Goal: Task Accomplishment & Management: Manage account settings

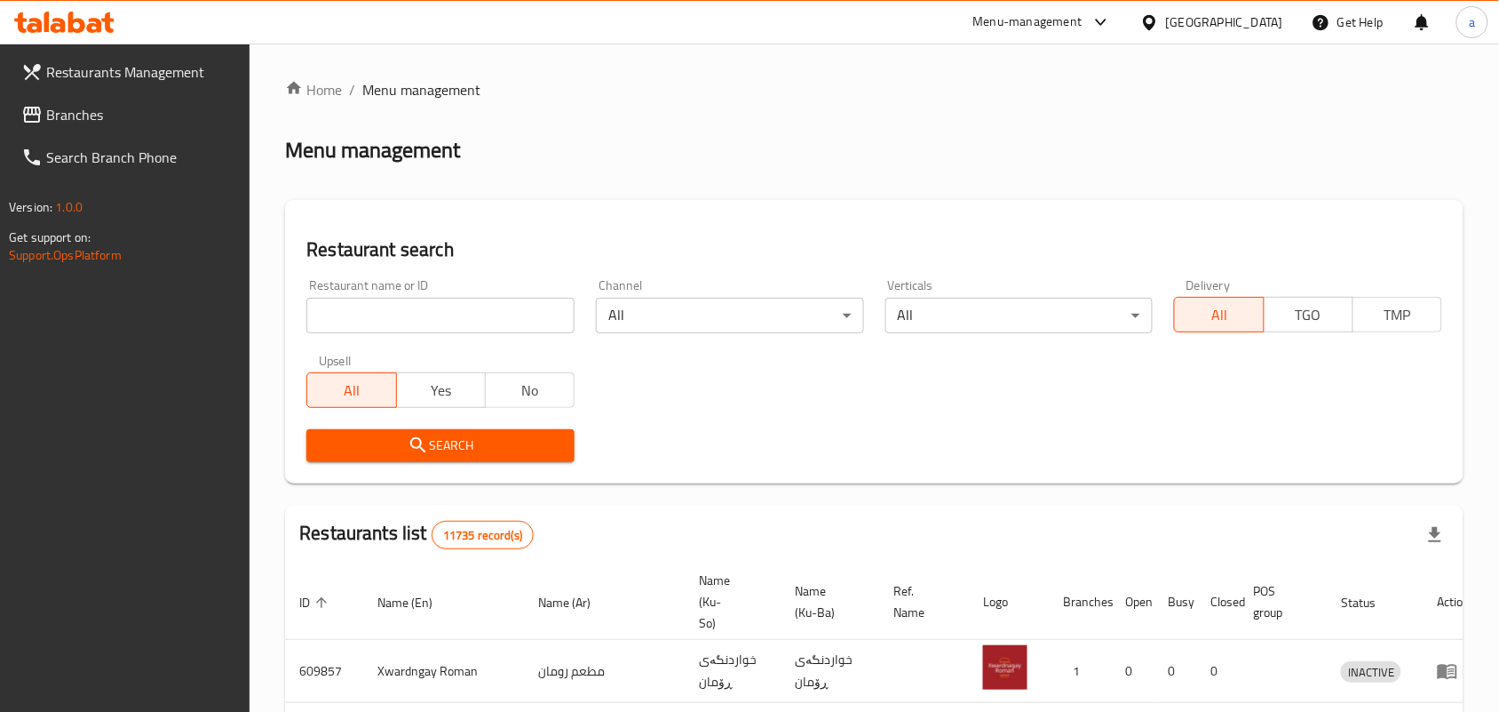
click at [420, 324] on input "search" at bounding box center [440, 316] width 268 height 36
paste input "D & T Grill House"
type input "D & T Grill House"
click button "Search" at bounding box center [440, 445] width 268 height 33
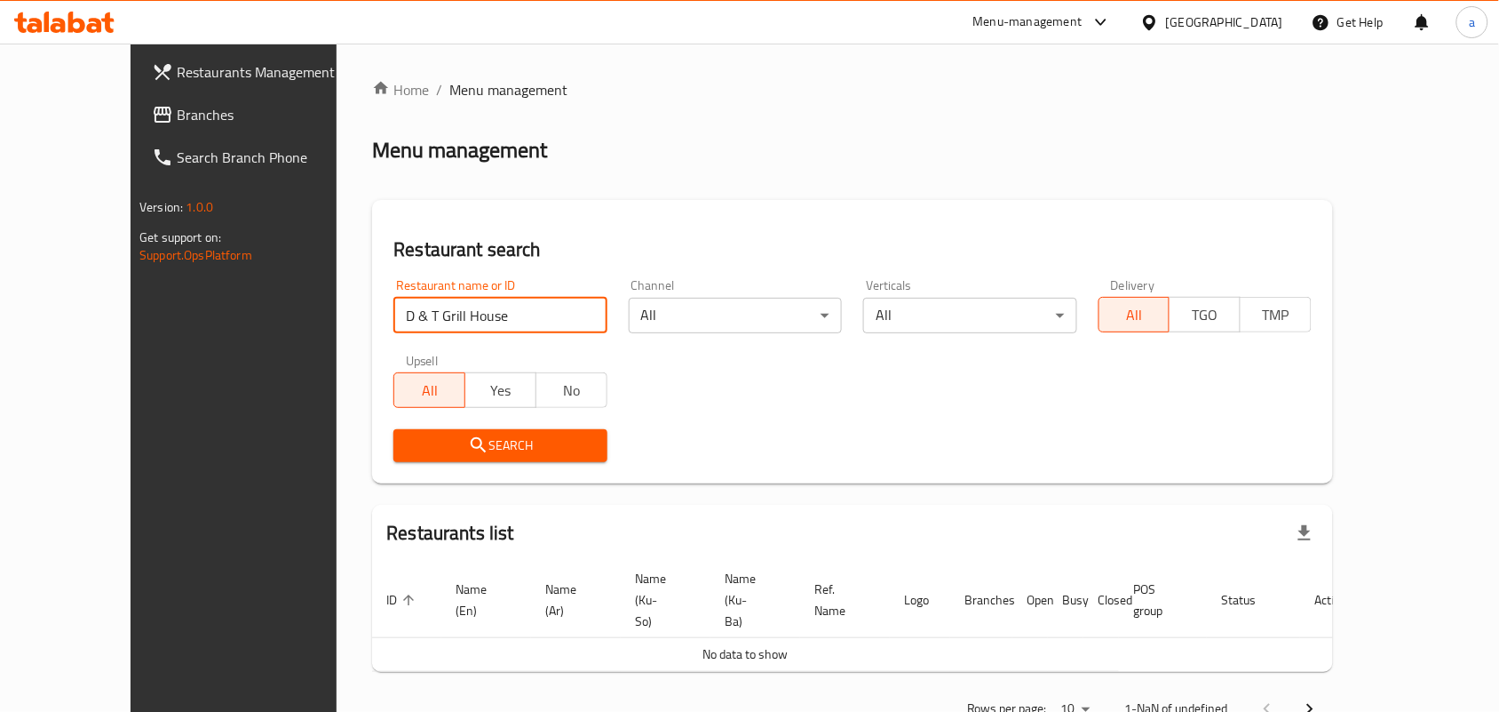
click at [177, 104] on span "Branches" at bounding box center [272, 114] width 190 height 21
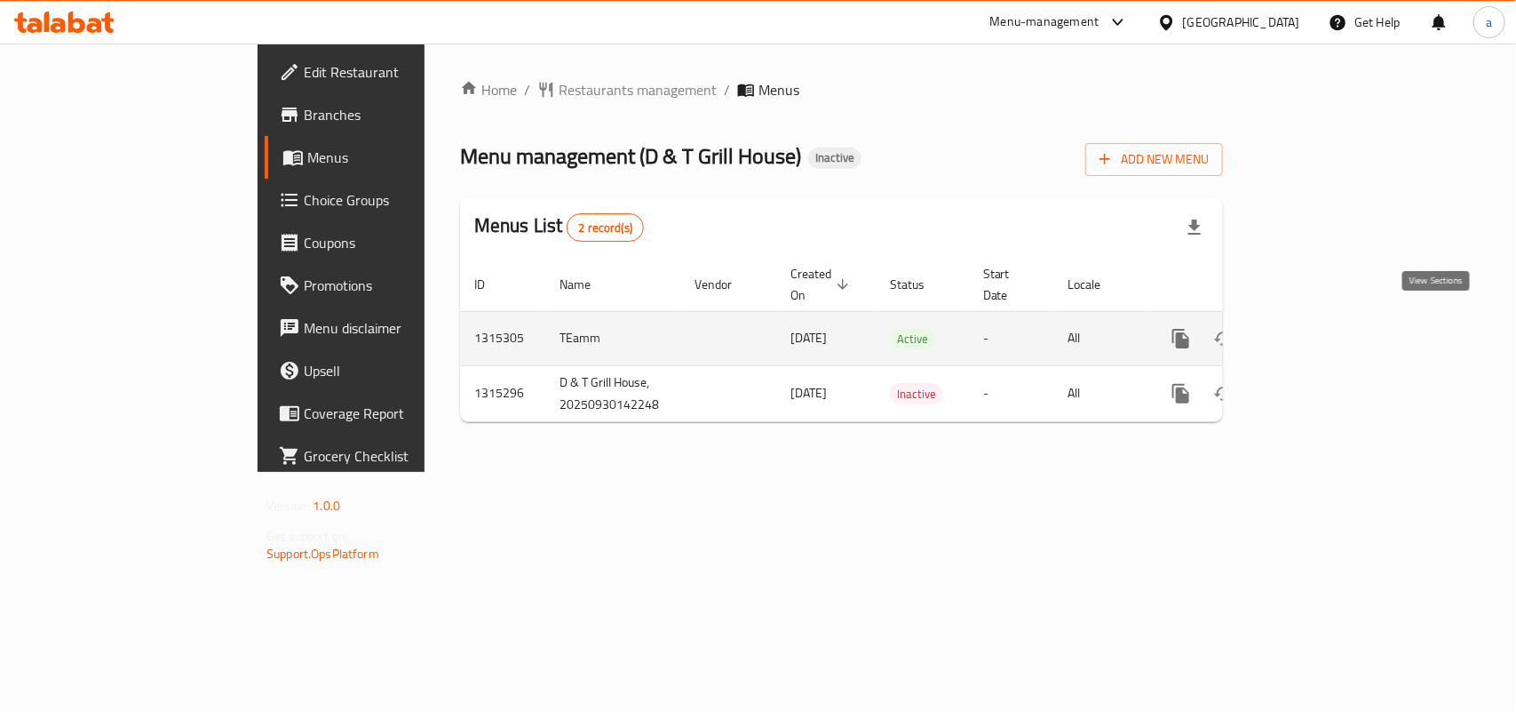
click at [1317, 330] on icon "enhanced table" at bounding box center [1309, 338] width 16 height 16
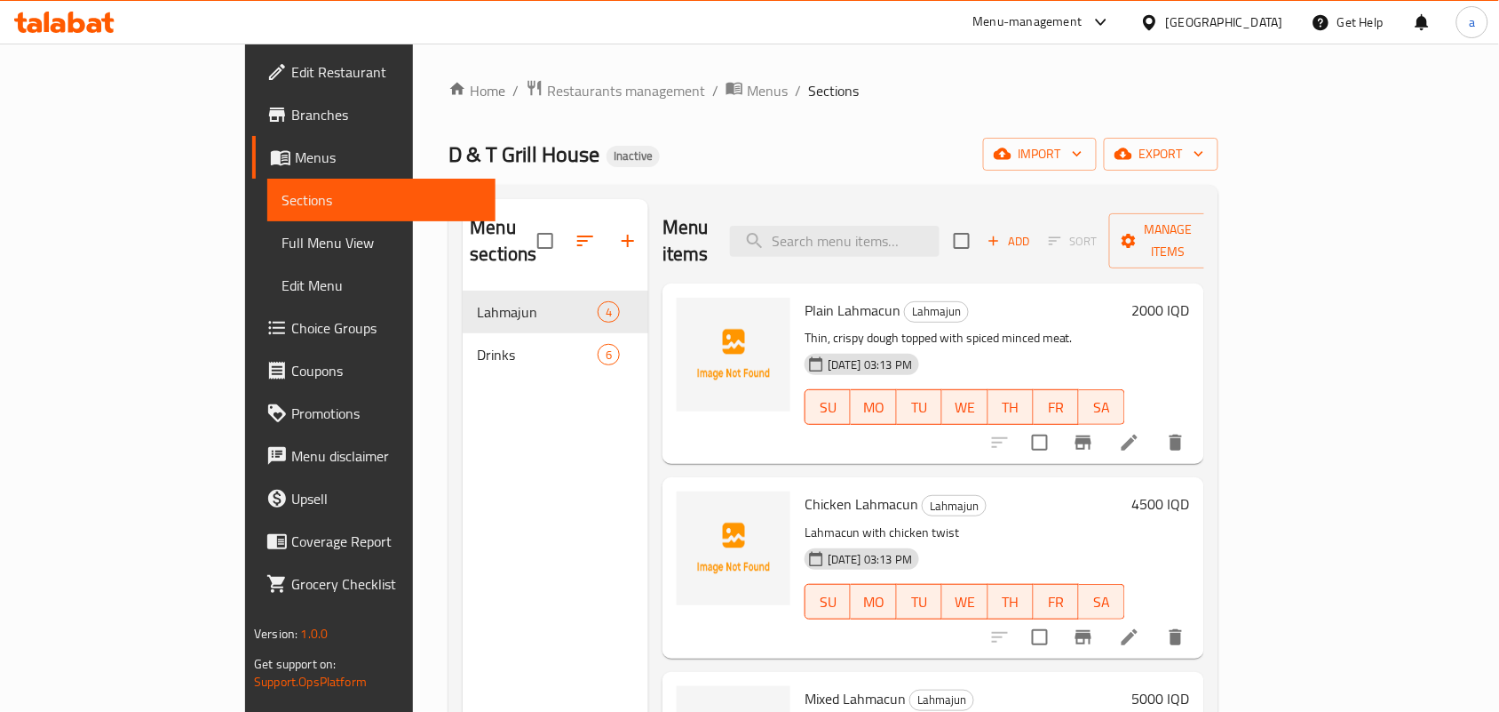
click at [485, 463] on div "Menu sections Lahmajun 4 Drinks 6" at bounding box center [556, 555] width 186 height 712
click at [463, 347] on div "Drinks 6" at bounding box center [556, 354] width 186 height 43
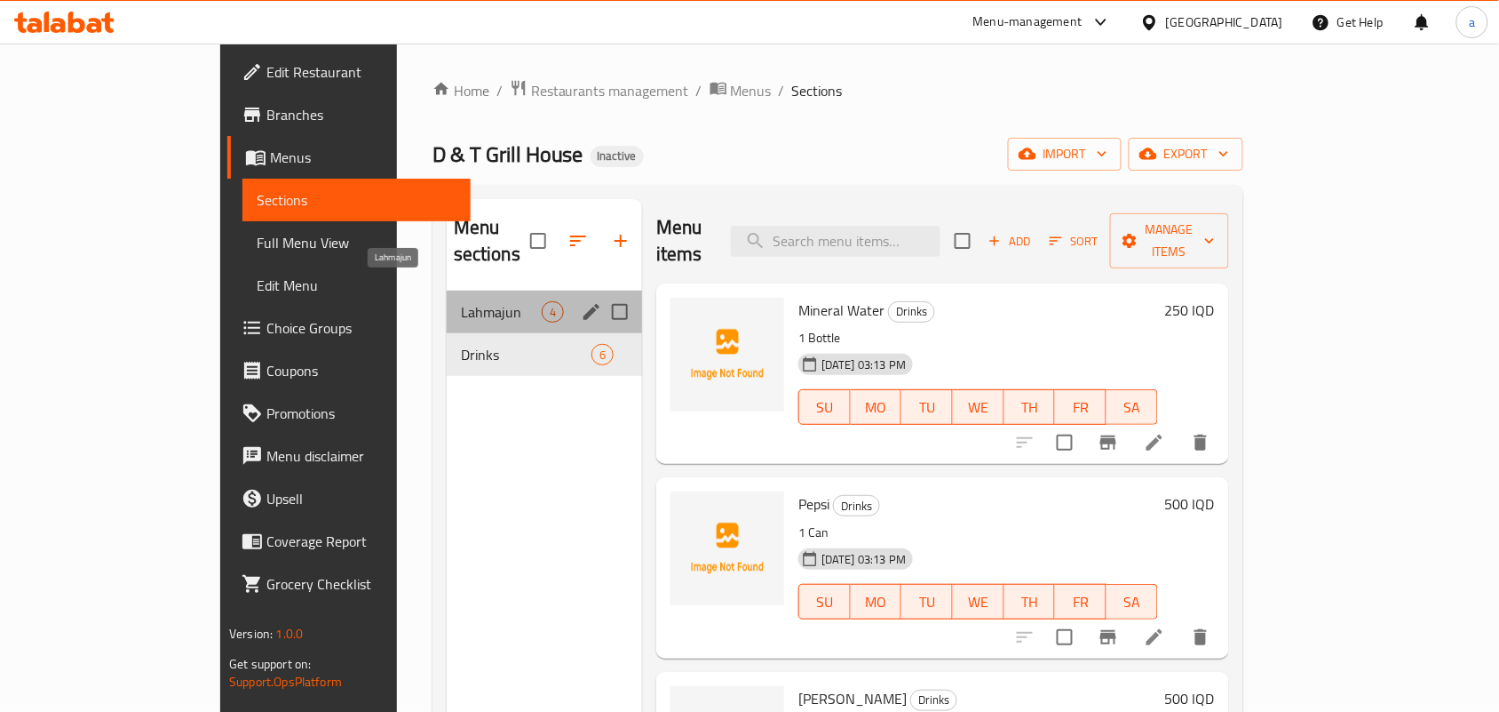
click at [461, 301] on span "Lahmajun" at bounding box center [501, 311] width 81 height 21
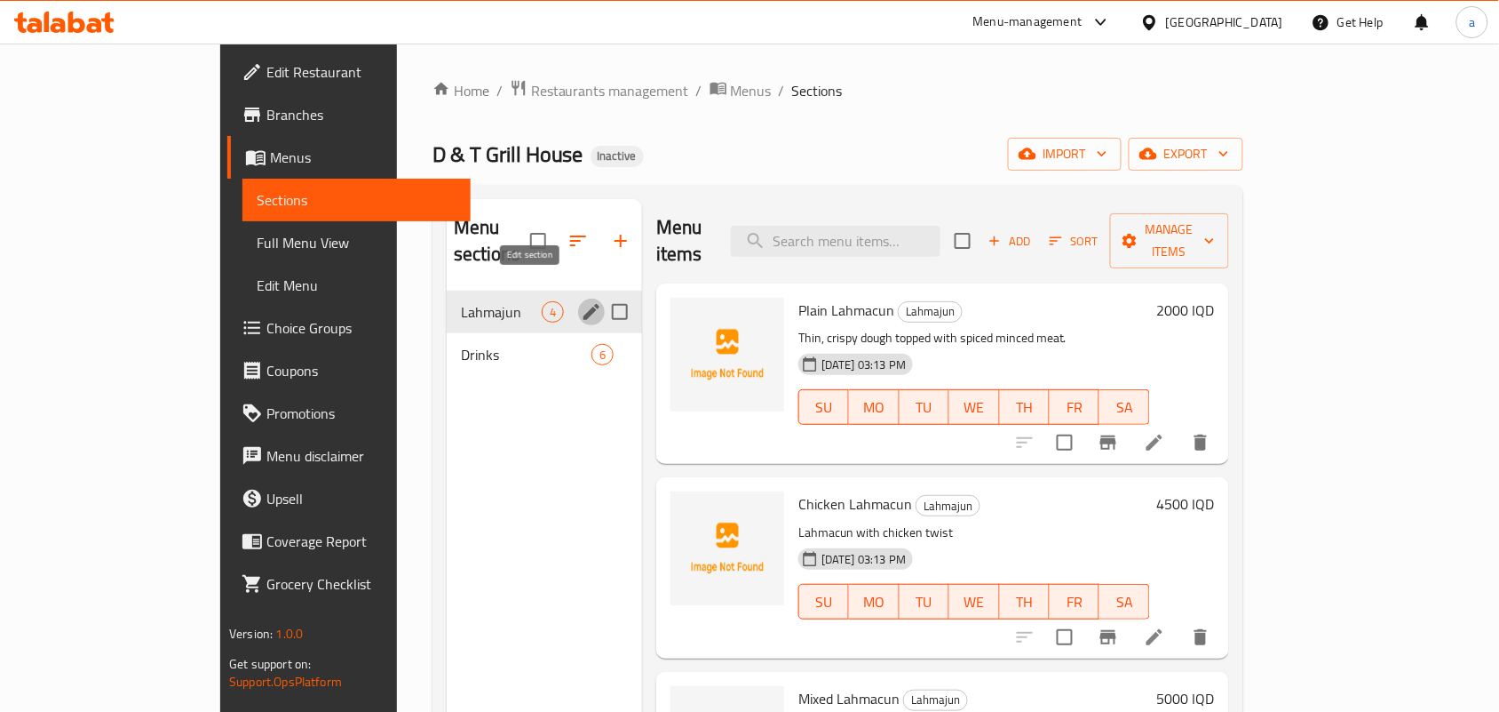
click at [581, 301] on icon "edit" at bounding box center [591, 311] width 21 height 21
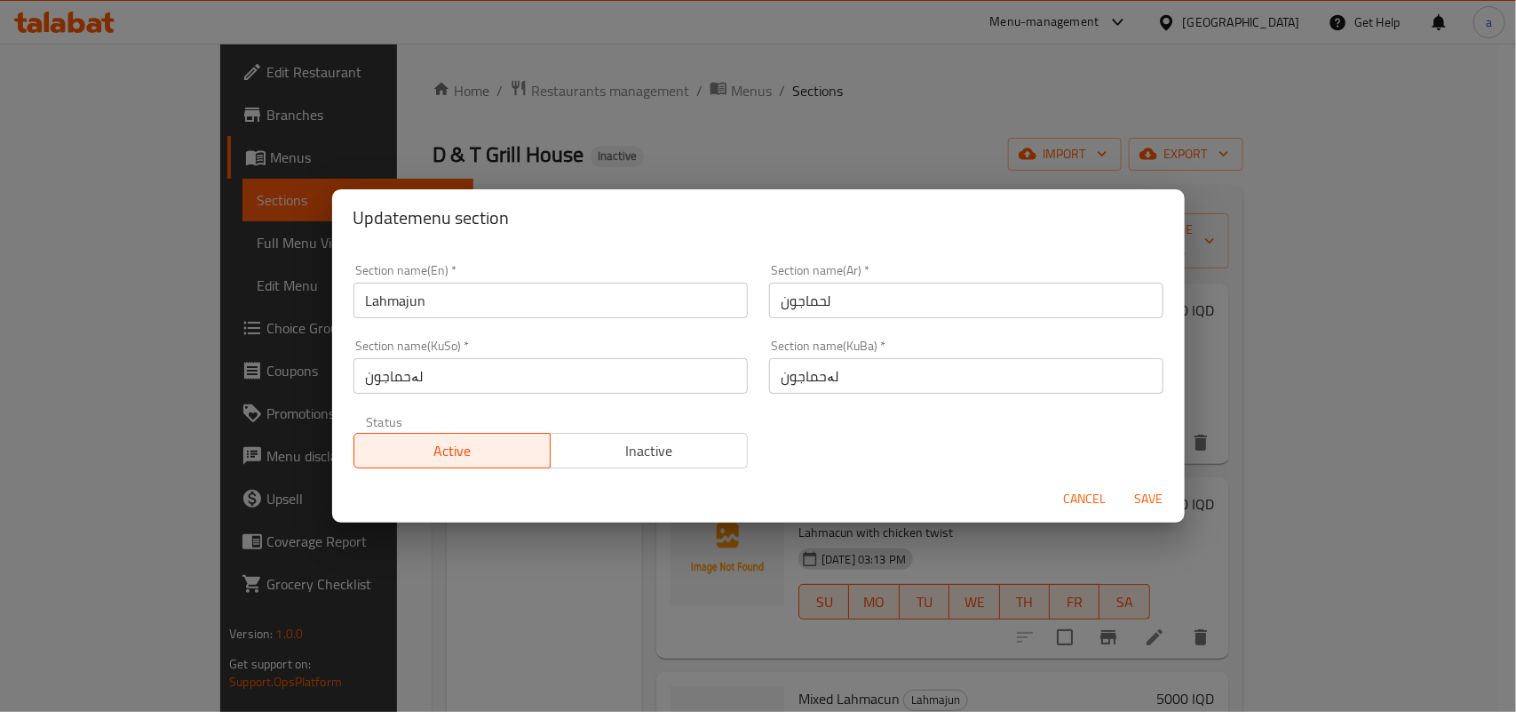
click at [1064, 500] on span "Cancel" at bounding box center [1085, 499] width 43 height 22
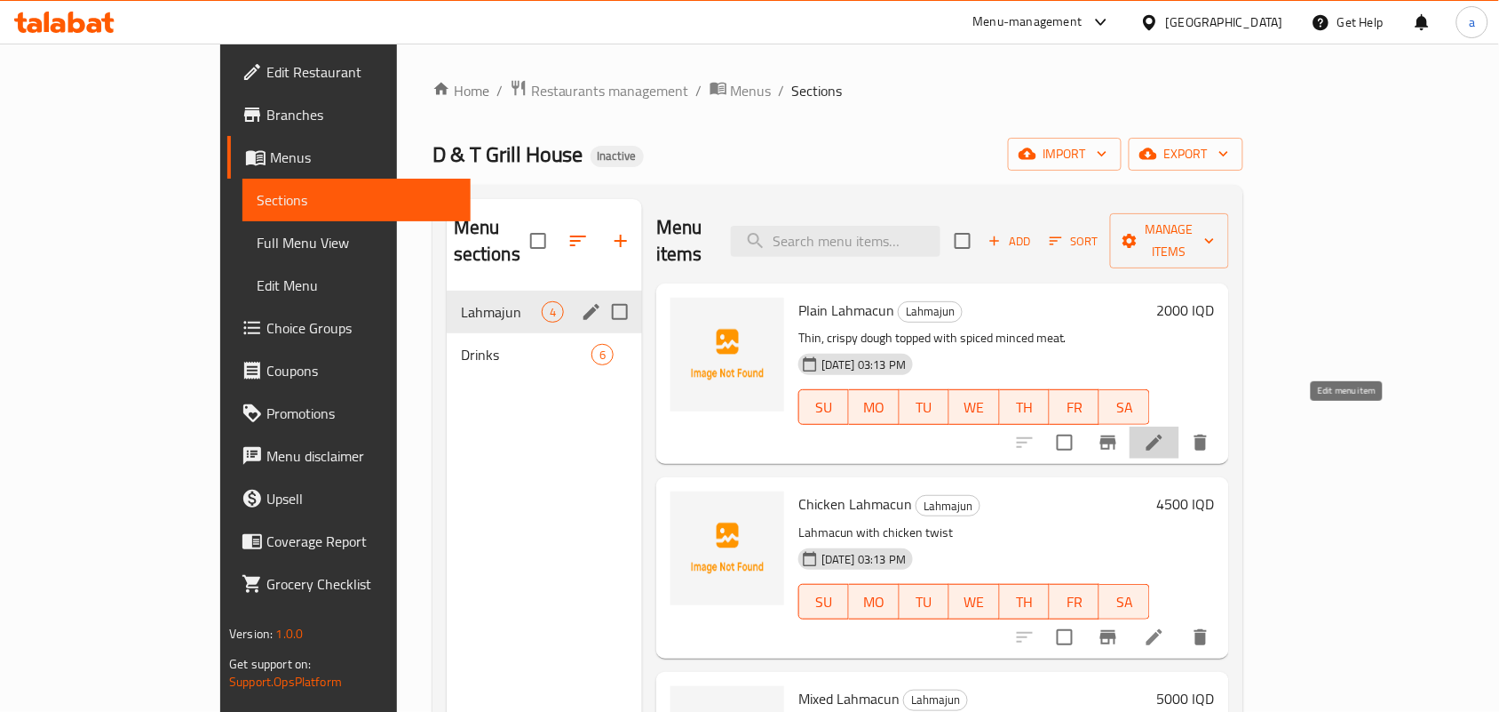
click at [1165, 432] on icon at bounding box center [1154, 442] width 21 height 21
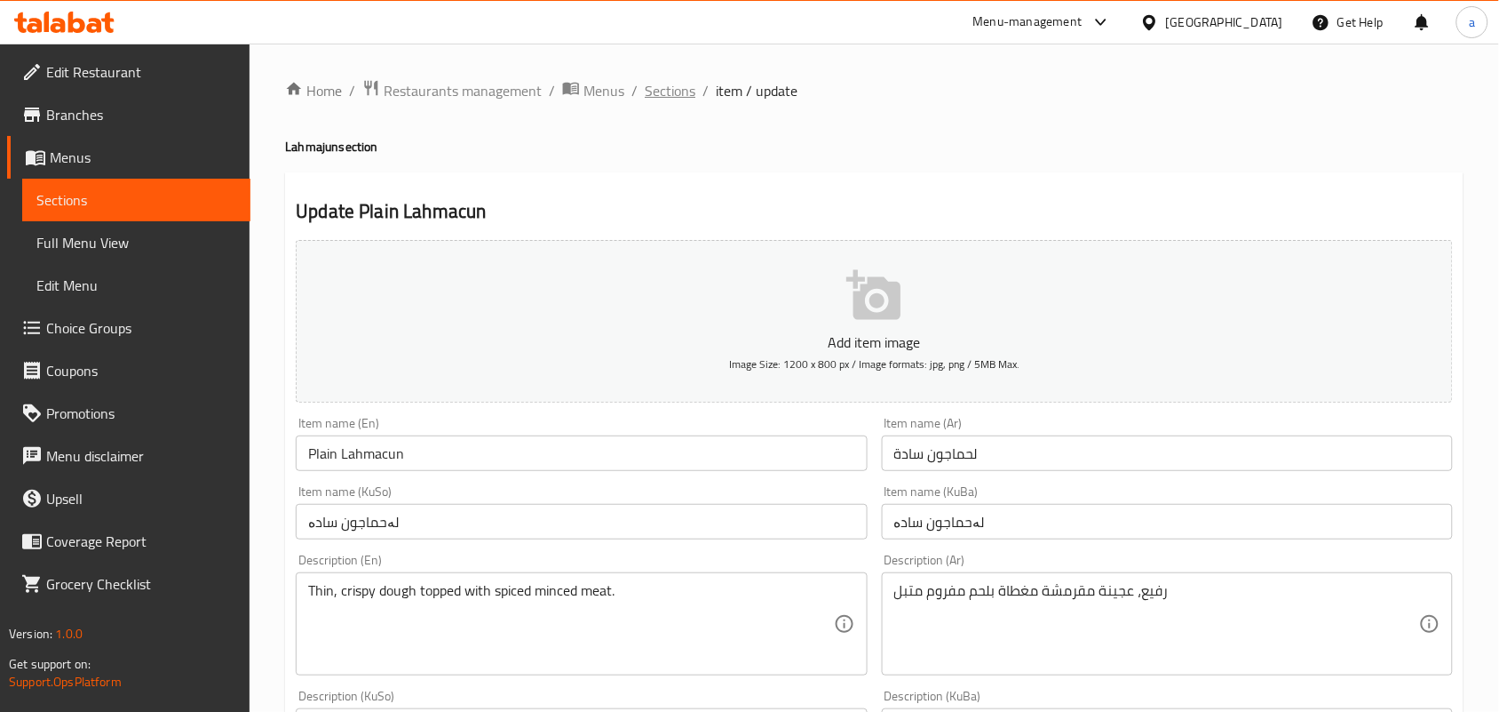
click at [676, 95] on span "Sections" at bounding box center [670, 90] width 51 height 21
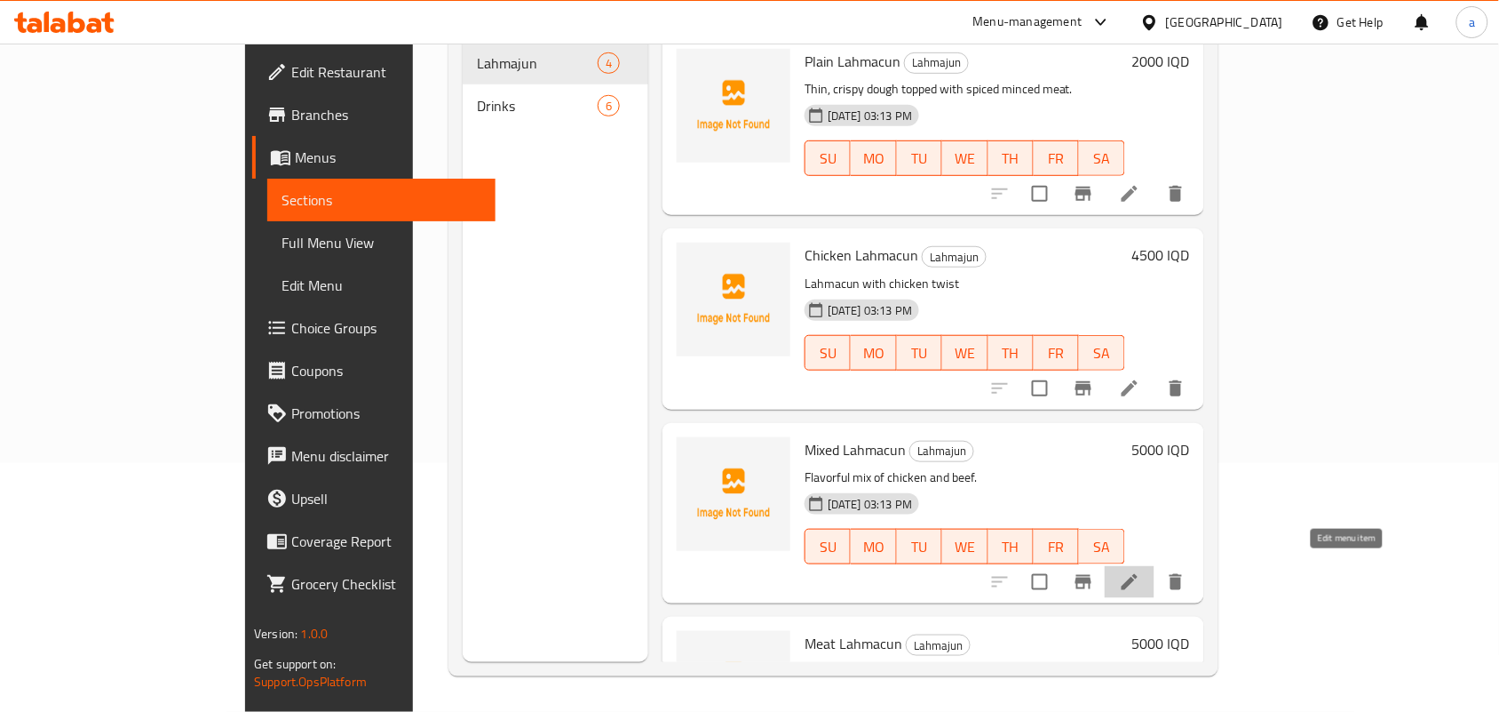
click at [1141, 577] on icon at bounding box center [1129, 581] width 21 height 21
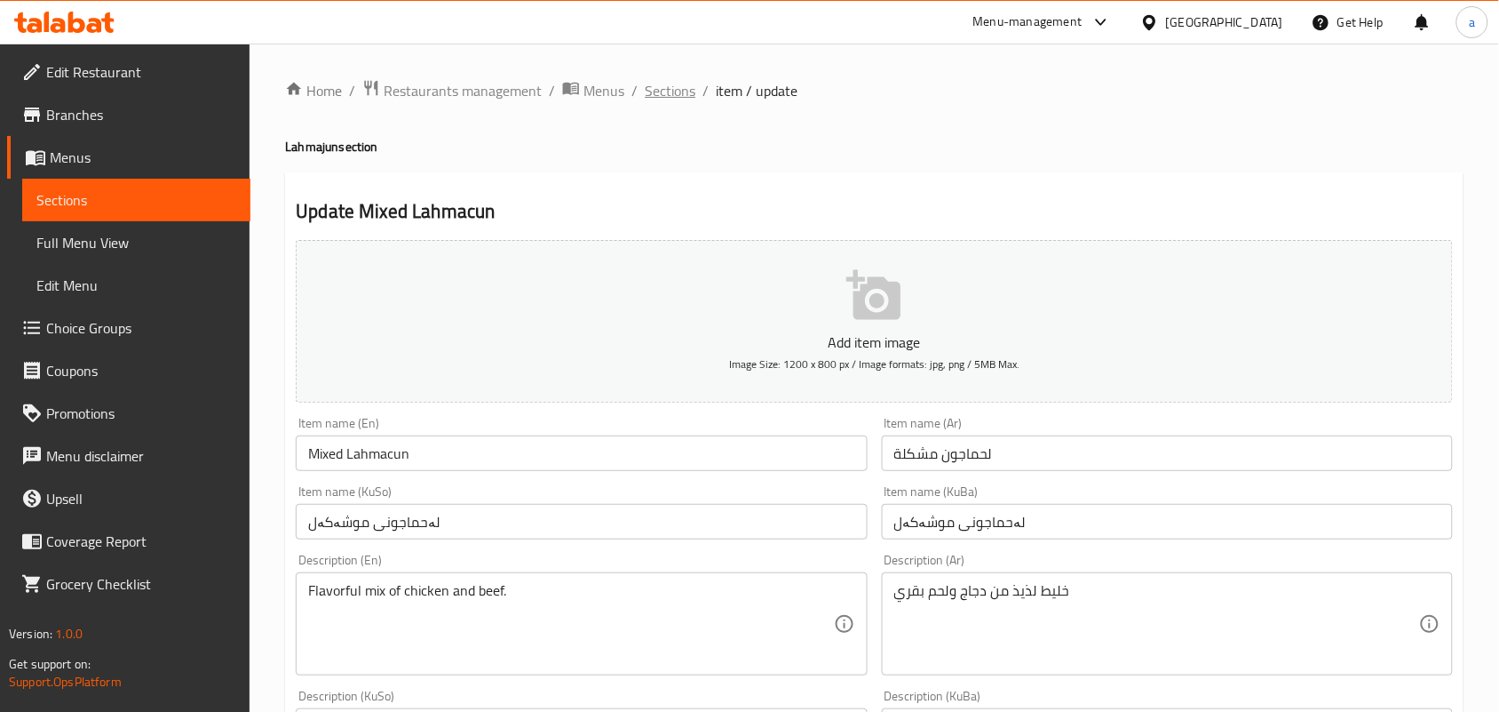
click at [671, 95] on span "Sections" at bounding box center [670, 90] width 51 height 21
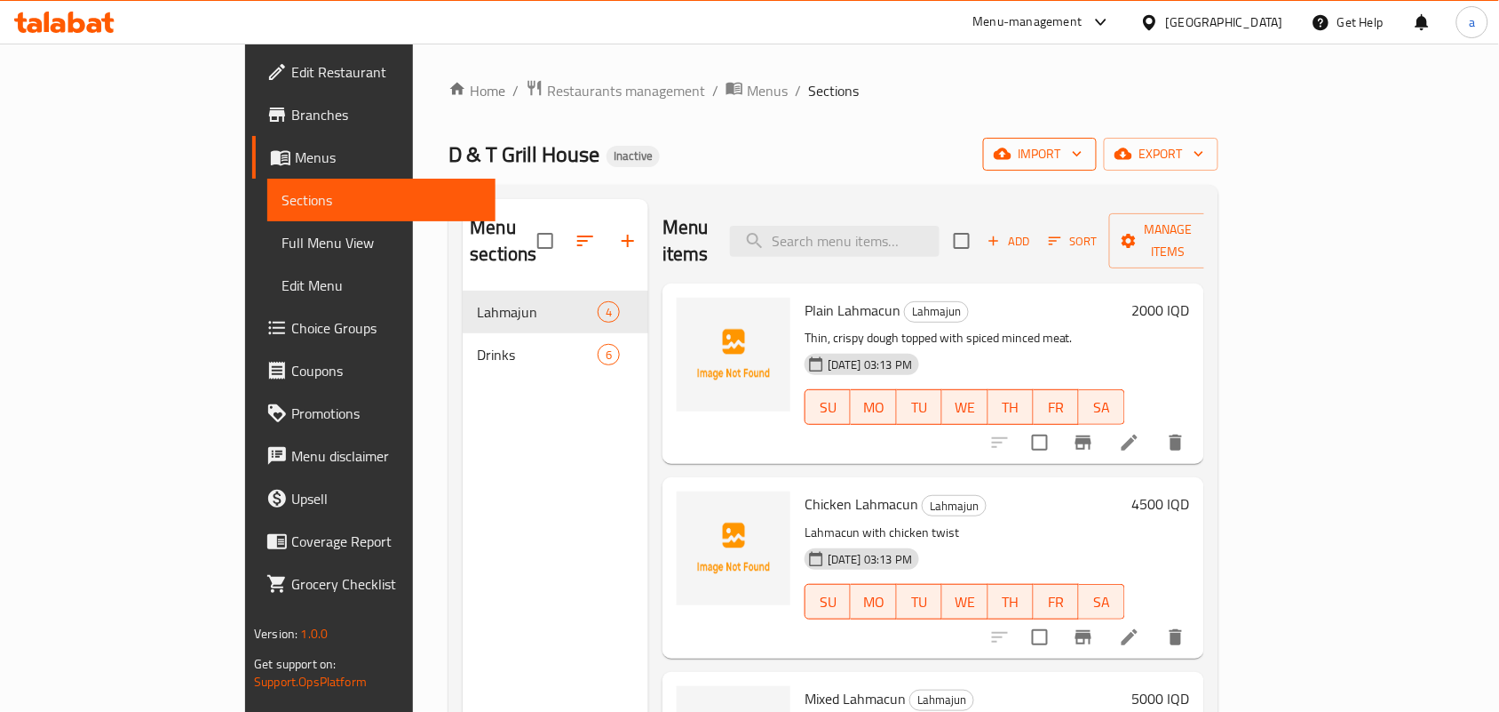
click at [1083, 162] on span "import" at bounding box center [1040, 154] width 85 height 22
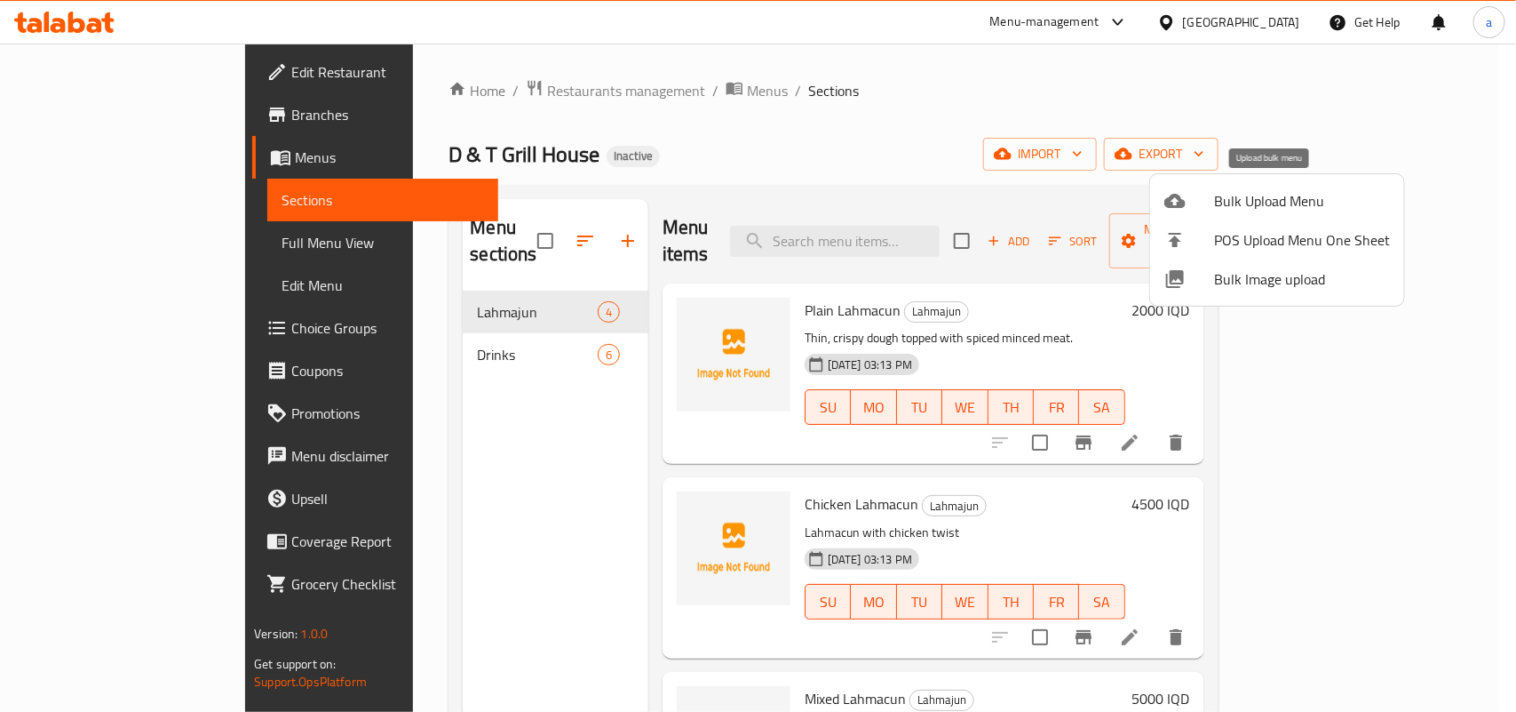
click at [1253, 192] on span "Bulk Upload Menu" at bounding box center [1302, 200] width 176 height 21
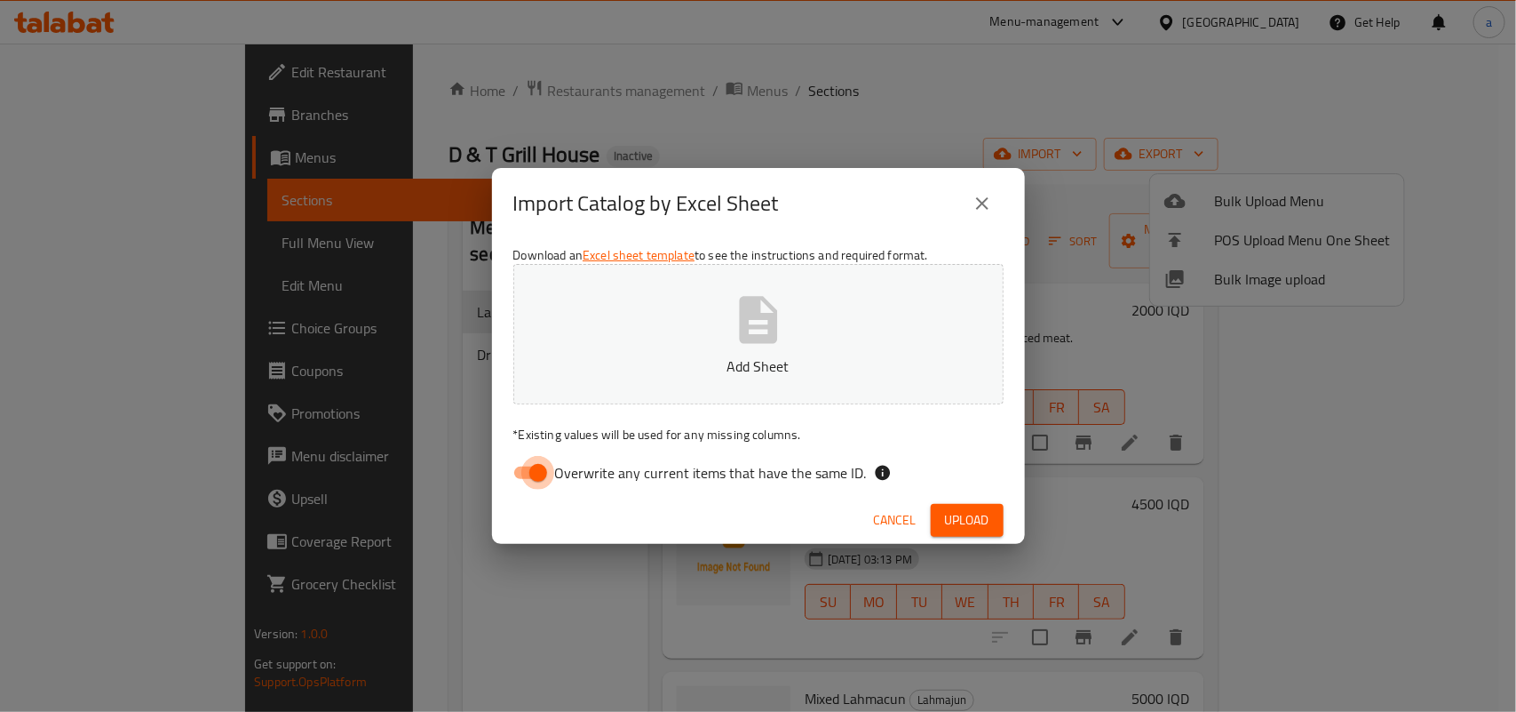
click at [543, 471] on input "Overwrite any current items that have the same ID." at bounding box center [538, 473] width 101 height 34
checkbox input "false"
click at [706, 322] on button "Add Sheet" at bounding box center [758, 334] width 490 height 140
click at [956, 511] on span "Upload" at bounding box center [967, 520] width 44 height 22
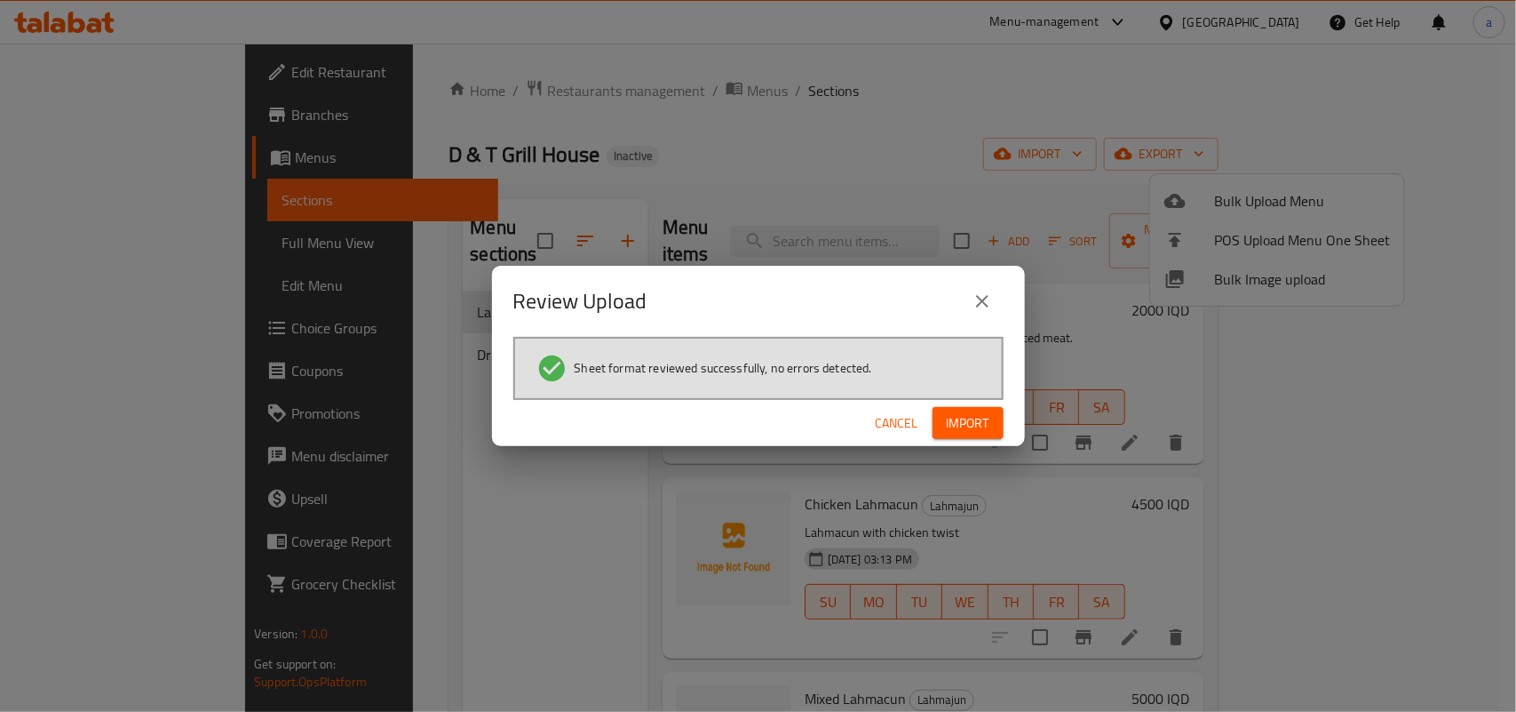
click at [956, 423] on span "Import" at bounding box center [968, 423] width 43 height 22
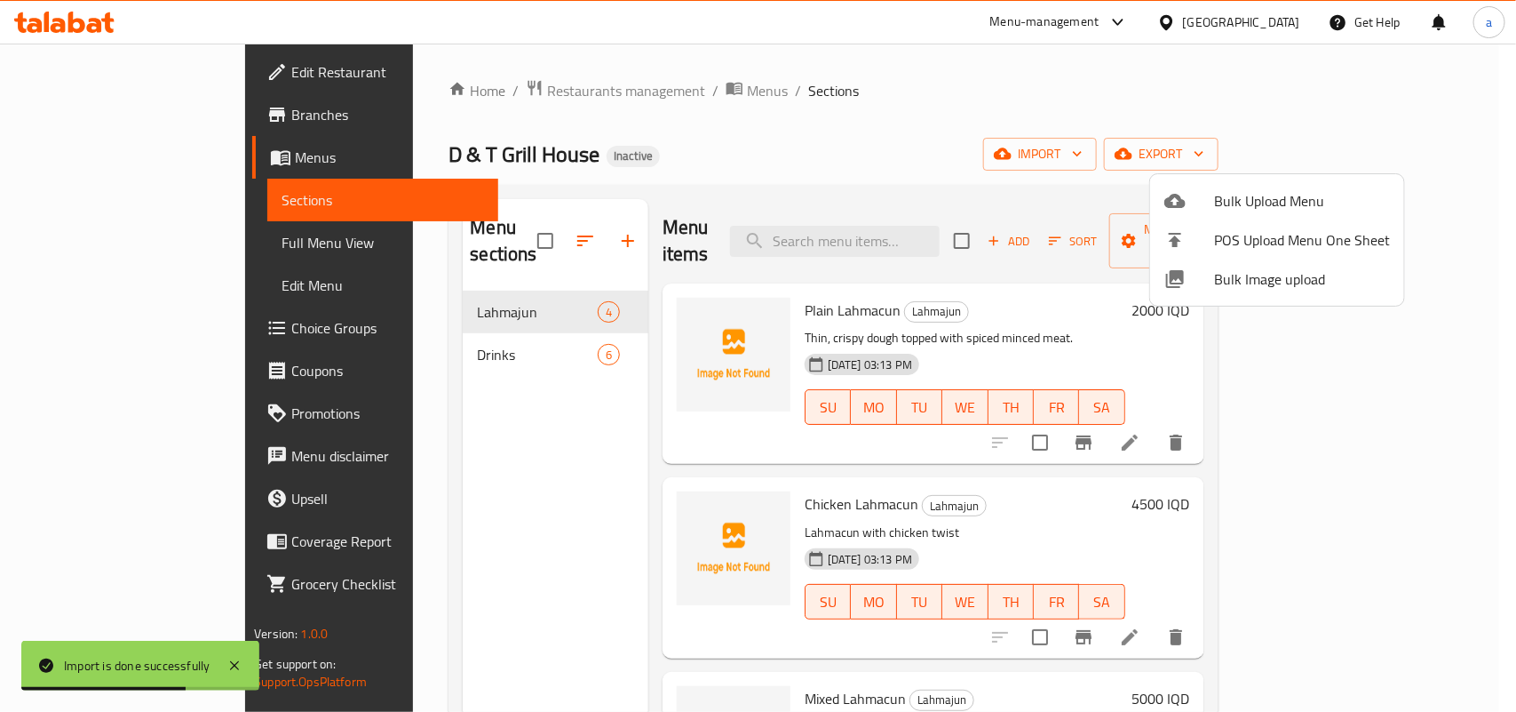
click at [370, 333] on div at bounding box center [758, 356] width 1516 height 712
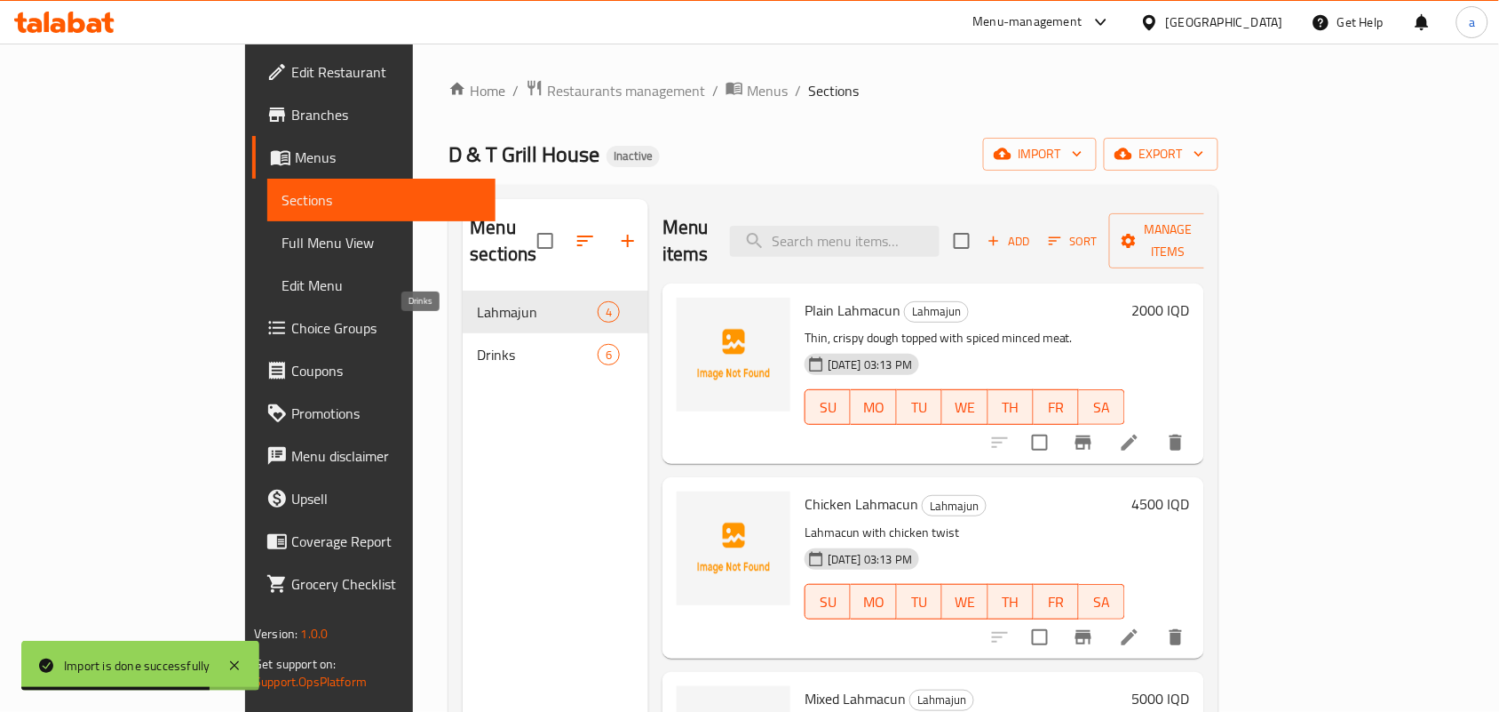
click at [477, 344] on span "Drinks" at bounding box center [537, 354] width 120 height 21
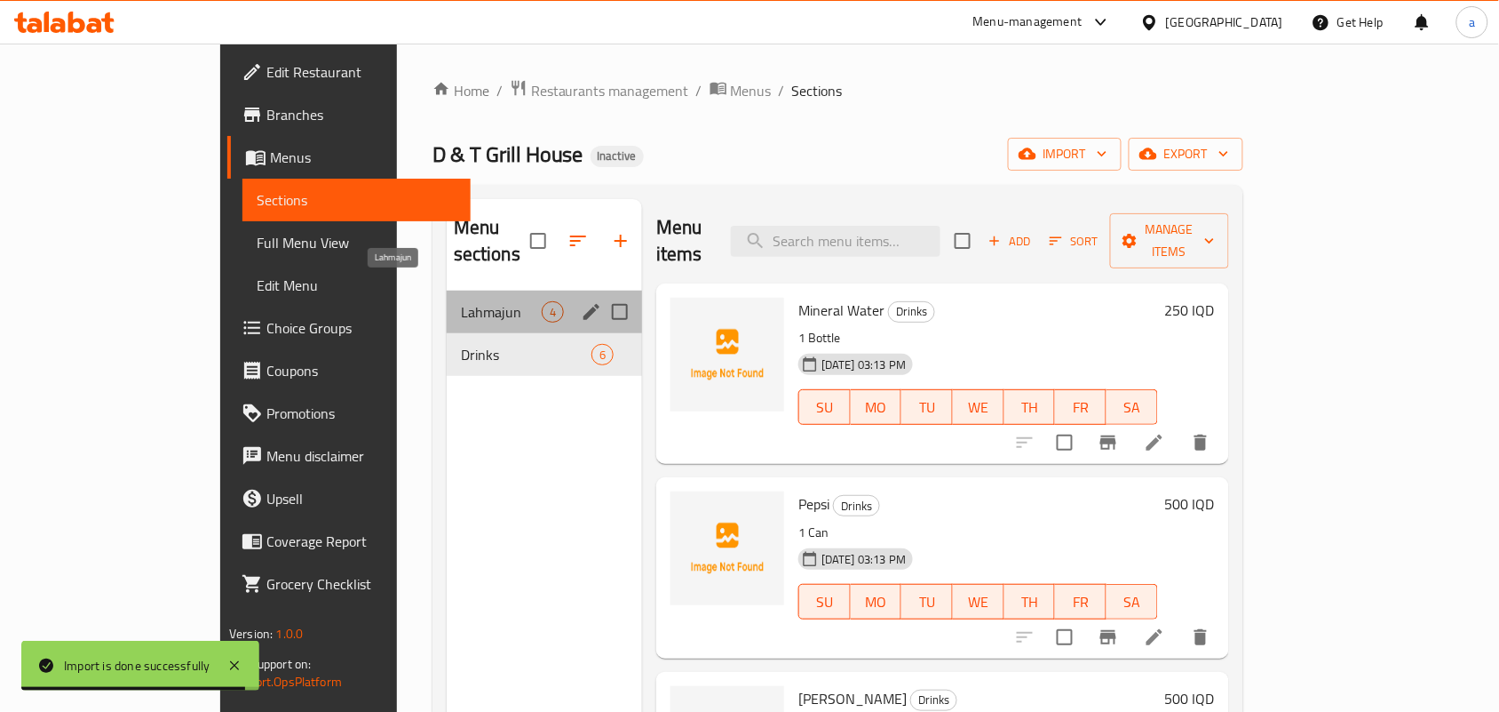
click at [461, 301] on span "Lahmajun" at bounding box center [501, 311] width 81 height 21
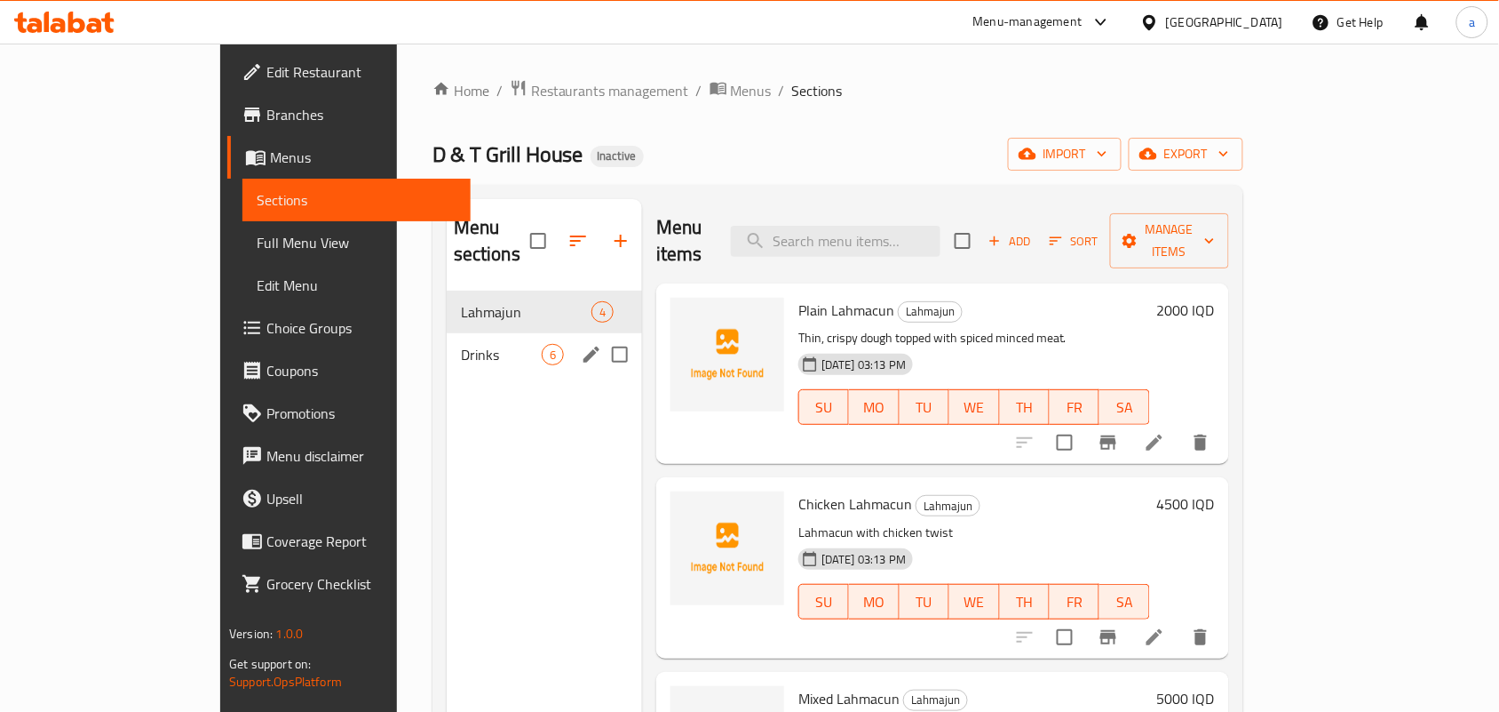
click at [453, 354] on div "Lahmajun 4 Drinks 6" at bounding box center [544, 332] width 195 height 85
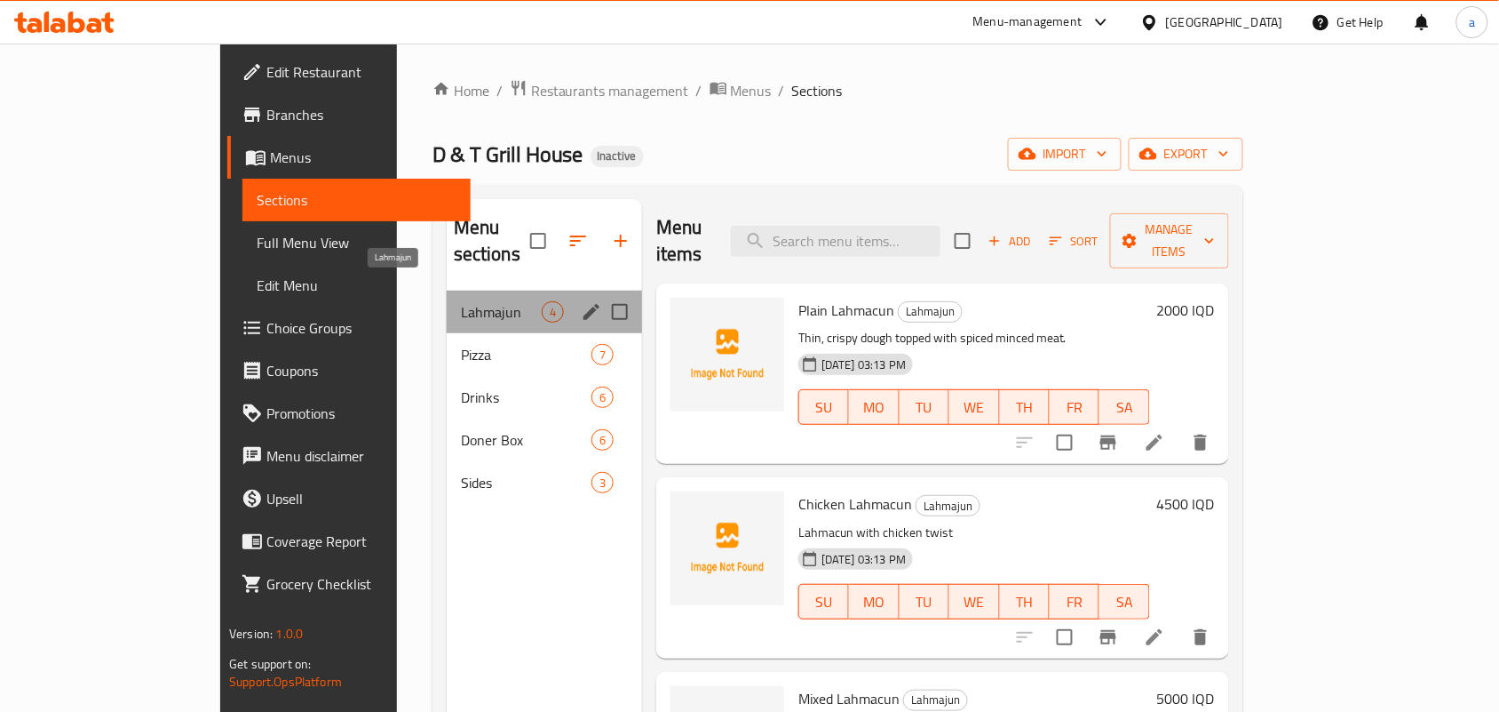
click at [461, 301] on span "Lahmajun" at bounding box center [501, 311] width 81 height 21
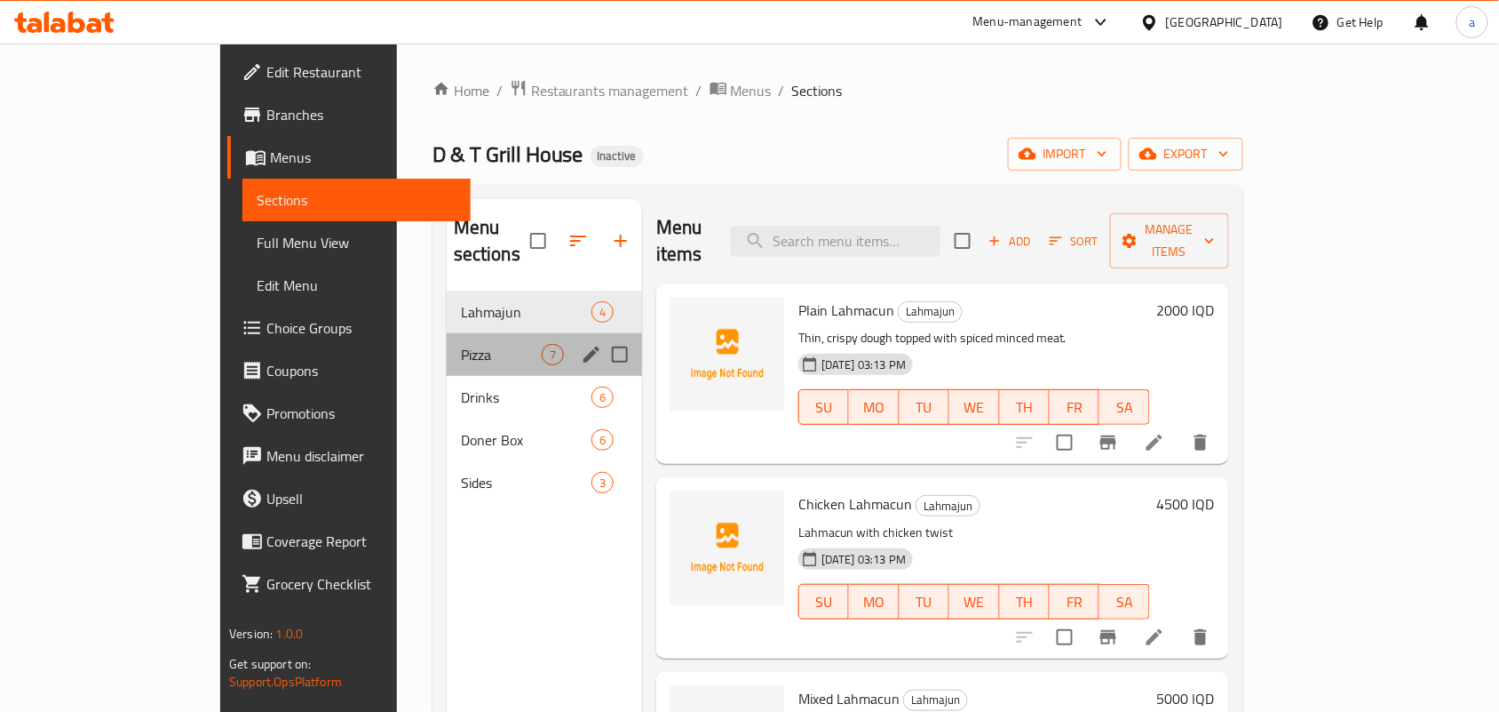
click at [447, 354] on div "Pizza 7" at bounding box center [544, 354] width 195 height 43
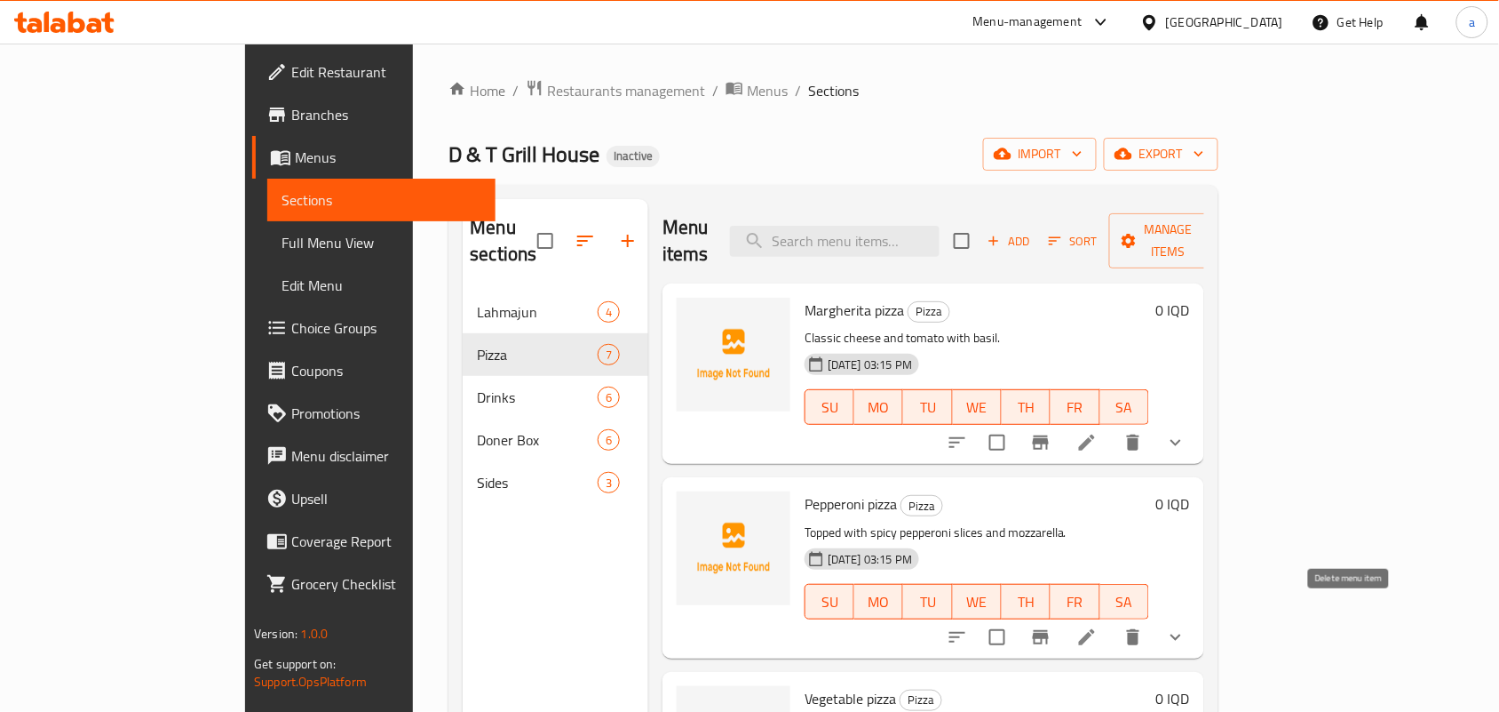
click at [1144, 626] on icon "delete" at bounding box center [1133, 636] width 21 height 21
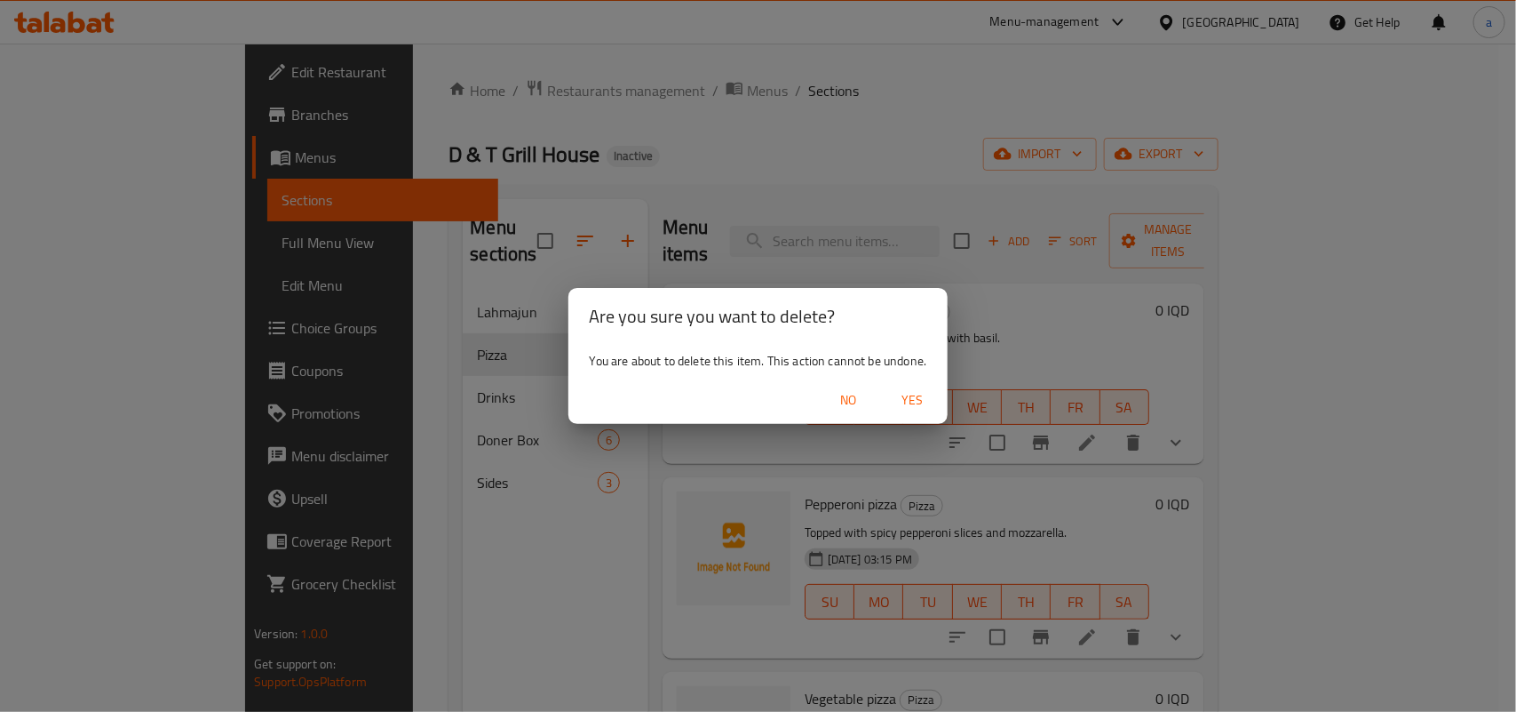
click at [934, 405] on span "Yes" at bounding box center [912, 400] width 43 height 22
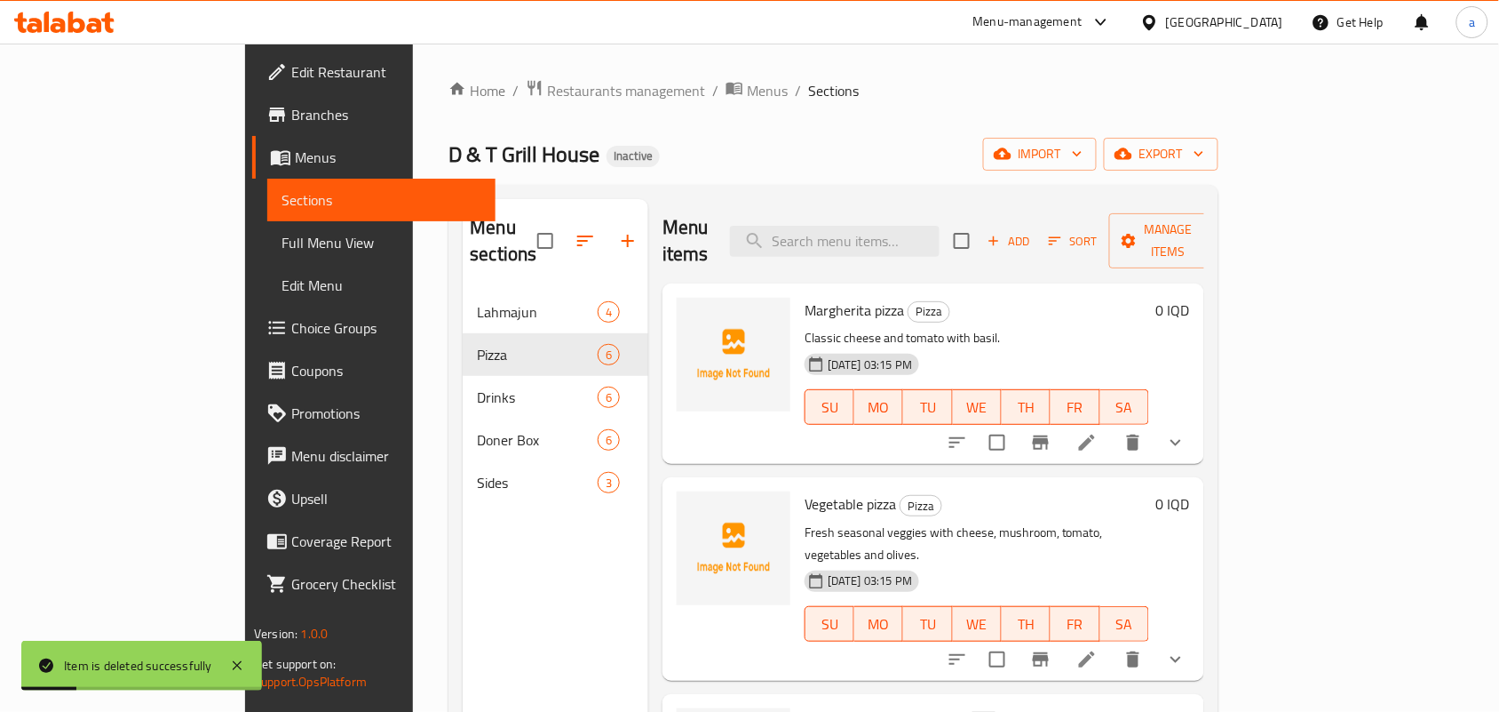
click at [831, 297] on span "Margherita pizza" at bounding box center [854, 310] width 99 height 27
copy h6 "pizza"
click at [691, 312] on icon "upload picture" at bounding box center [701, 322] width 21 height 21
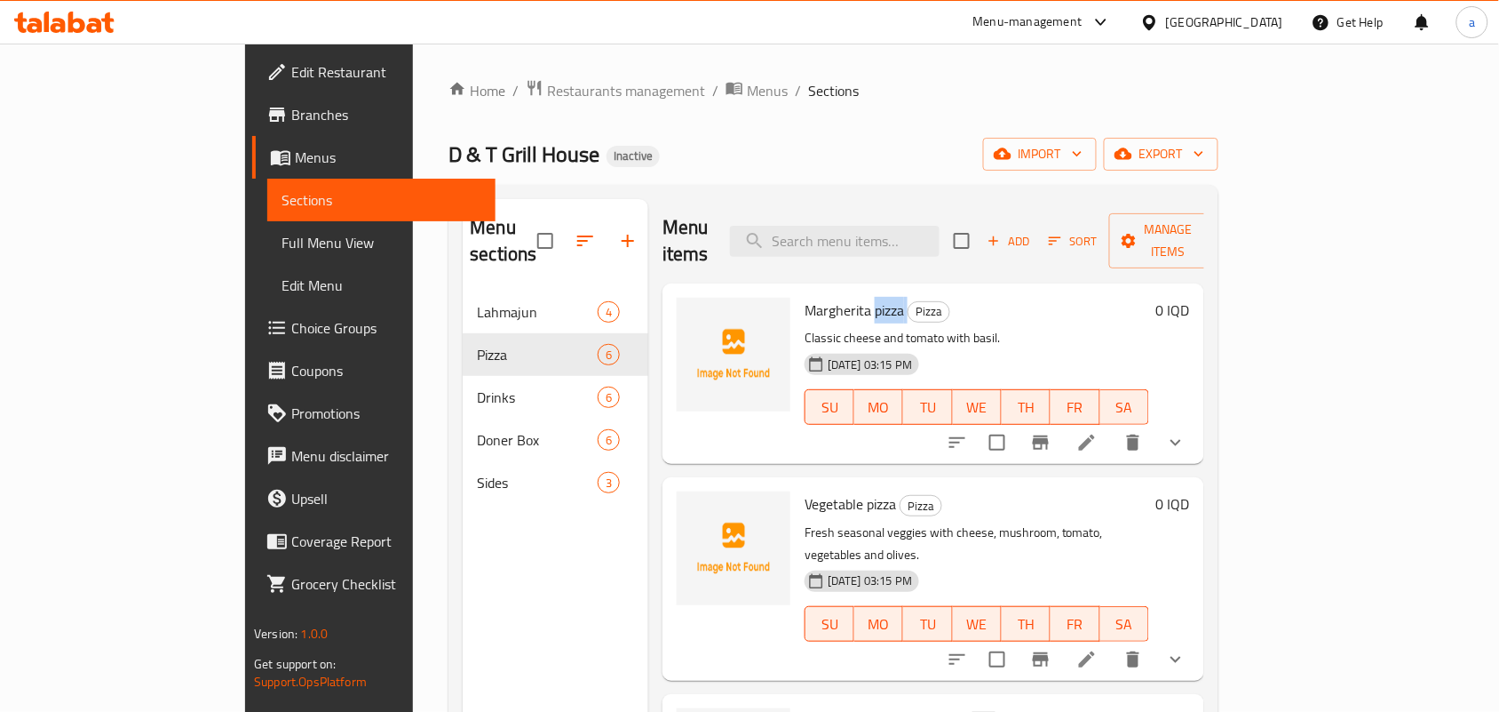
click at [827, 298] on span "Margherita pizza" at bounding box center [854, 310] width 99 height 27
click at [699, 320] on circle "upload picture" at bounding box center [701, 322] width 5 height 5
click at [842, 297] on span "Margherita pizza" at bounding box center [854, 310] width 99 height 27
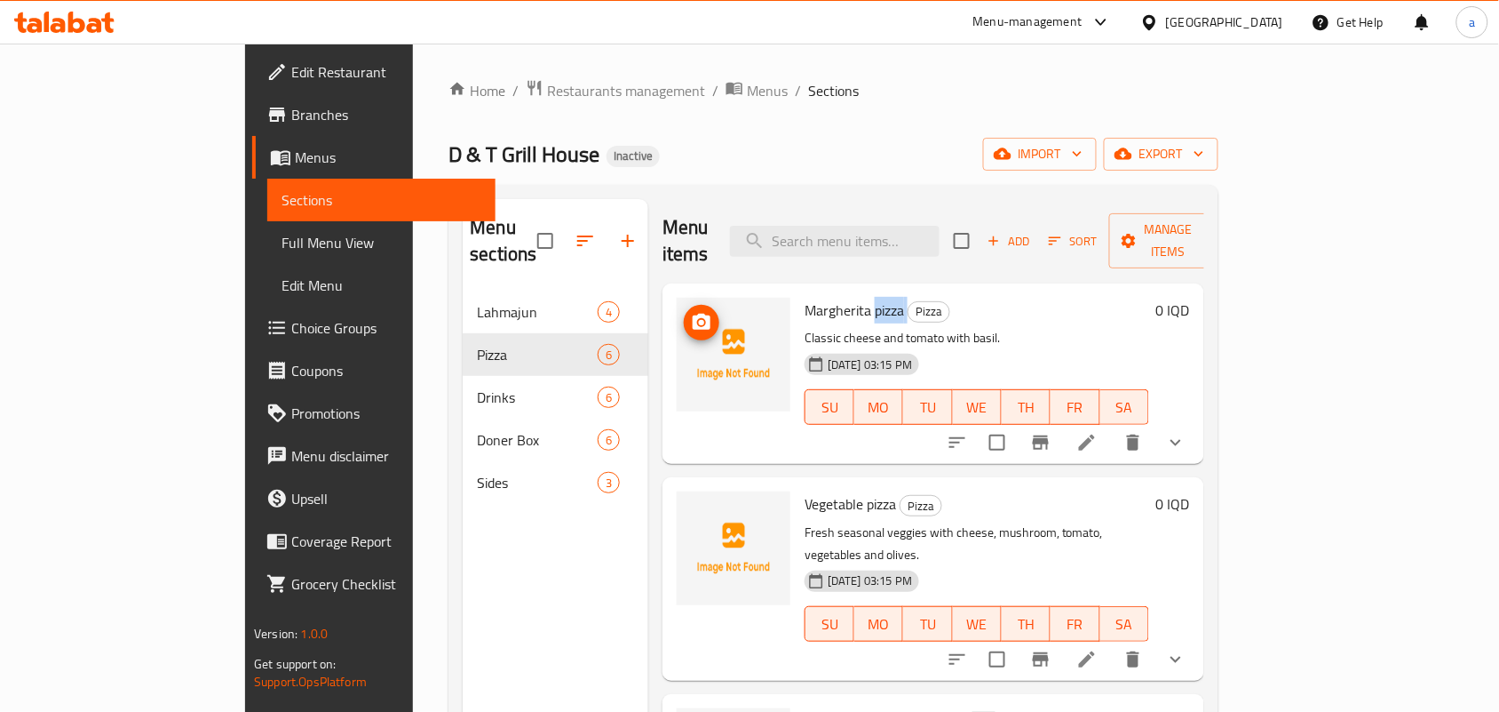
click at [693, 314] on icon "upload picture" at bounding box center [702, 322] width 18 height 16
click at [691, 312] on icon "upload picture" at bounding box center [701, 322] width 21 height 21
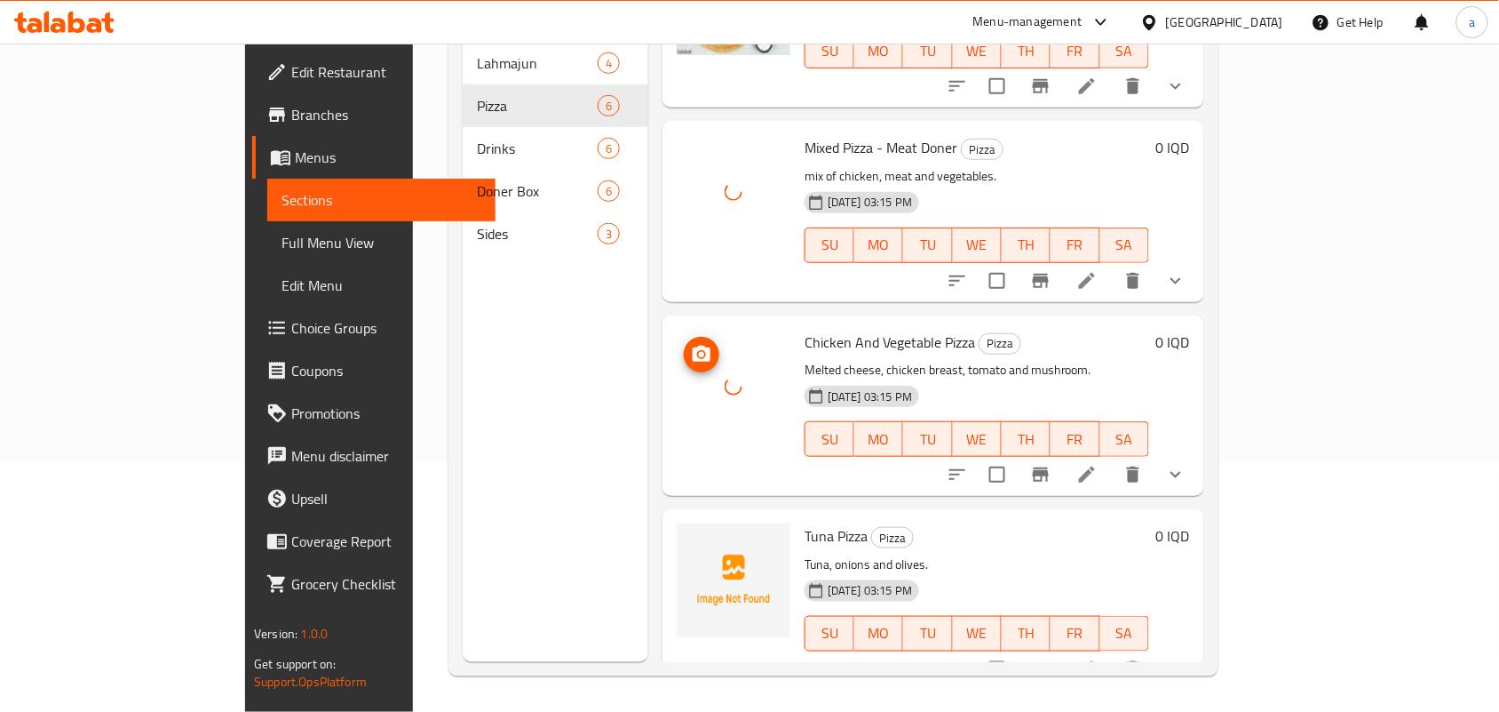
scroll to position [524, 0]
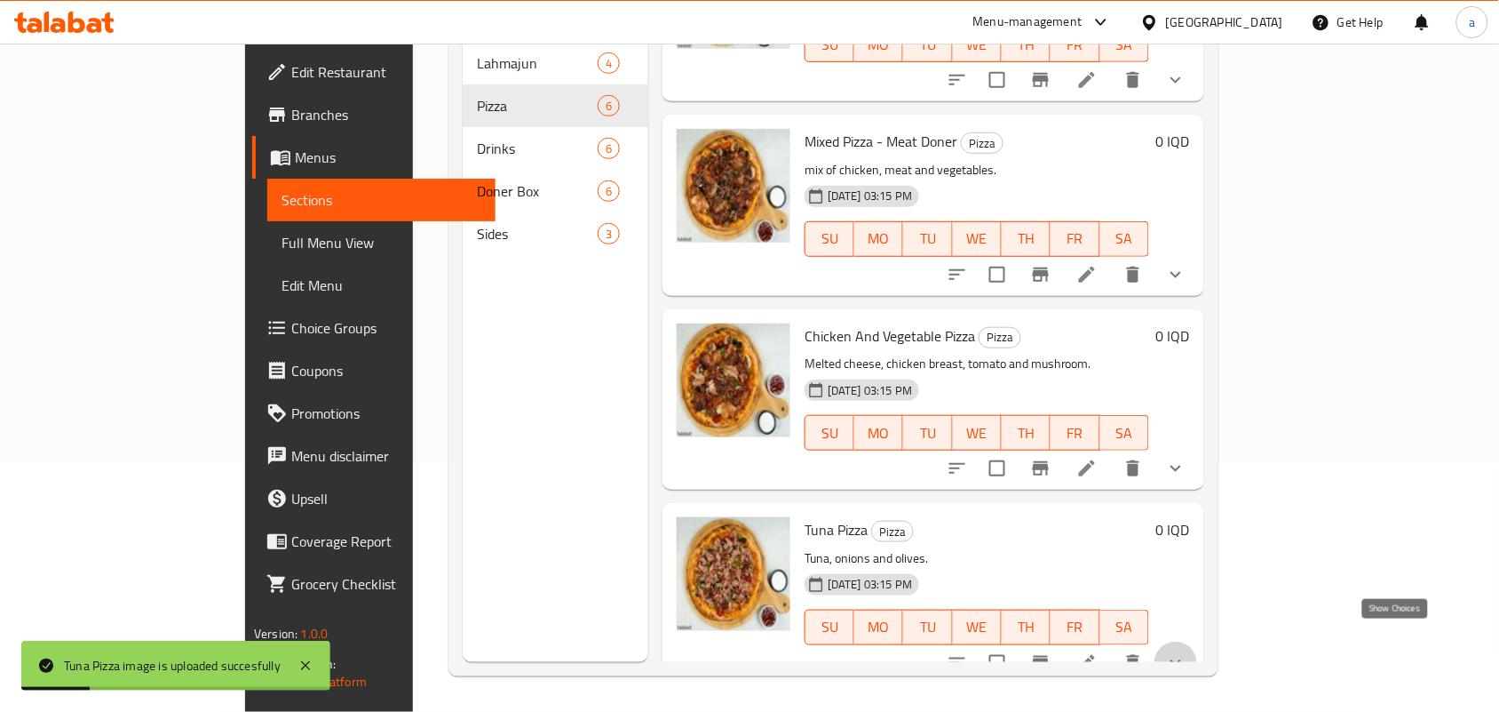
click at [1187, 652] on icon "show more" at bounding box center [1175, 662] width 21 height 21
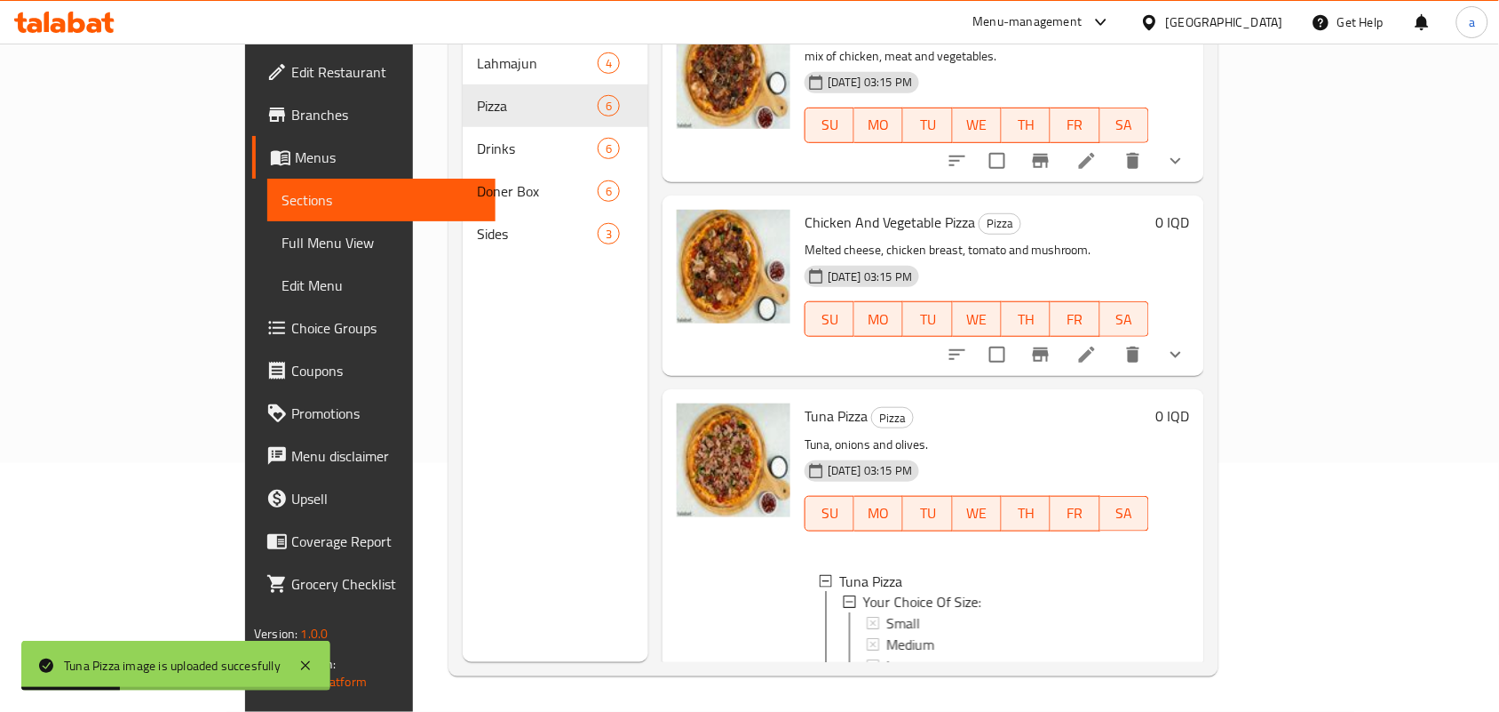
scroll to position [704, 0]
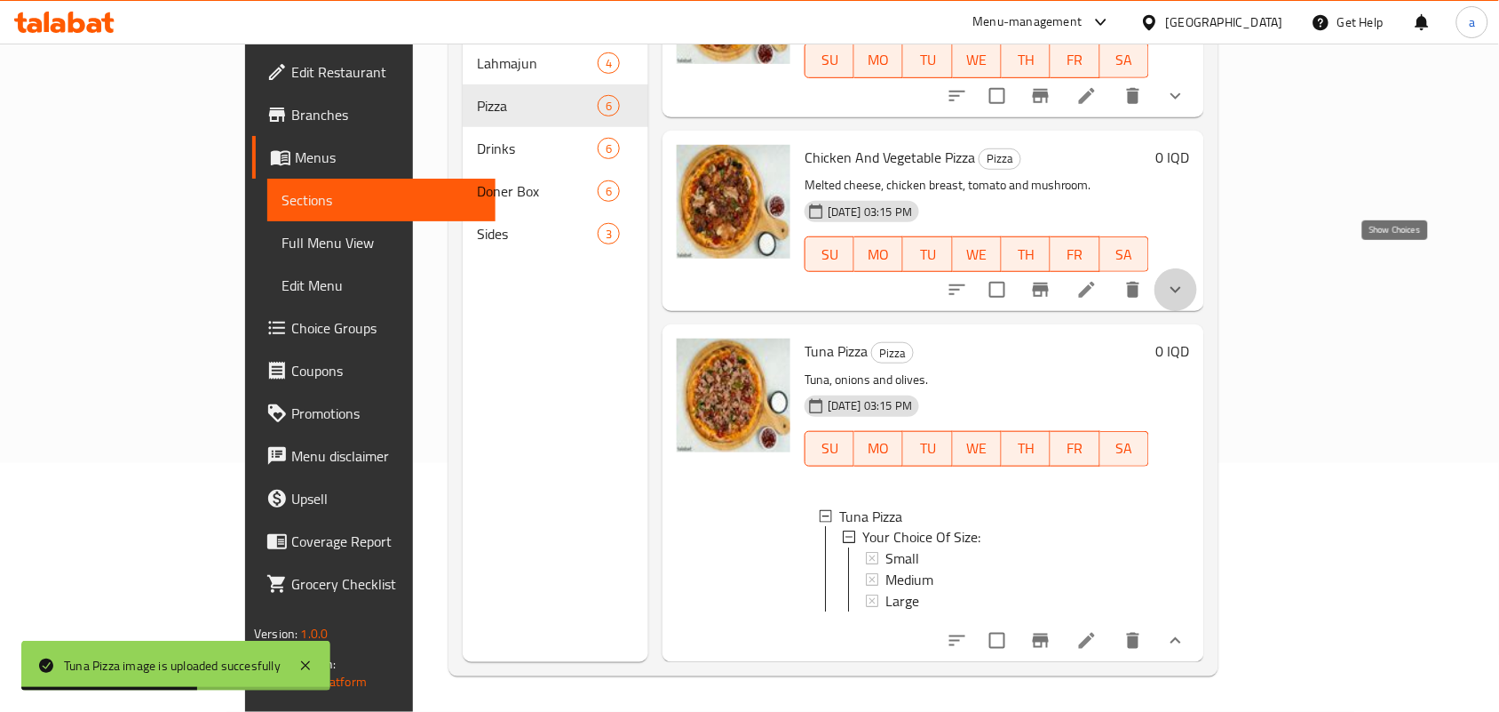
click at [1187, 279] on icon "show more" at bounding box center [1175, 289] width 21 height 21
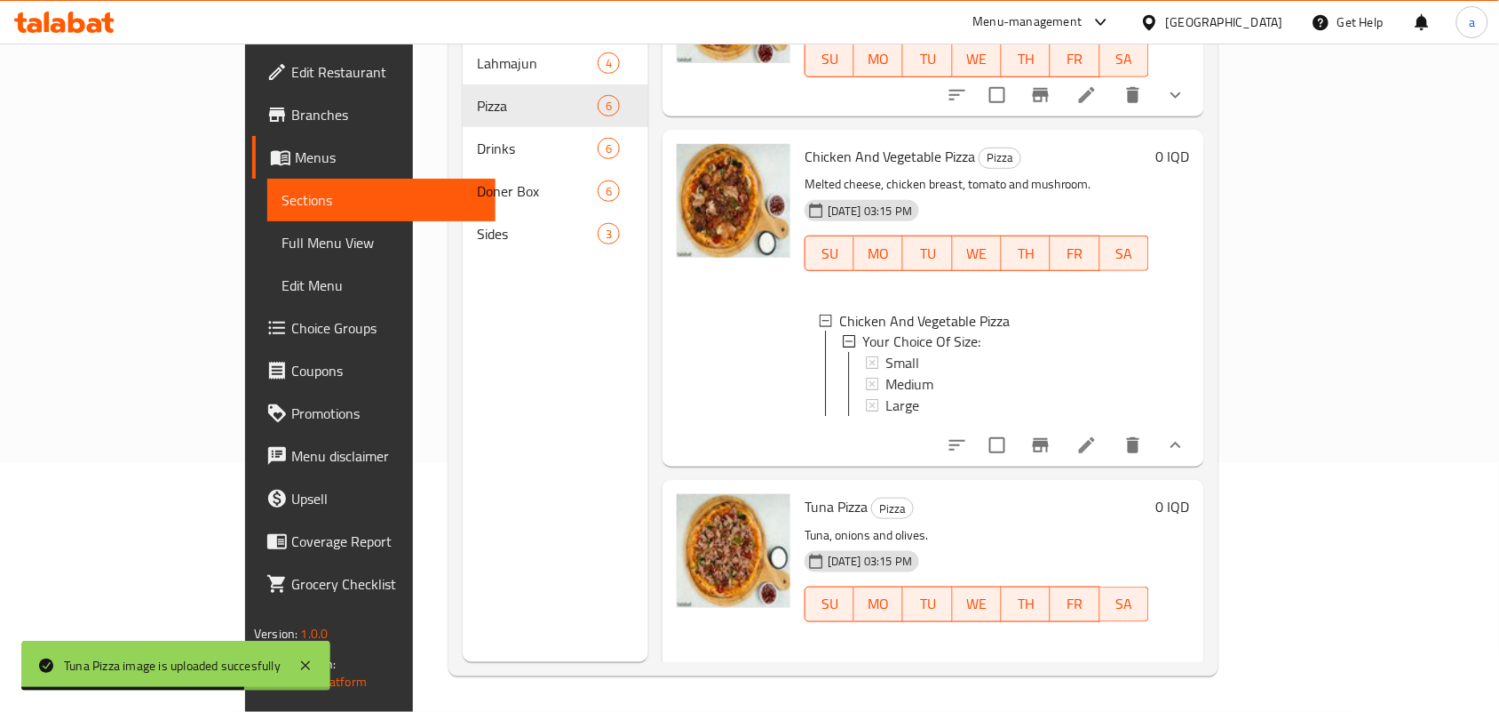
scroll to position [445, 0]
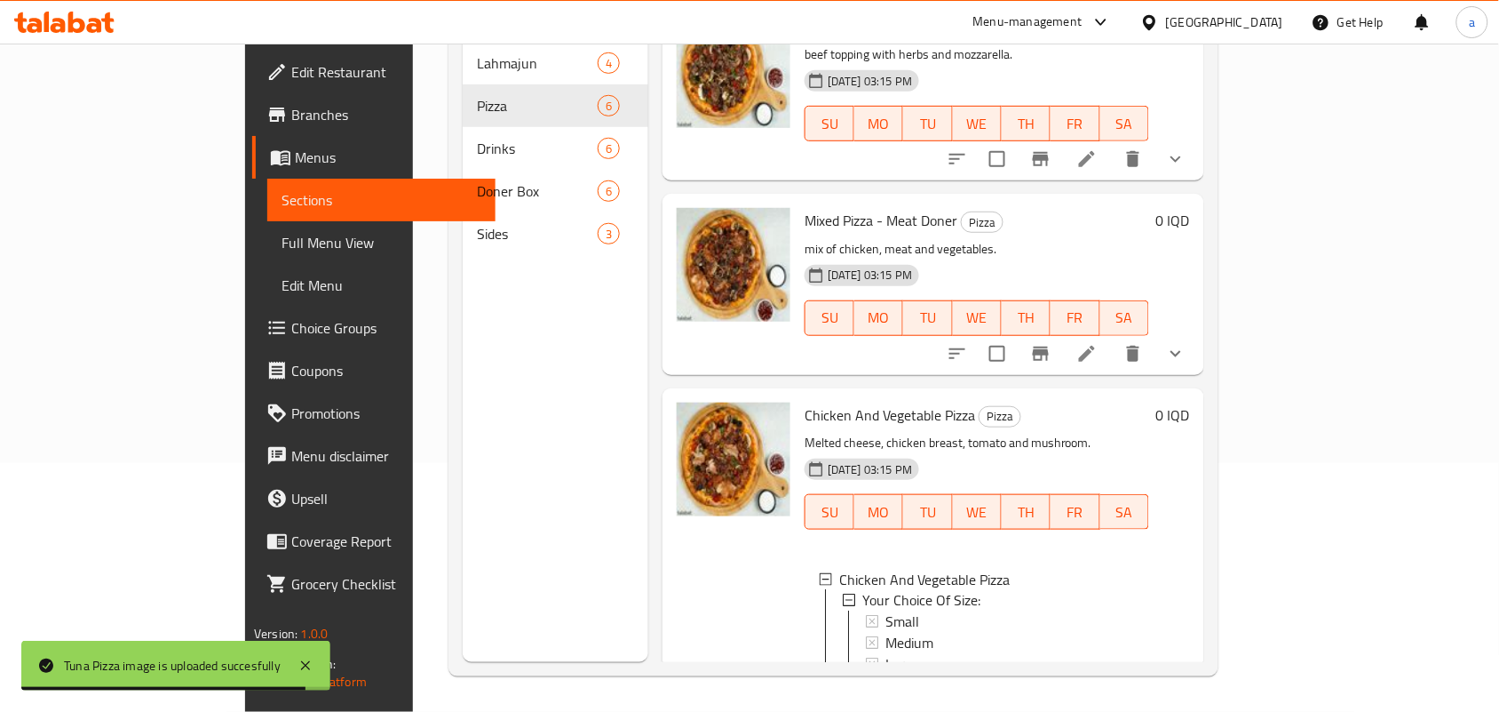
click at [1197, 332] on button "show more" at bounding box center [1176, 353] width 43 height 43
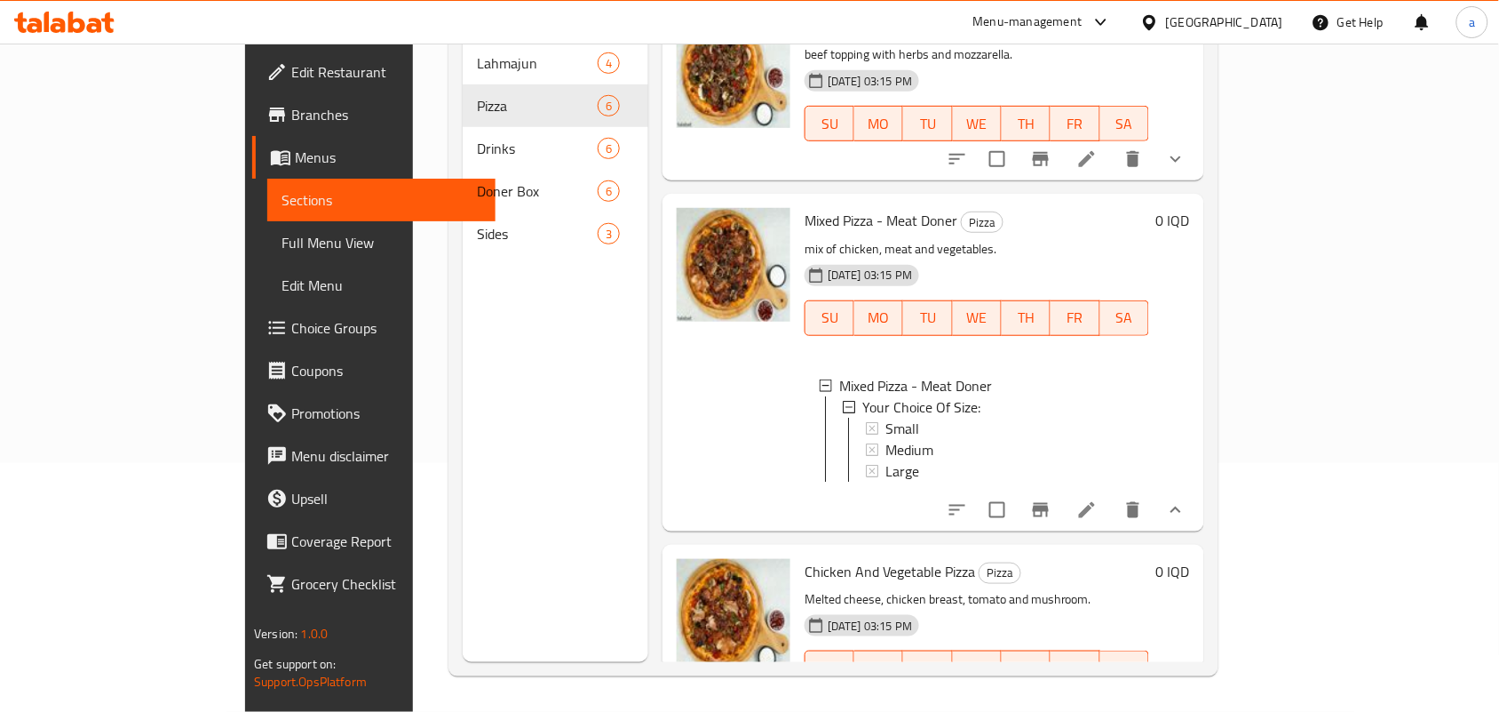
scroll to position [185, 0]
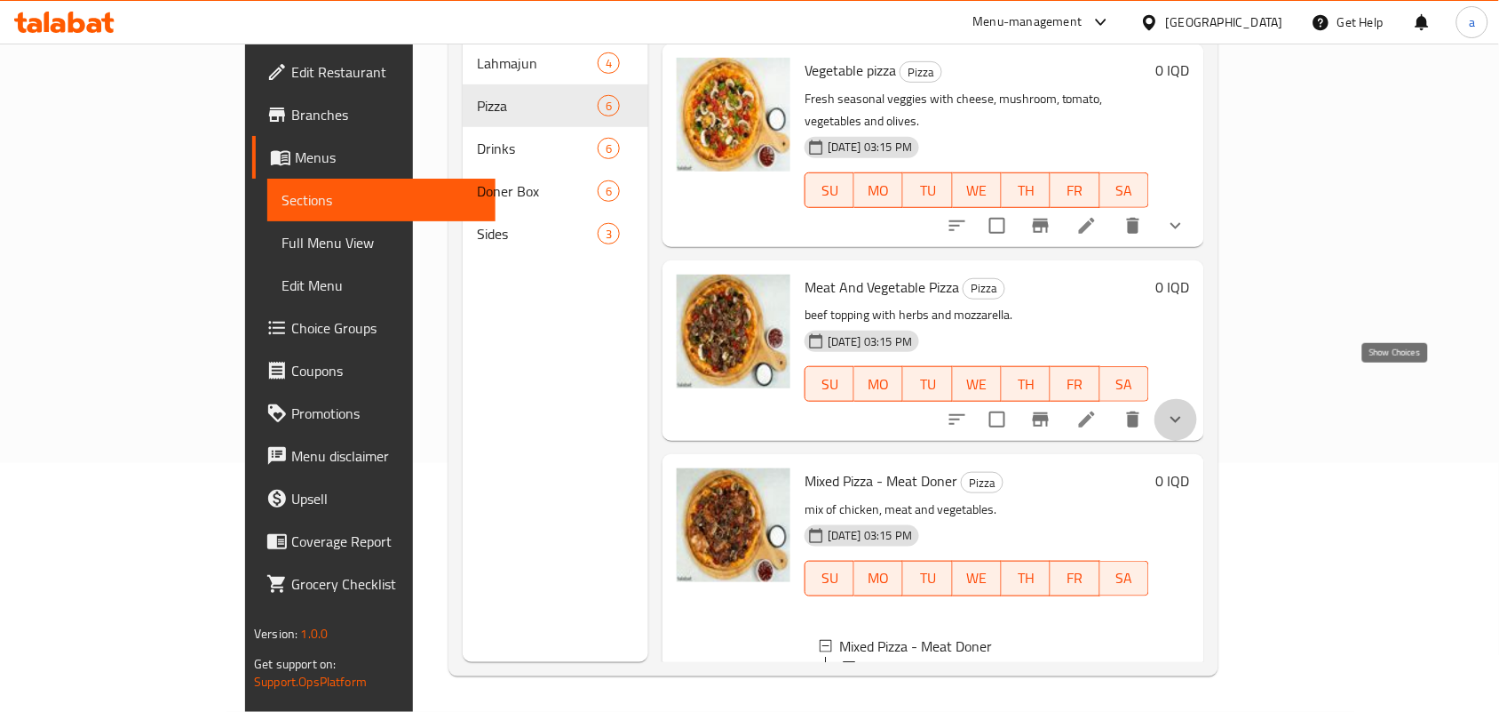
click at [1187, 409] on icon "show more" at bounding box center [1175, 419] width 21 height 21
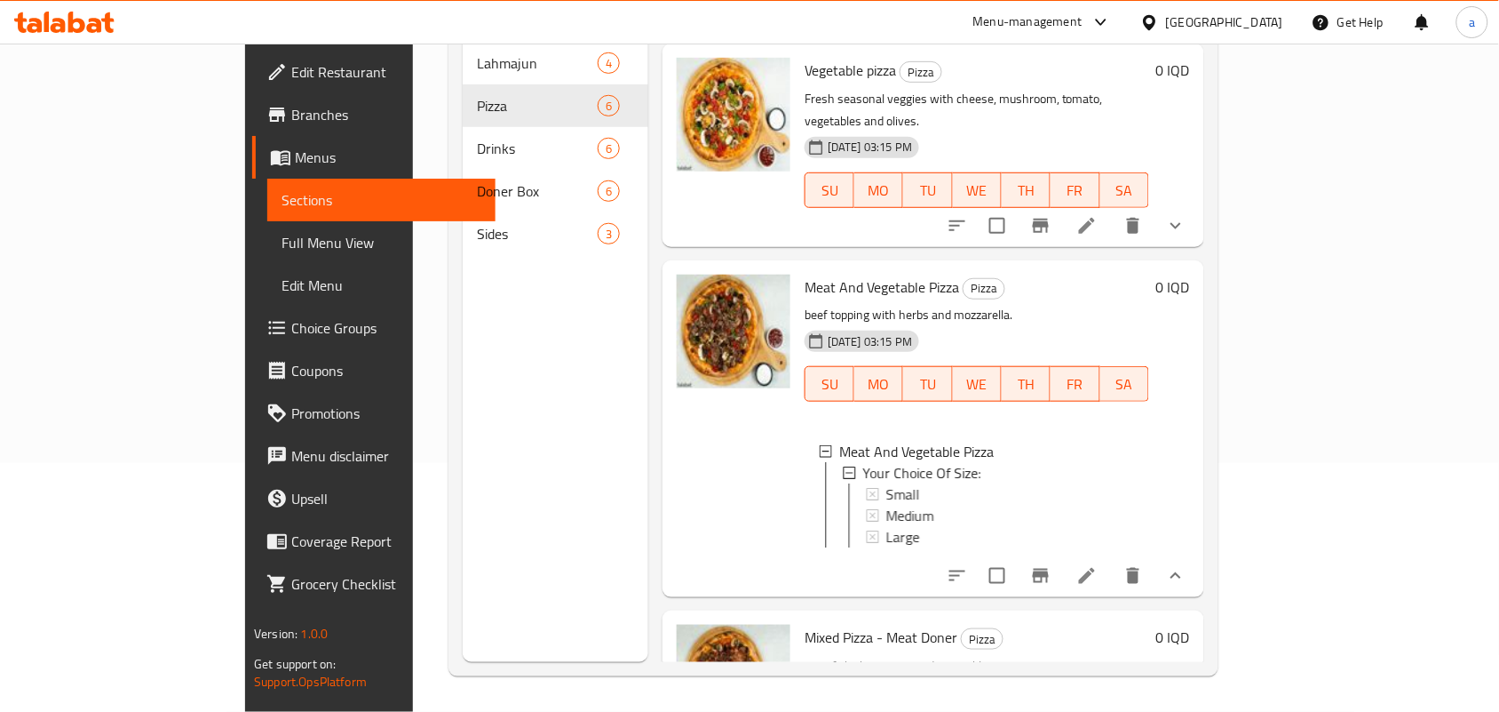
scroll to position [0, 0]
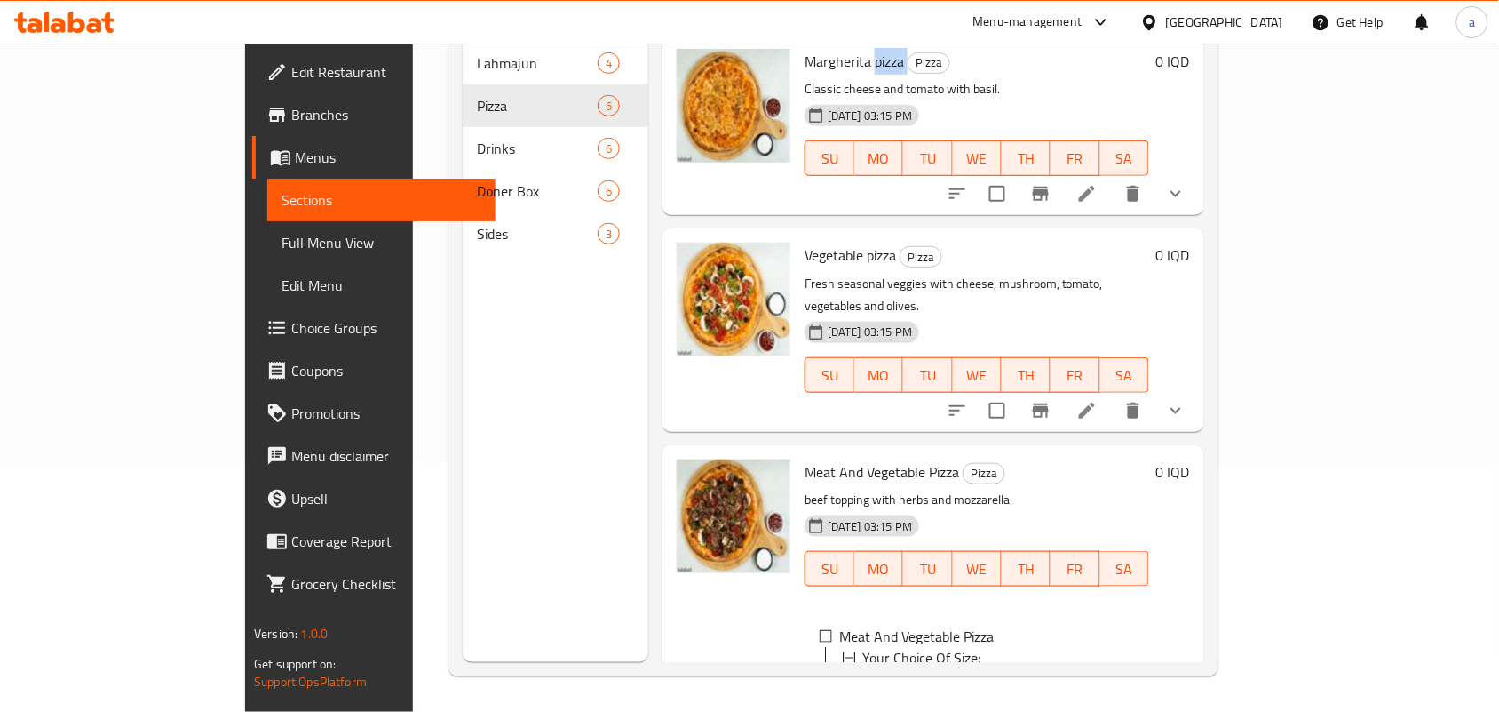
click at [1187, 400] on icon "show more" at bounding box center [1175, 410] width 21 height 21
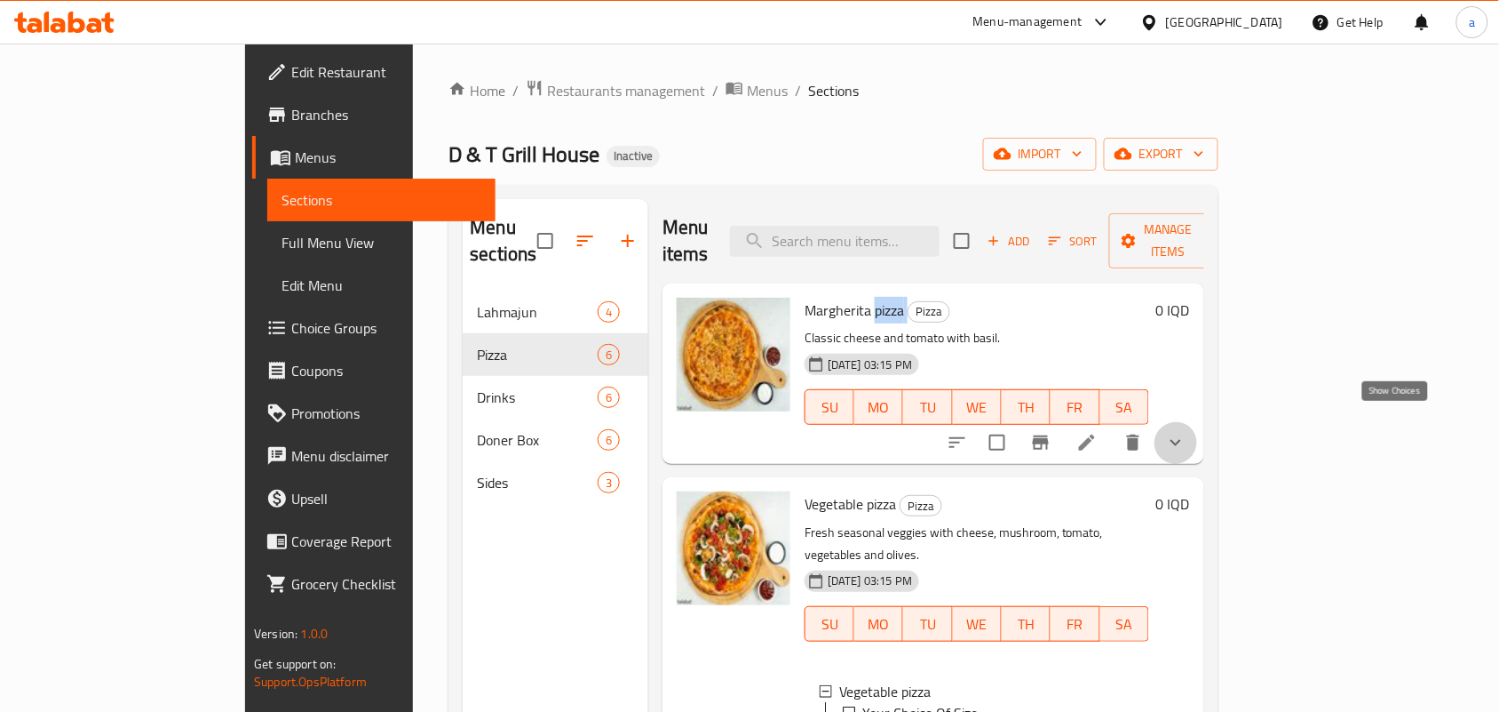
click at [1187, 432] on icon "show more" at bounding box center [1175, 442] width 21 height 21
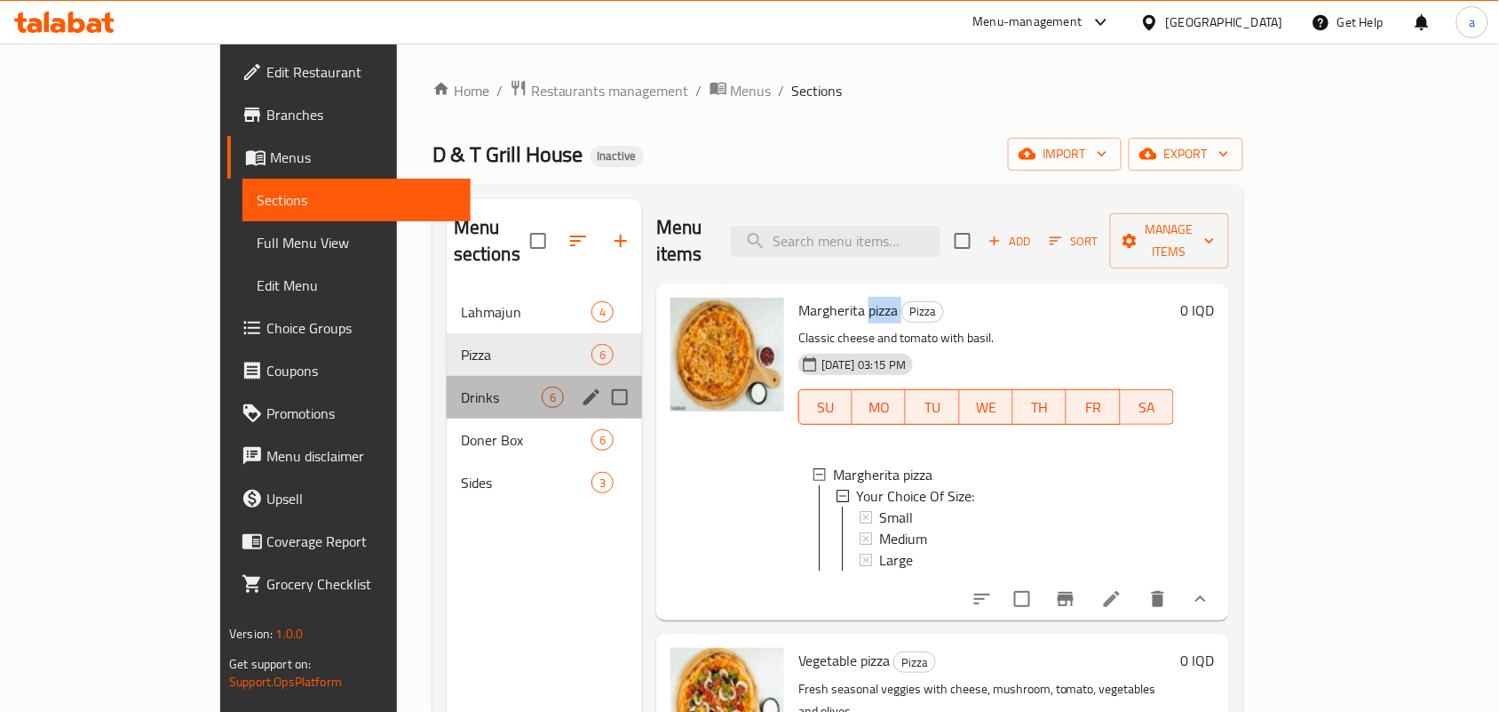
click at [447, 392] on div "Drinks 6" at bounding box center [544, 397] width 195 height 43
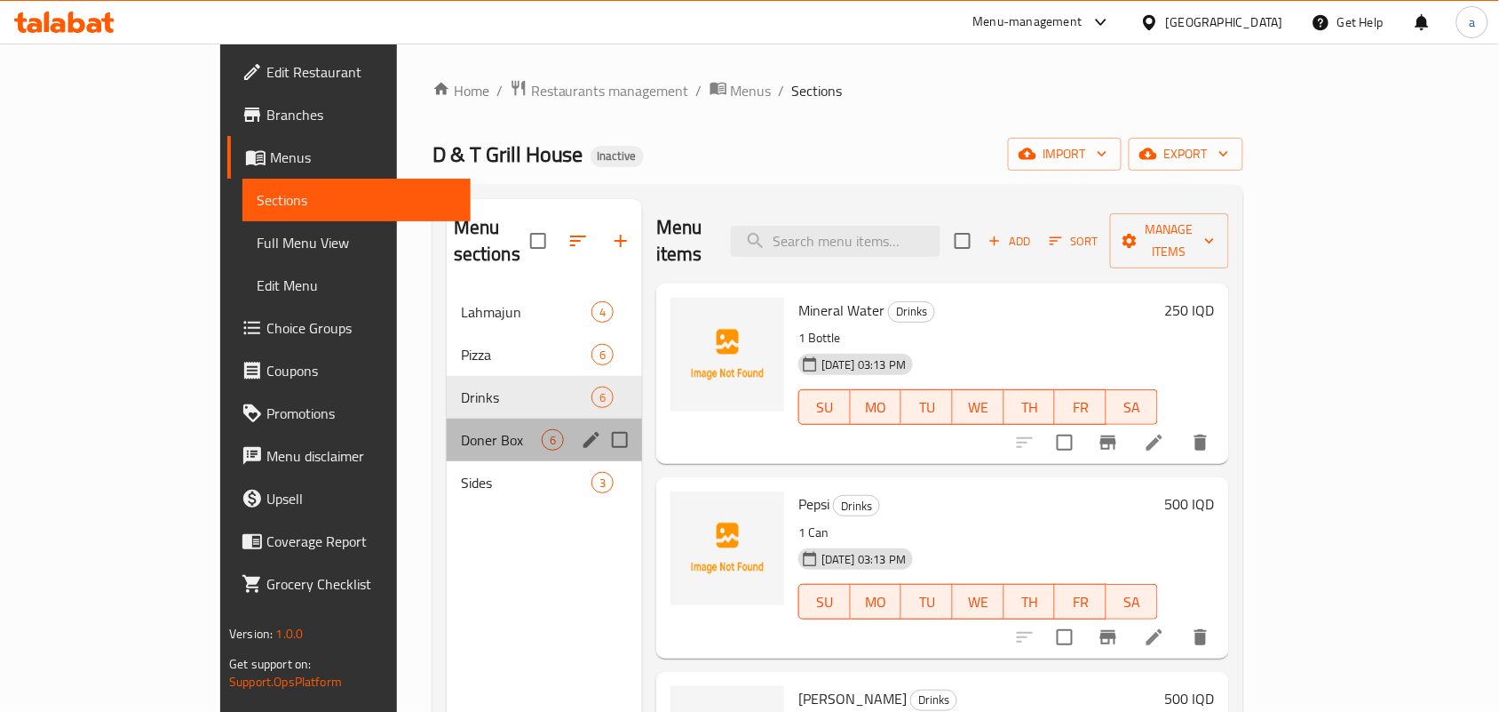
click at [447, 418] on div "Doner Box 6" at bounding box center [544, 439] width 195 height 43
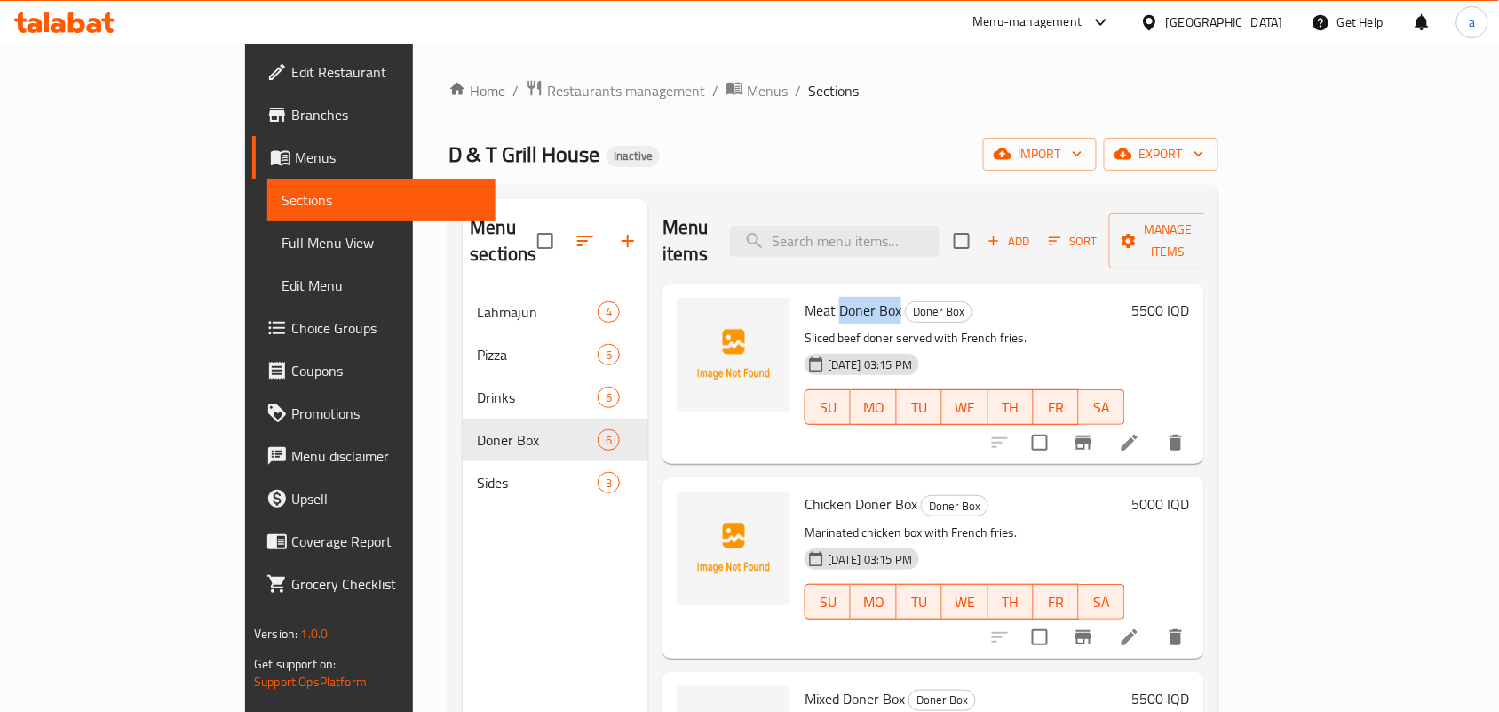
drag, startPoint x: 783, startPoint y: 291, endPoint x: 846, endPoint y: 287, distance: 62.3
click at [846, 298] on h6 "Meat Doner Box Doner Box" at bounding box center [965, 310] width 321 height 25
copy span "Doner Box"
click at [691, 312] on icon "upload picture" at bounding box center [701, 322] width 21 height 21
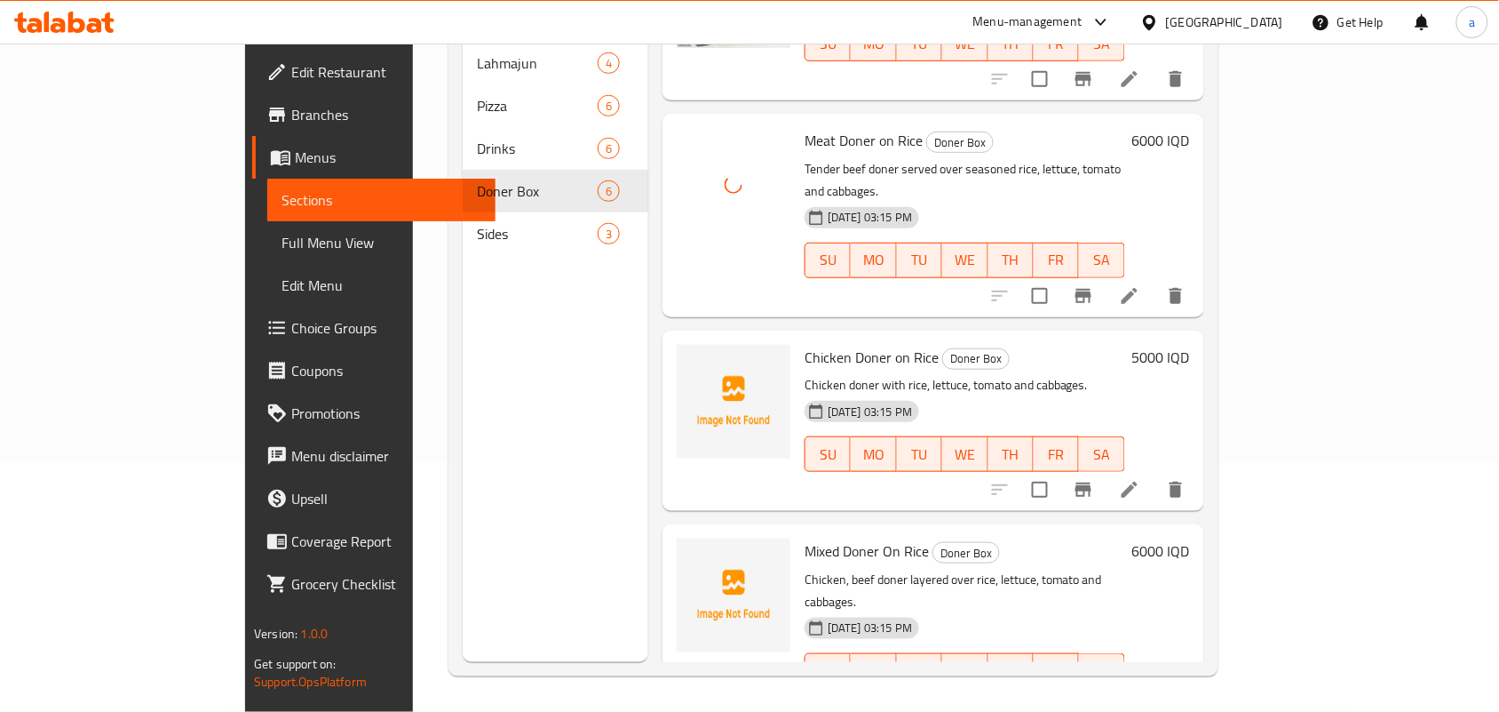
scroll to position [524, 0]
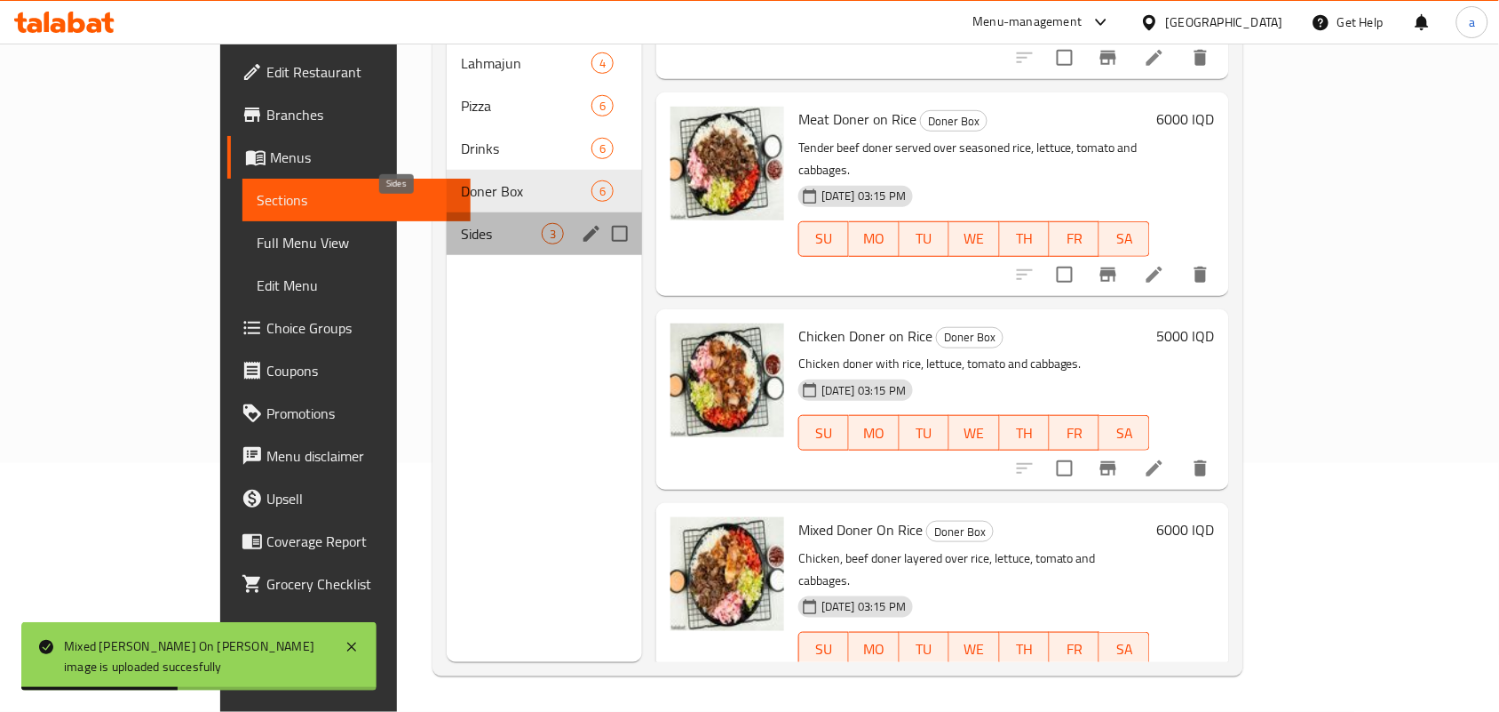
click at [461, 223] on span "Sides" at bounding box center [501, 233] width 81 height 21
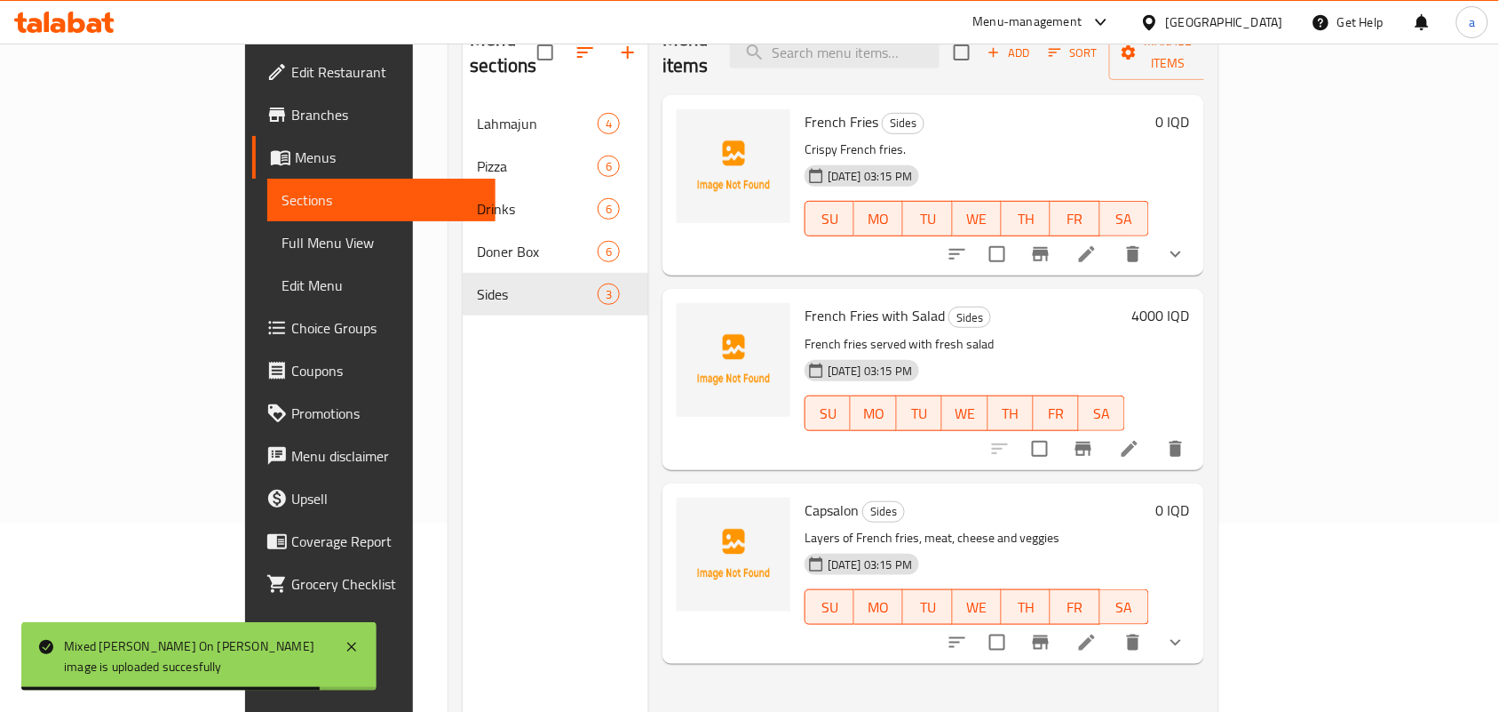
scroll to position [158, 0]
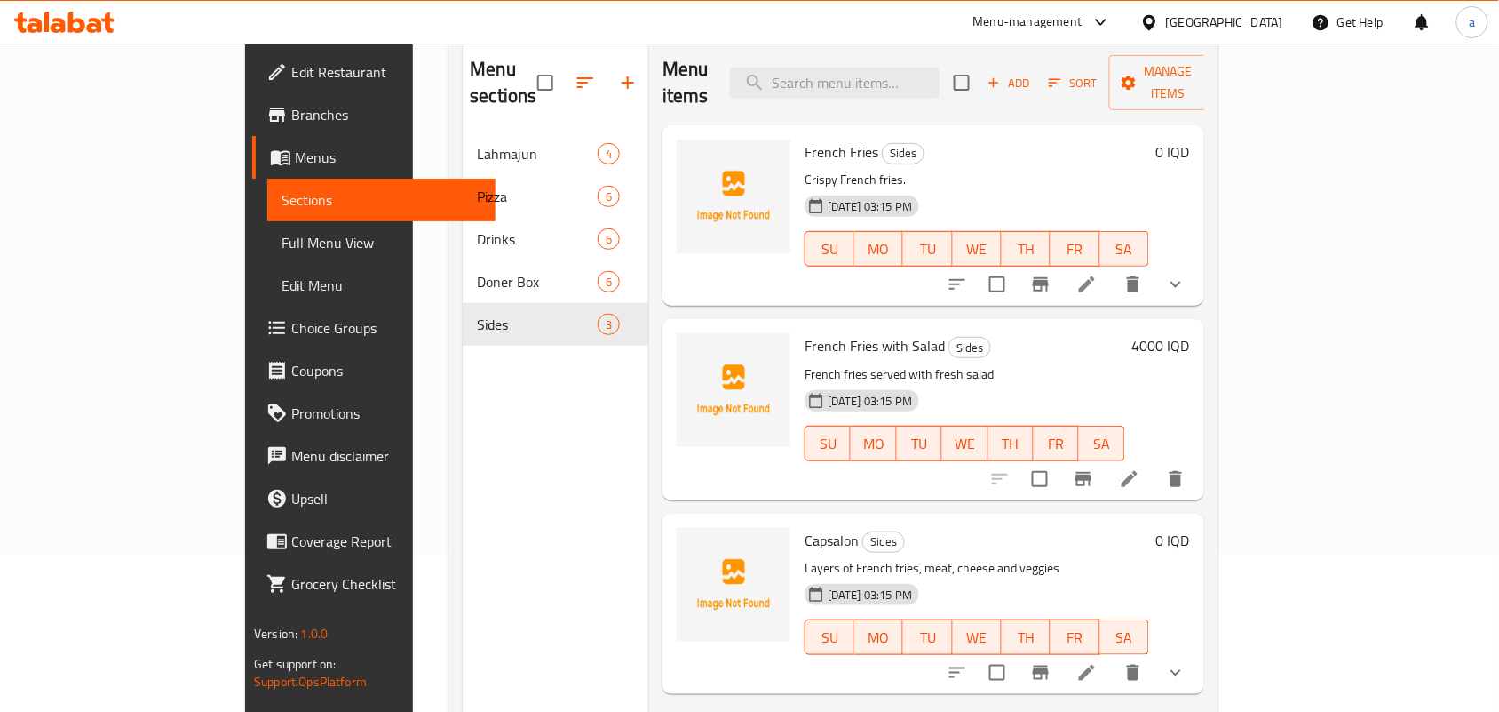
click at [805, 139] on span "French Fries" at bounding box center [842, 152] width 74 height 27
copy h6 "French Fries"
click at [684, 154] on span "upload picture" at bounding box center [702, 164] width 36 height 21
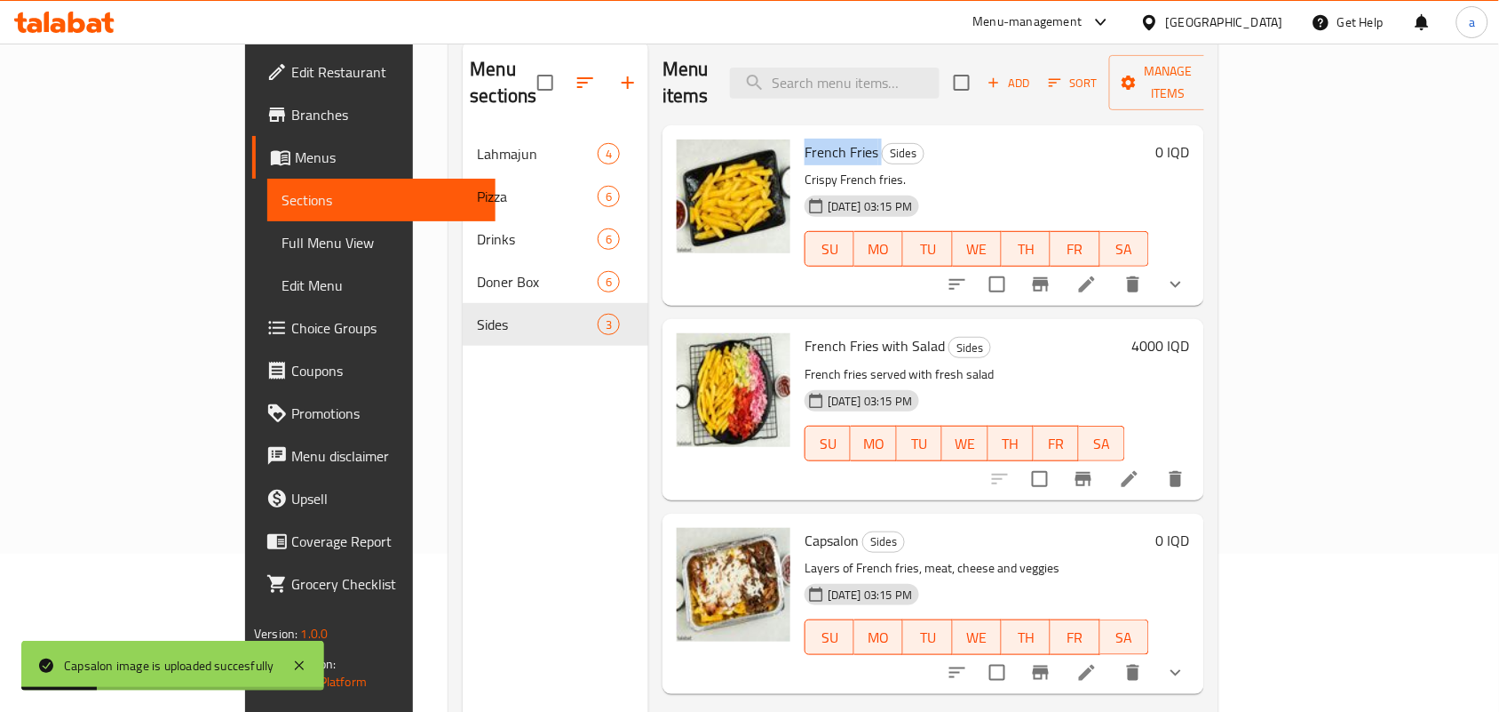
click at [282, 245] on span "Full Menu View" at bounding box center [382, 242] width 200 height 21
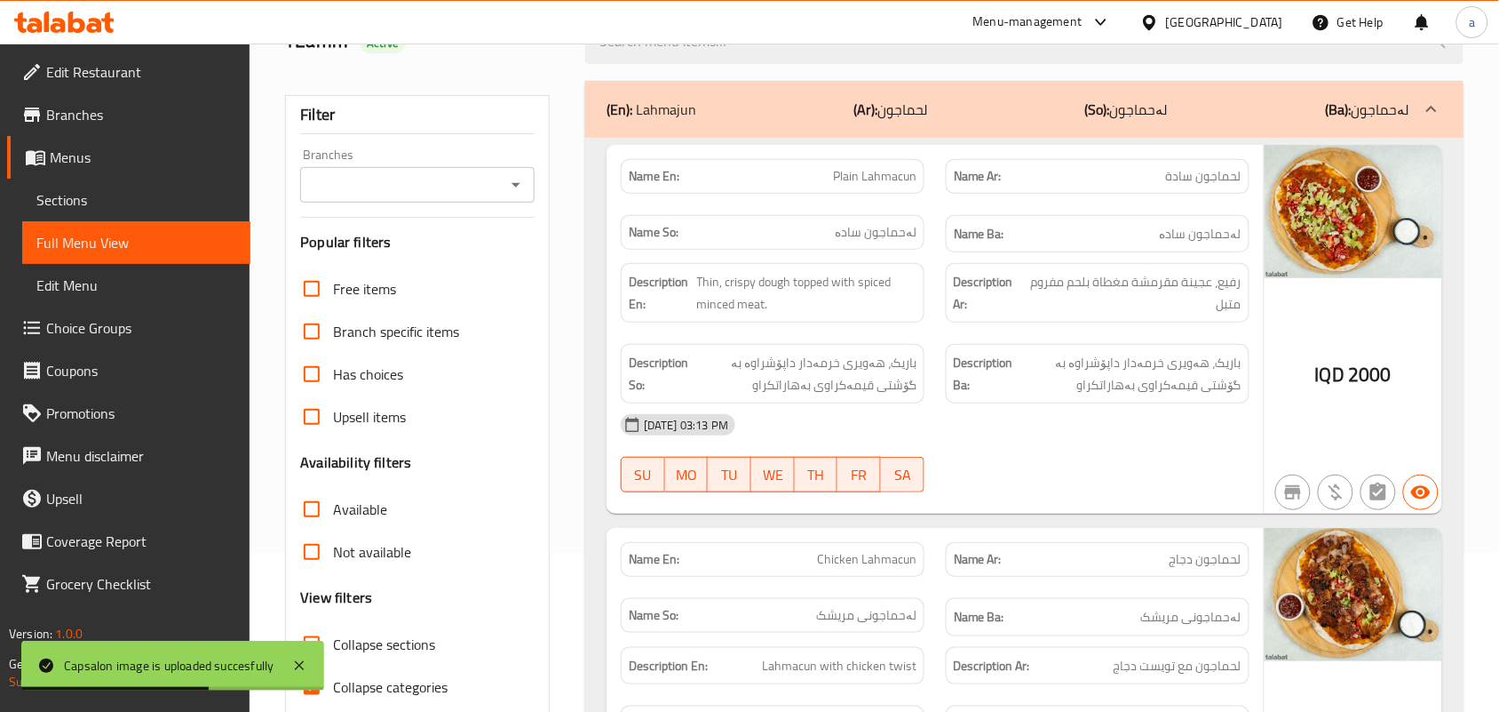
click at [125, 211] on span "Sections" at bounding box center [136, 199] width 200 height 21
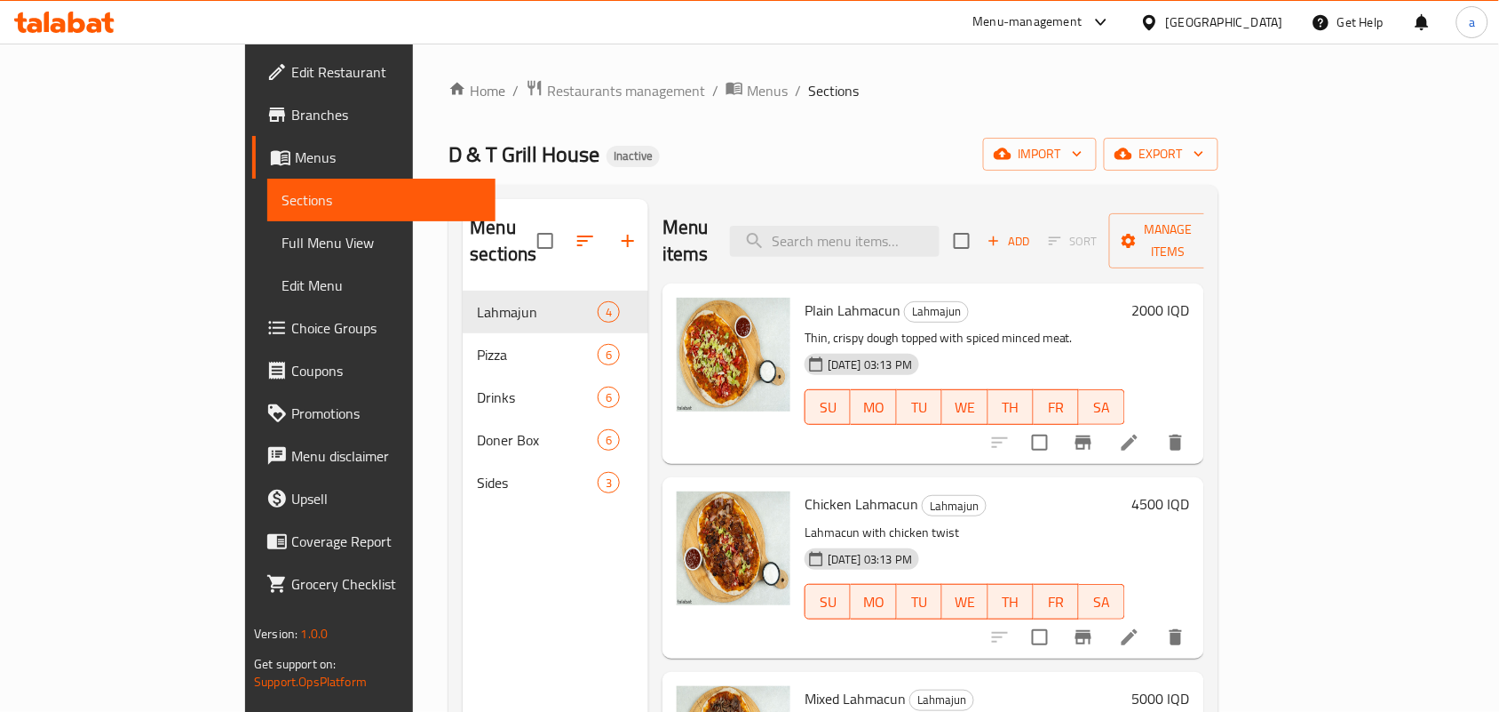
click at [577, 235] on icon "button" at bounding box center [585, 240] width 16 height 11
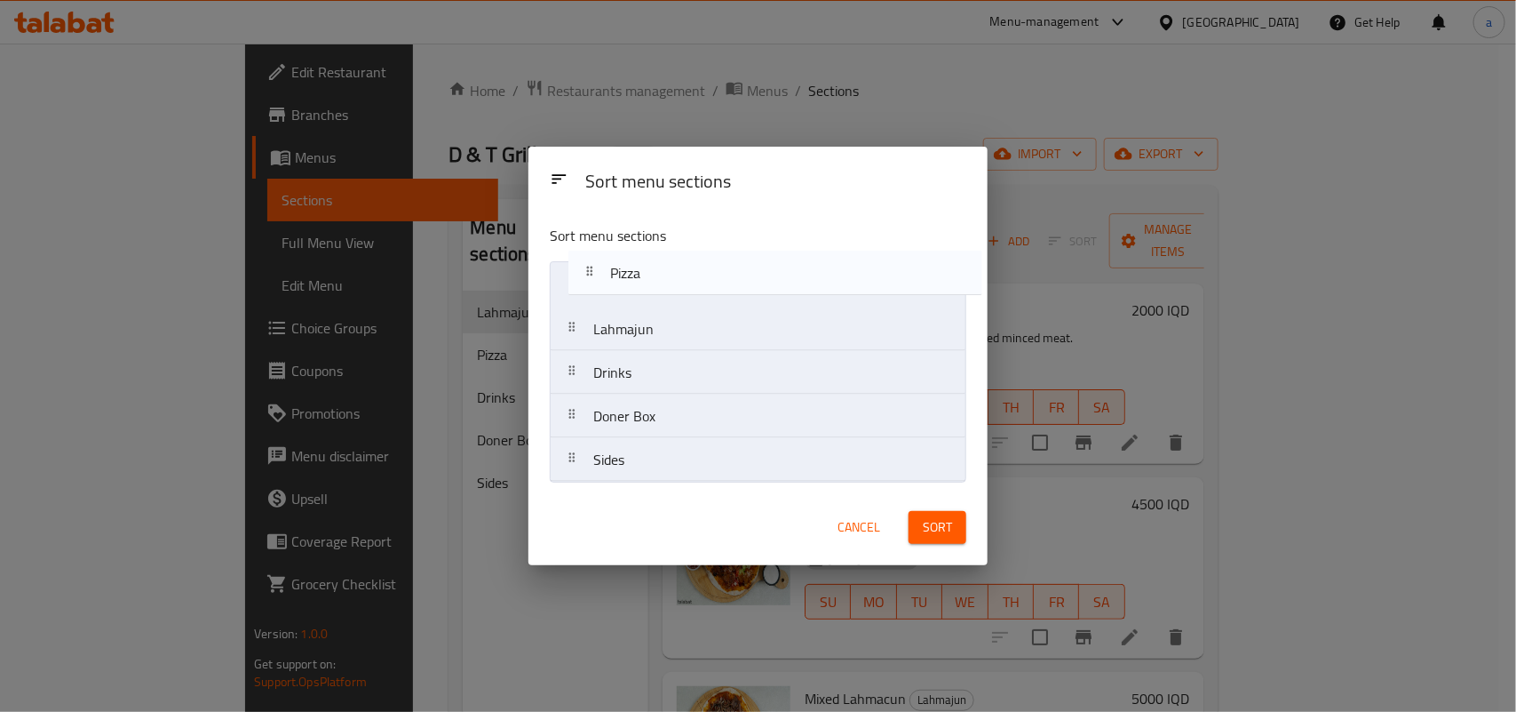
drag, startPoint x: 686, startPoint y: 322, endPoint x: 703, endPoint y: 268, distance: 55.9
click at [703, 268] on nav "Lahmajun Pizza Drinks Doner Box Sides" at bounding box center [758, 371] width 417 height 221
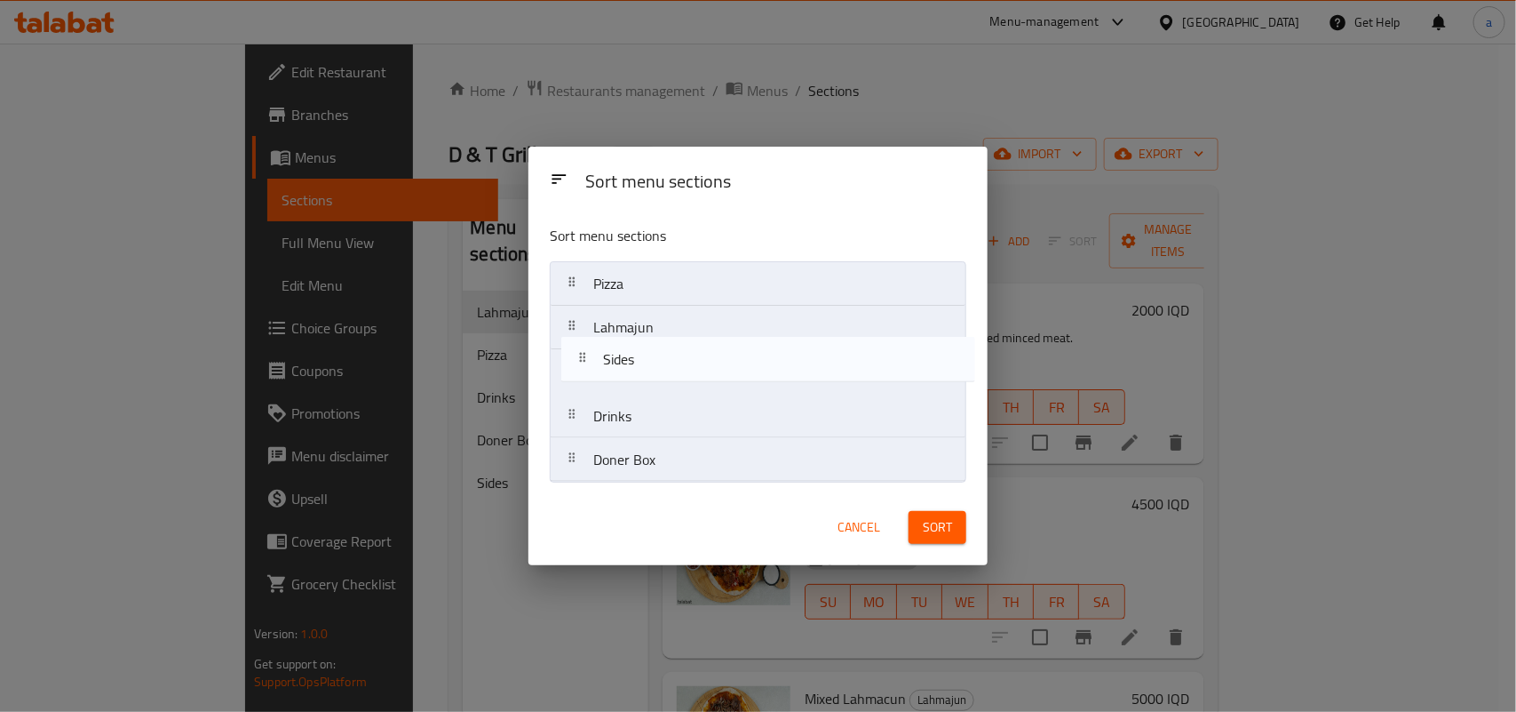
drag, startPoint x: 697, startPoint y: 438, endPoint x: 704, endPoint y: 315, distance: 122.7
click at [704, 315] on nav "Pizza Lahmajun Drinks Doner Box Sides" at bounding box center [758, 371] width 417 height 221
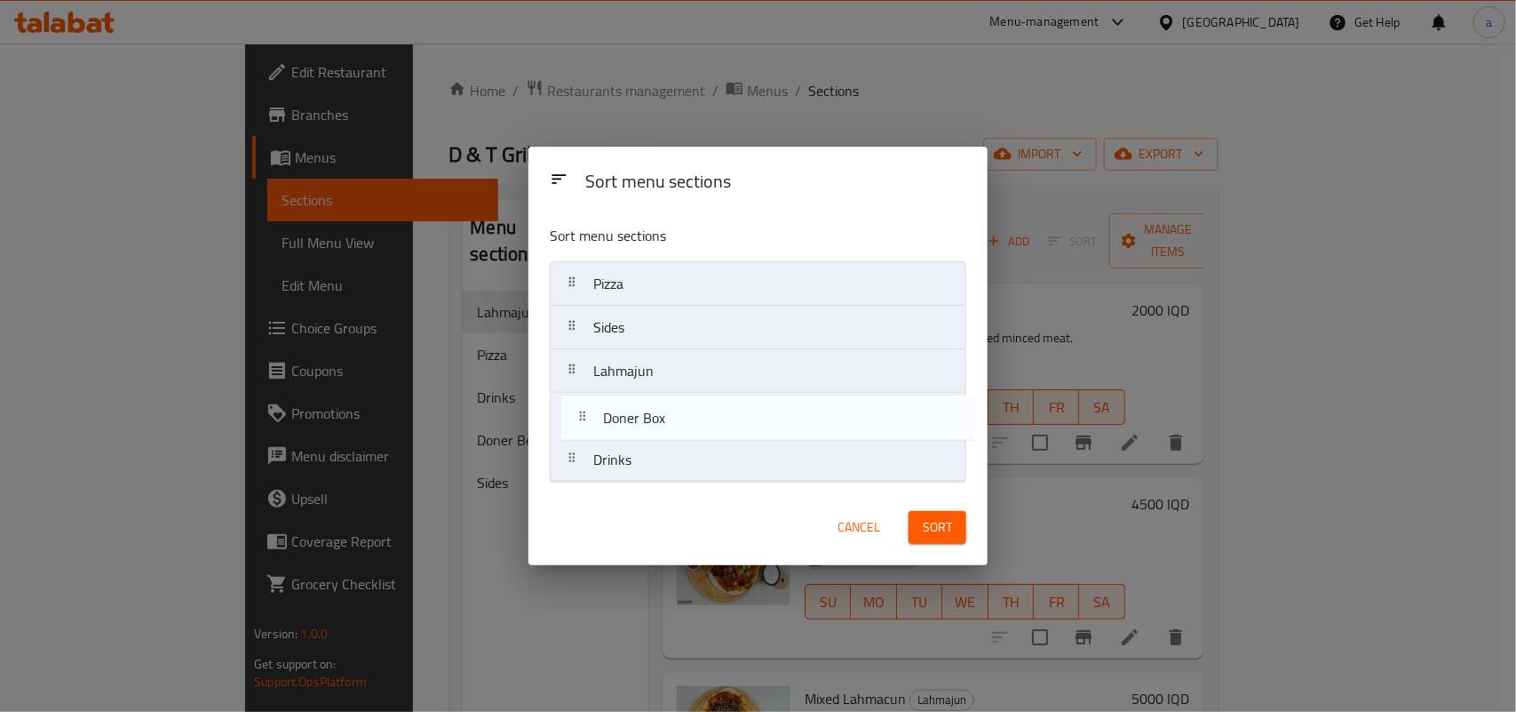
drag, startPoint x: 688, startPoint y: 462, endPoint x: 700, endPoint y: 413, distance: 50.2
click at [700, 413] on nav "Pizza Sides Lahmajun Drinks Doner Box" at bounding box center [758, 371] width 417 height 221
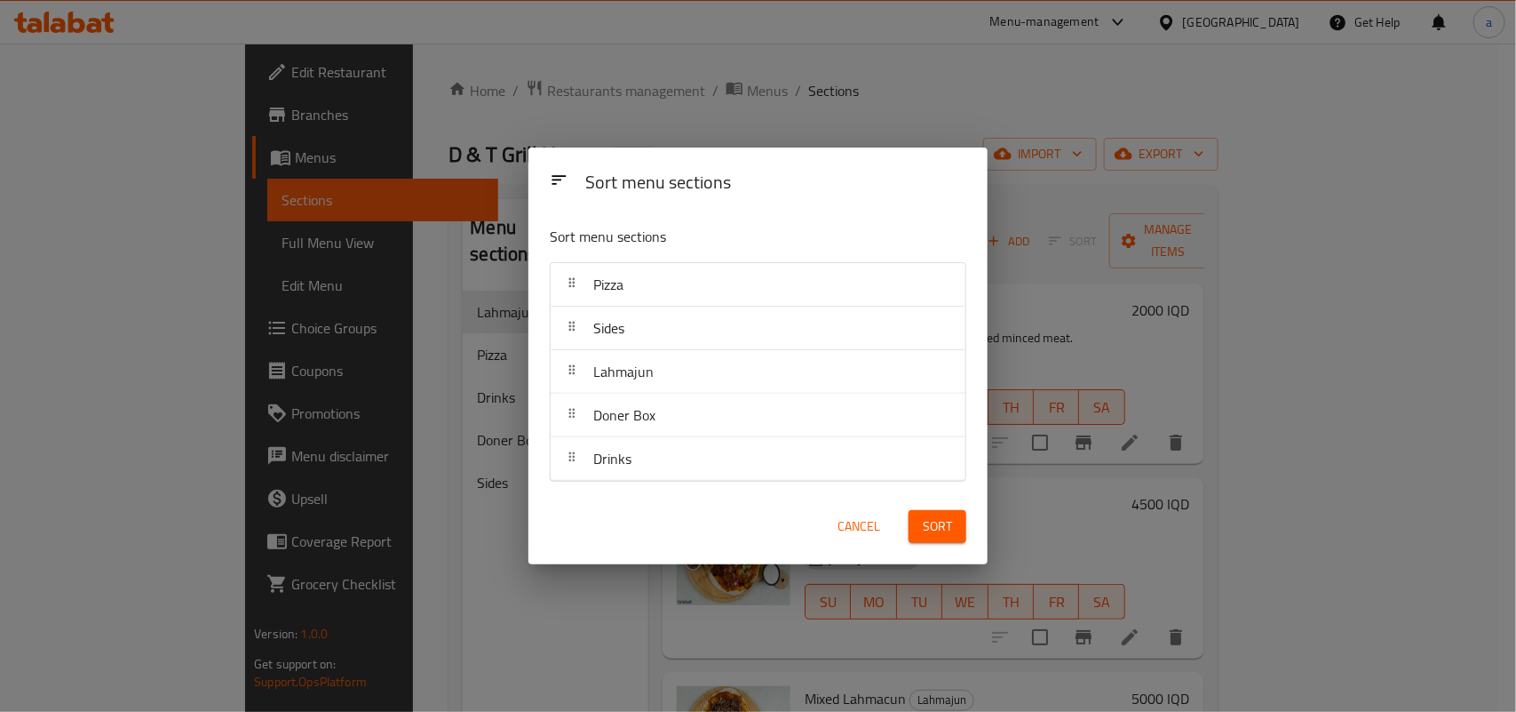
click at [946, 535] on span "Sort" at bounding box center [937, 526] width 29 height 22
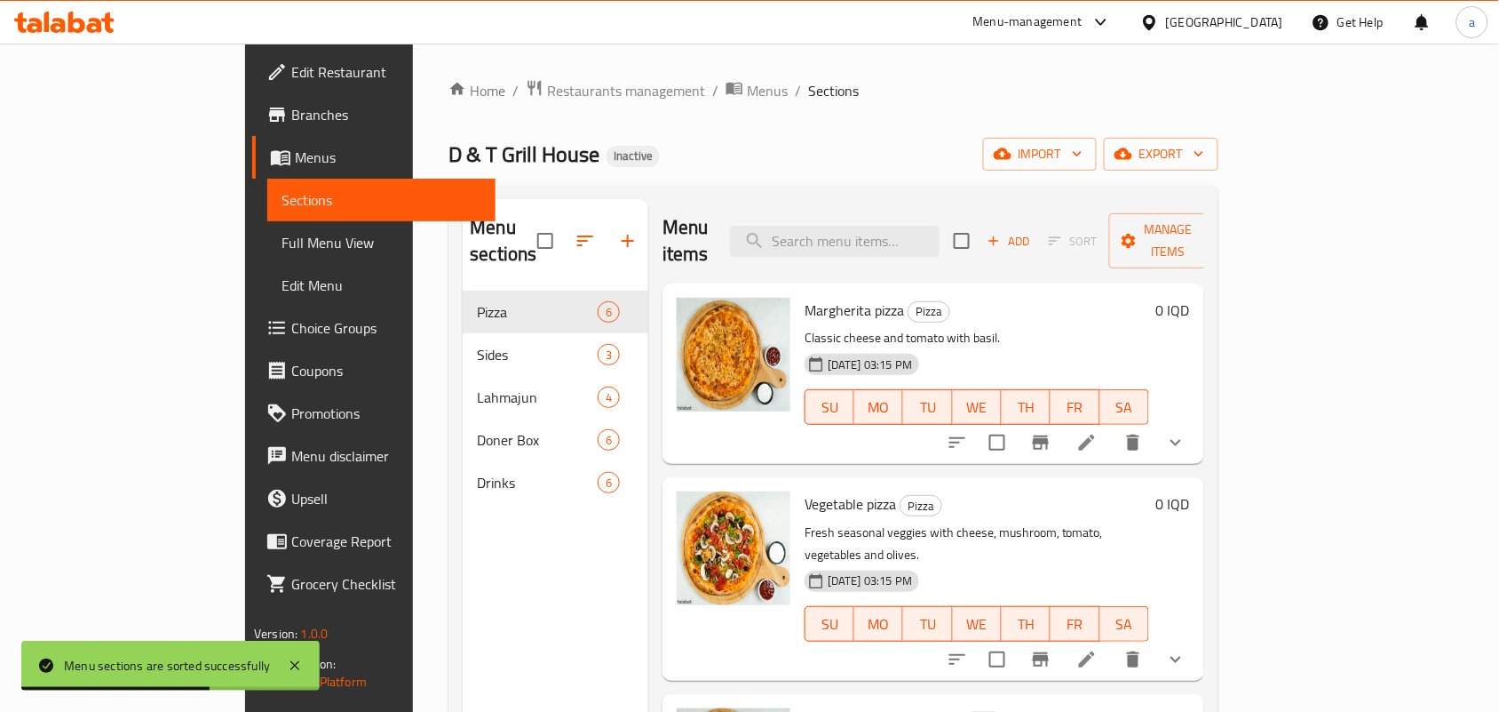
click at [282, 251] on span "Full Menu View" at bounding box center [382, 242] width 200 height 21
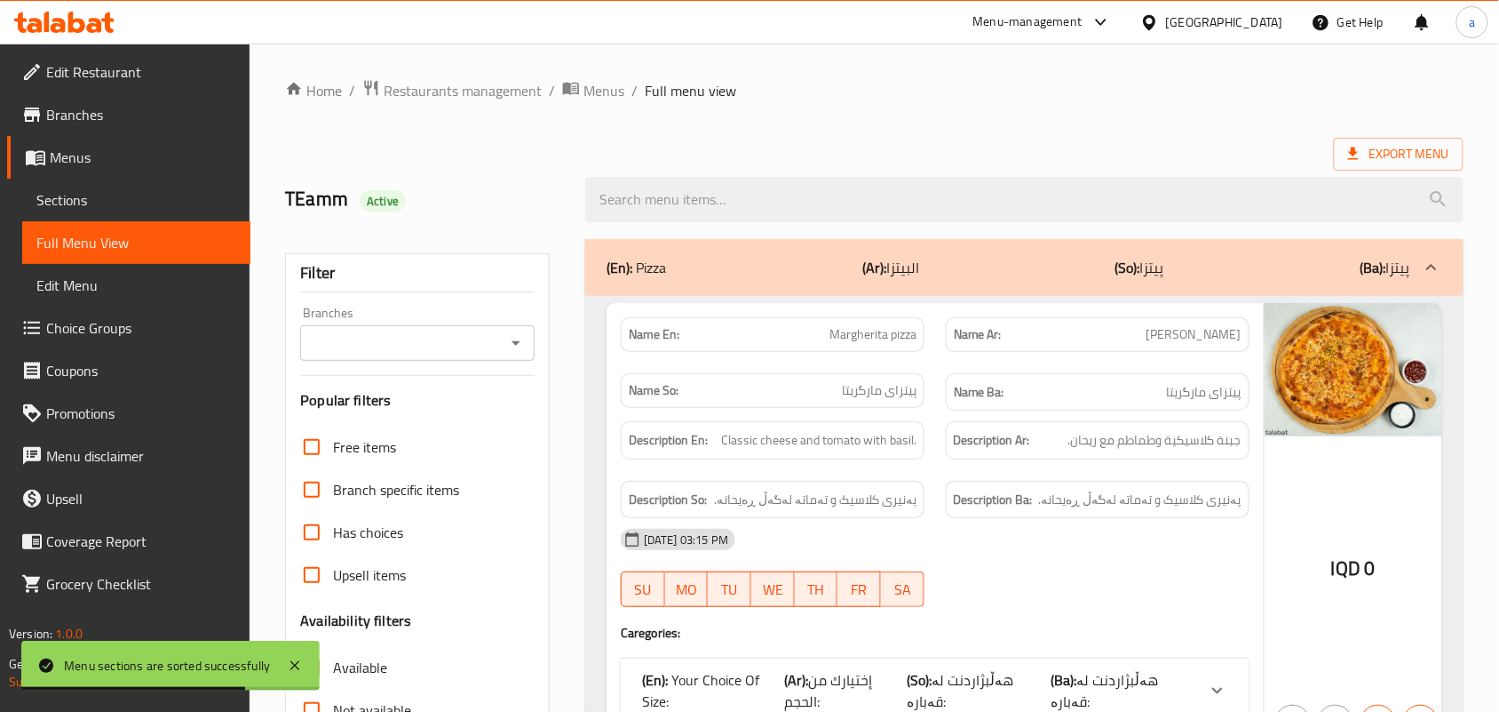
click at [513, 353] on icon "Open" at bounding box center [515, 342] width 21 height 21
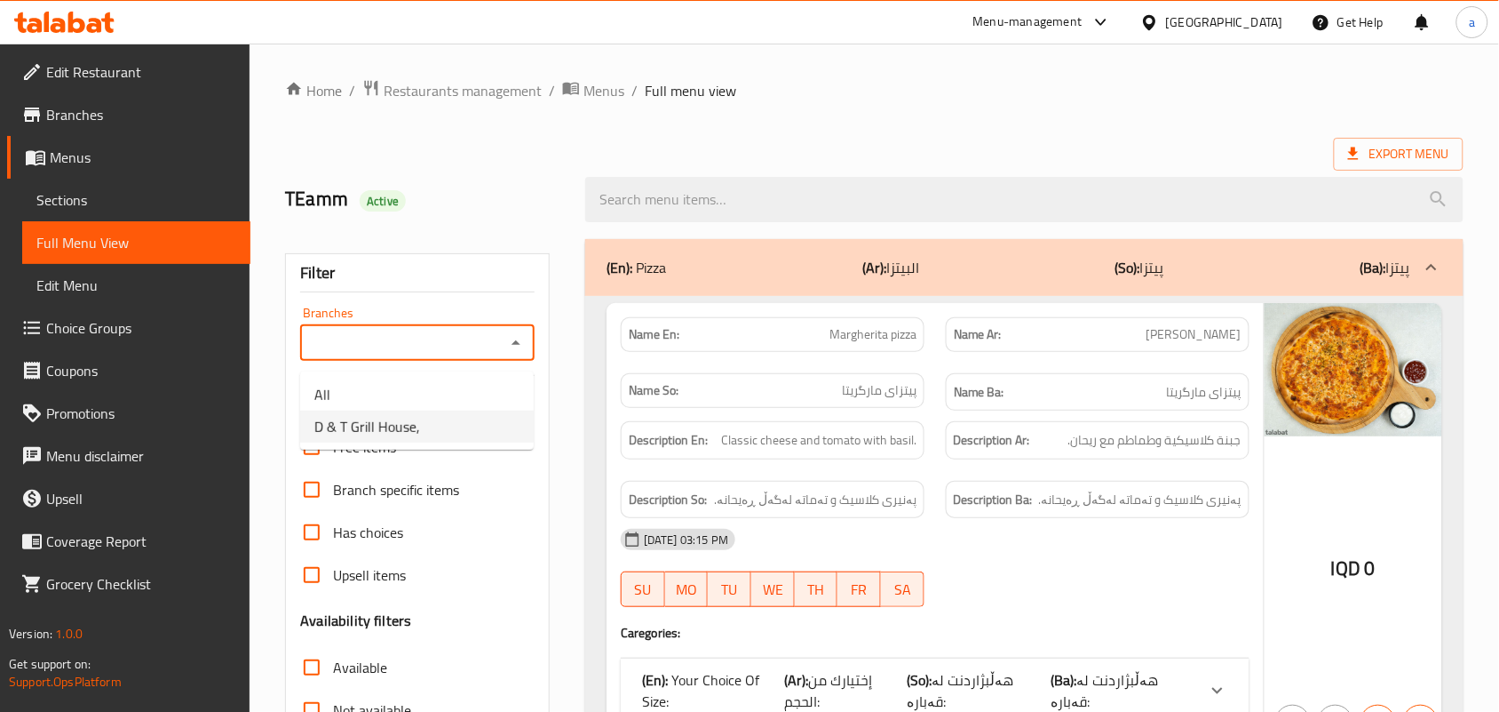
click at [425, 434] on li "D & T Grill House," at bounding box center [417, 426] width 234 height 32
type input "D & T Grill House,"
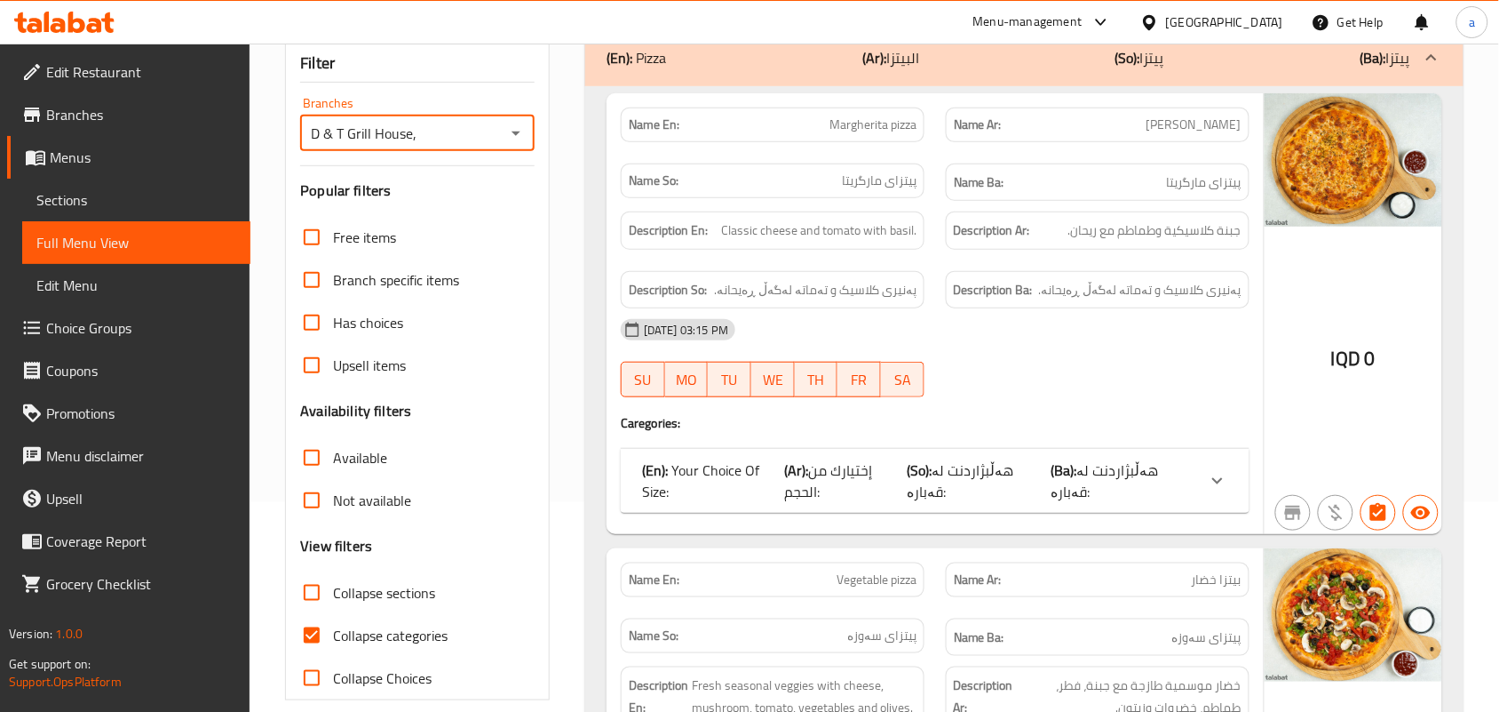
scroll to position [259, 0]
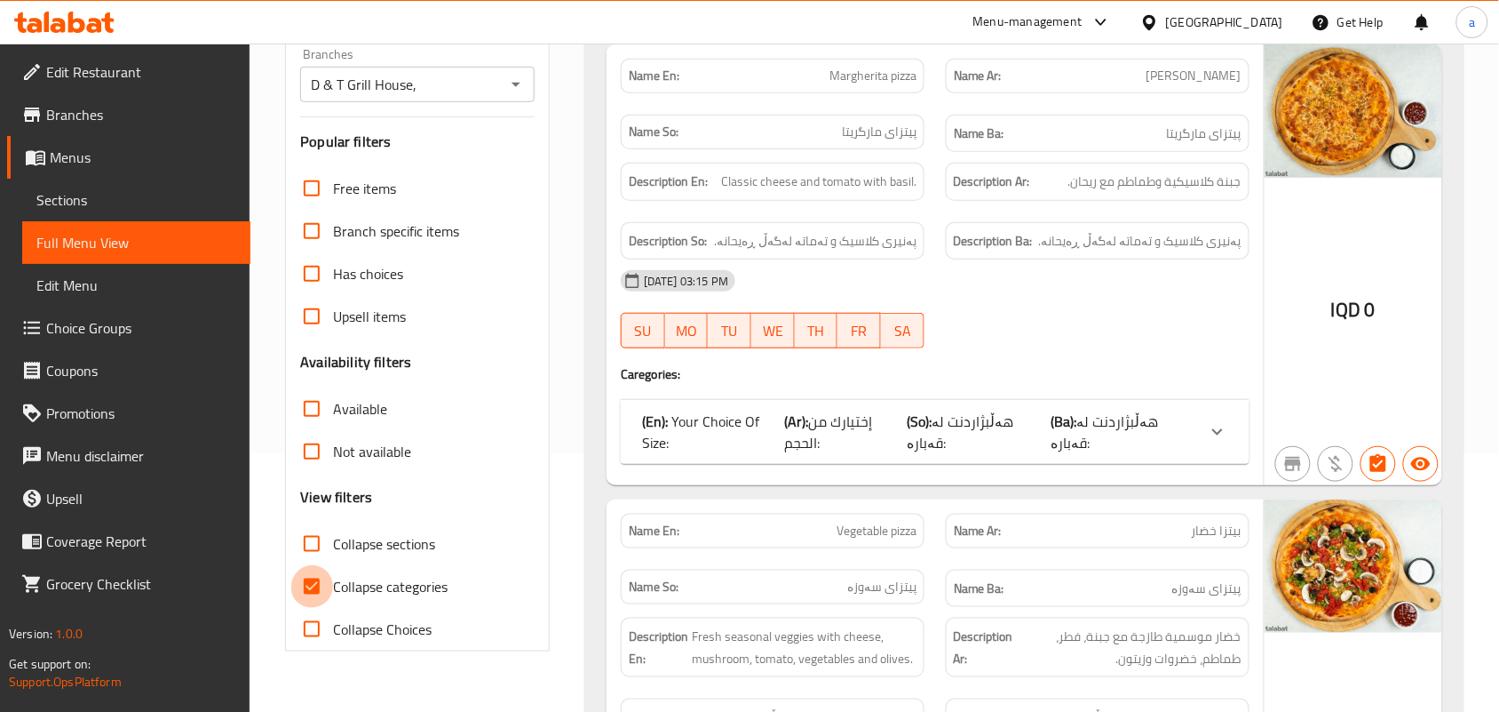
click at [325, 606] on input "Collapse categories" at bounding box center [311, 586] width 43 height 43
checkbox input "false"
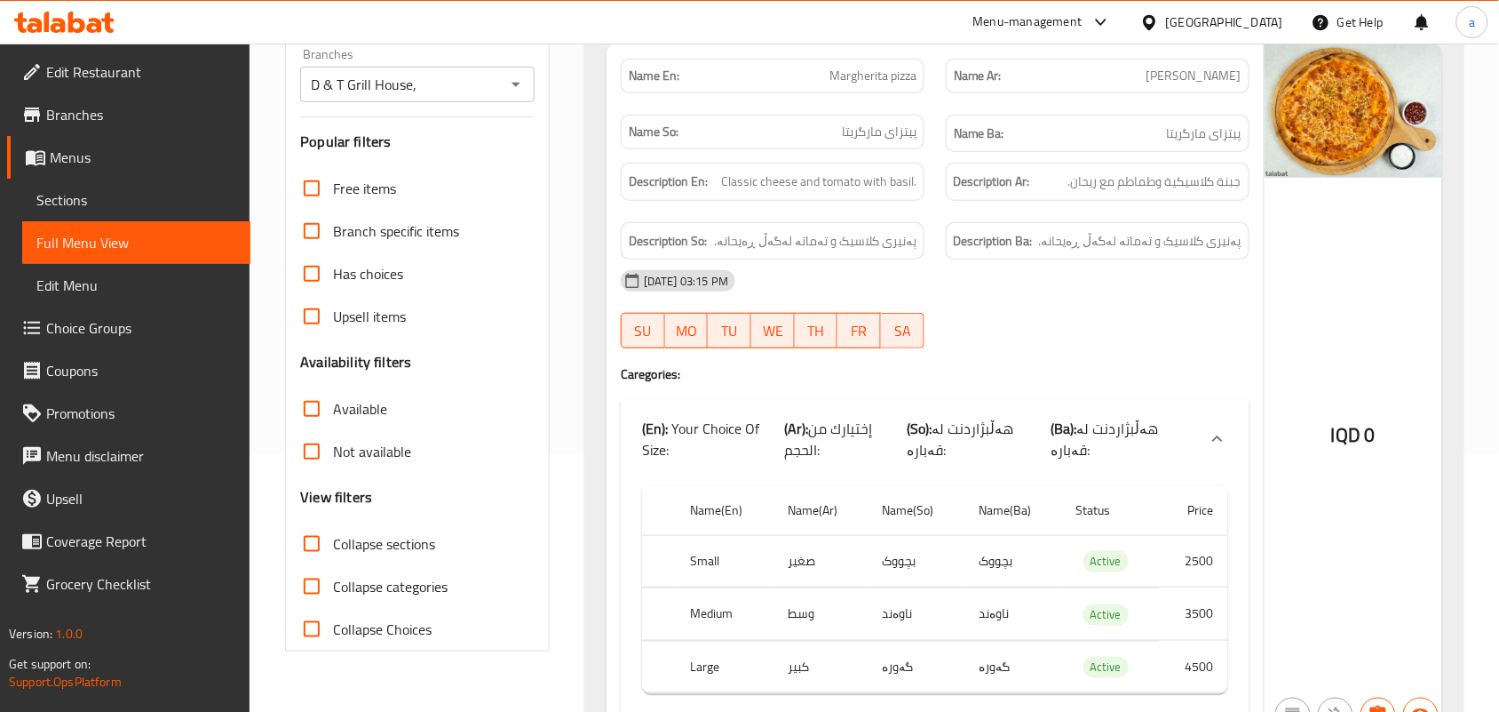
click at [326, 565] on input "Collapse sections" at bounding box center [311, 543] width 43 height 43
checkbox input "true"
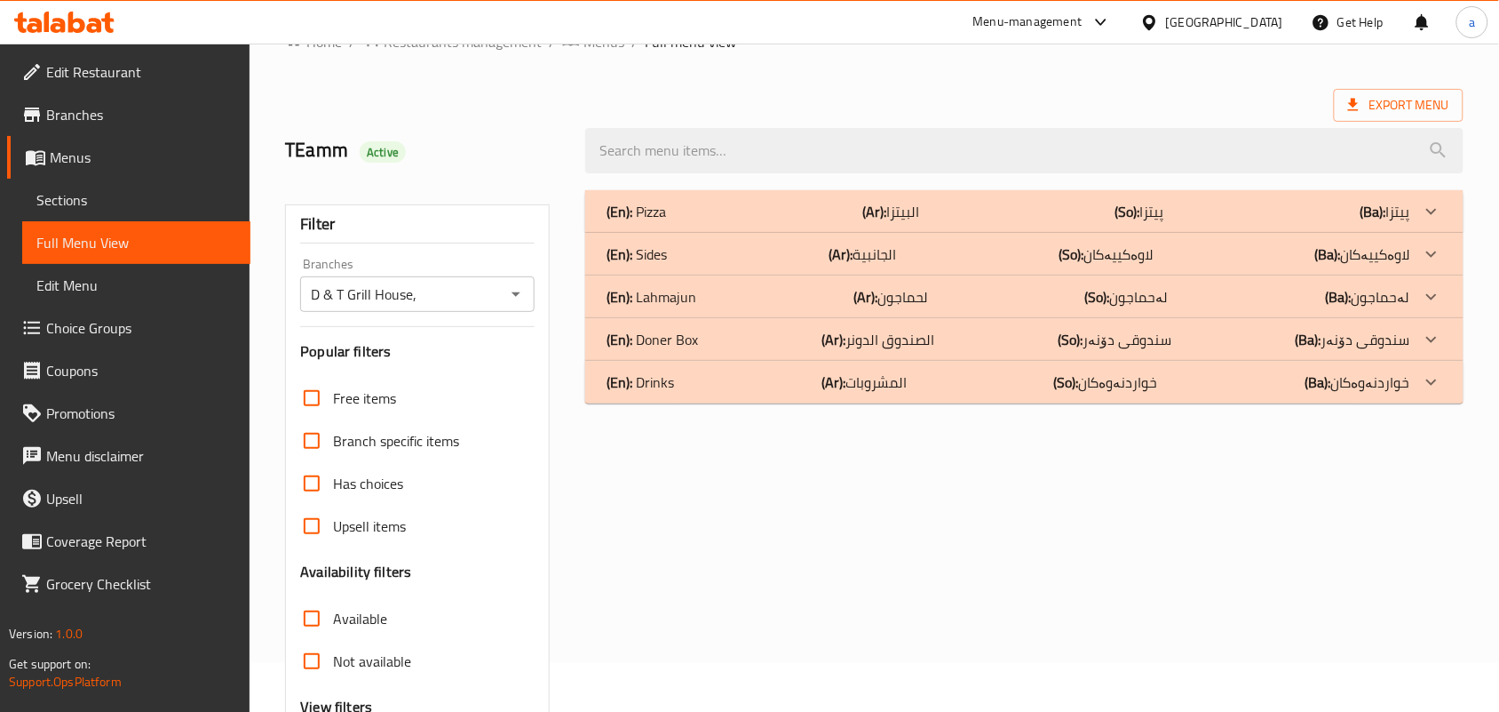
scroll to position [0, 0]
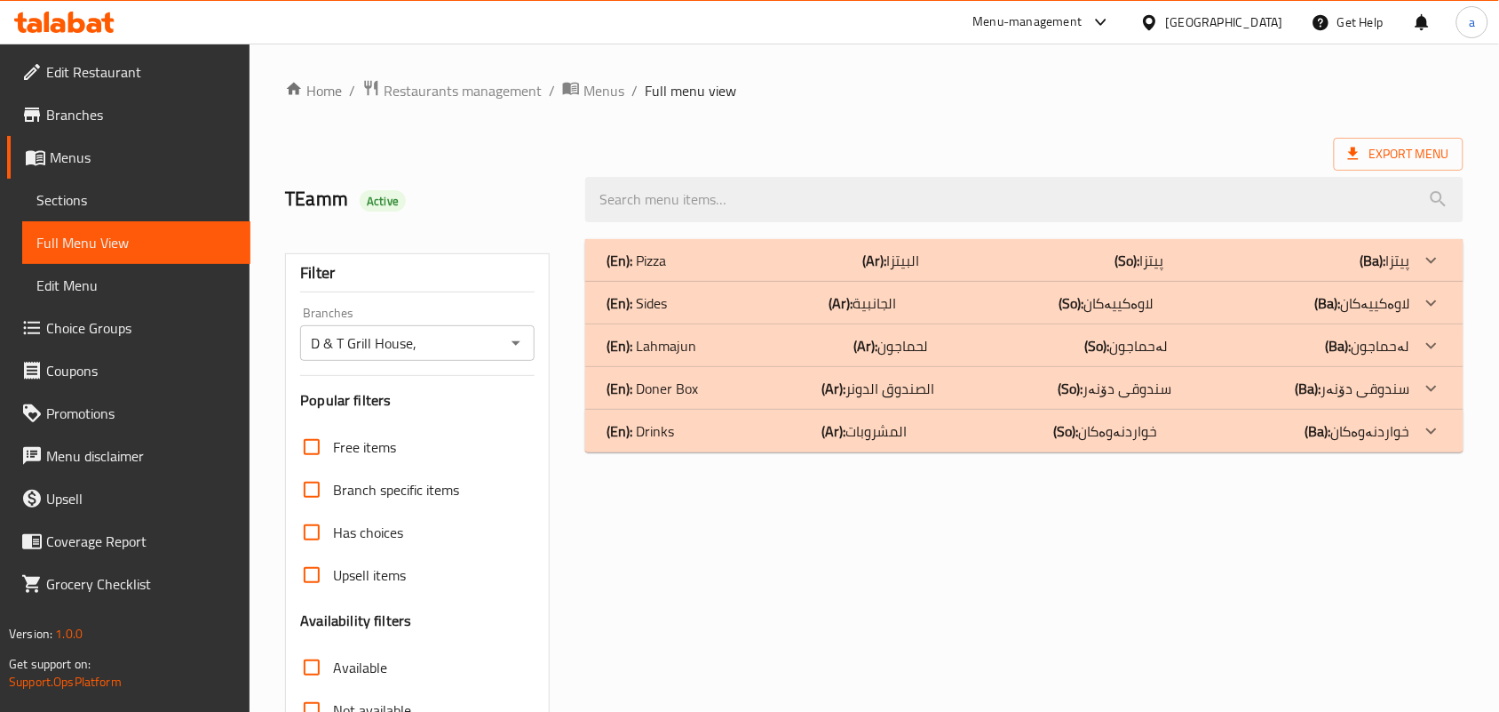
click at [934, 398] on p "(Ar): الصندوق الدونر" at bounding box center [878, 388] width 113 height 21
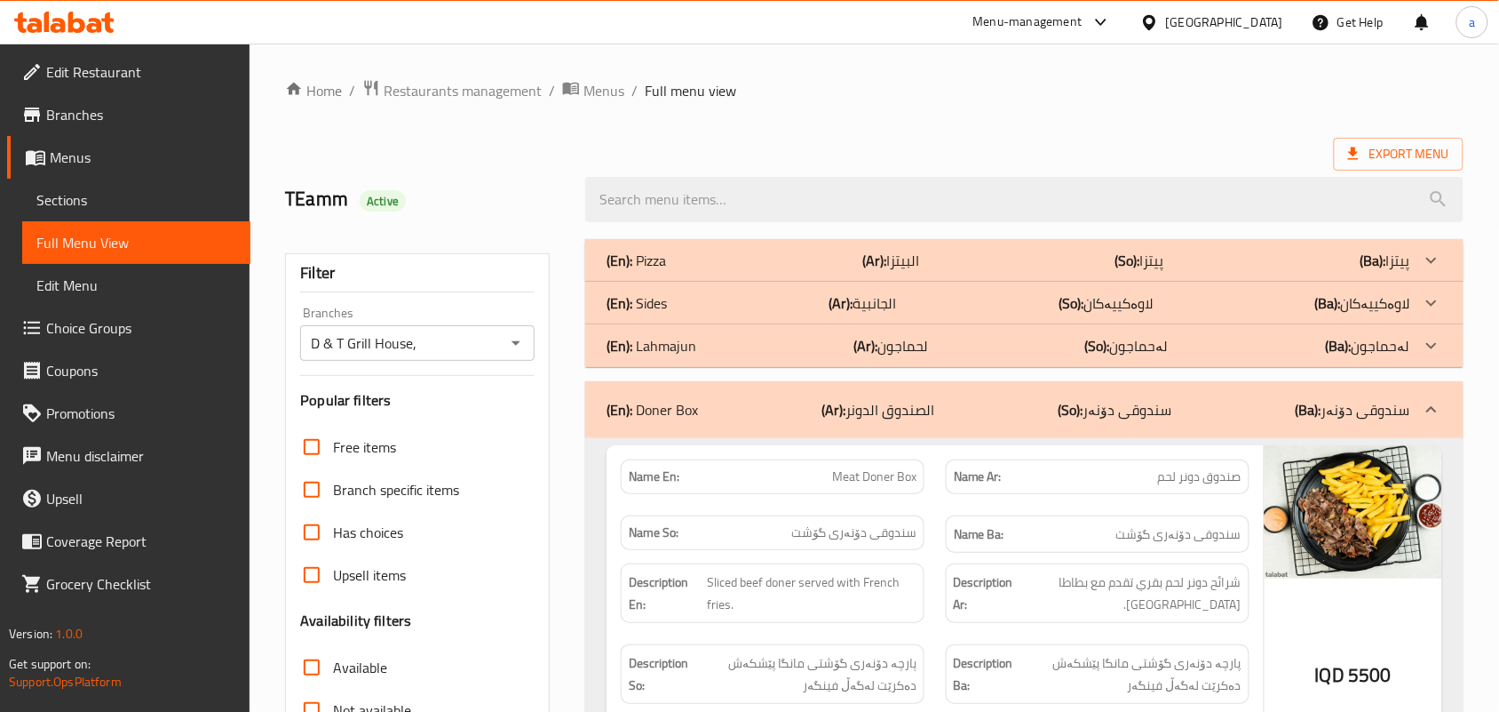
click at [930, 313] on div "(En): Sides (Ar): الجانبية (So): لاوەکییەکان (Ba): لاوەکییەکان" at bounding box center [1009, 302] width 804 height 21
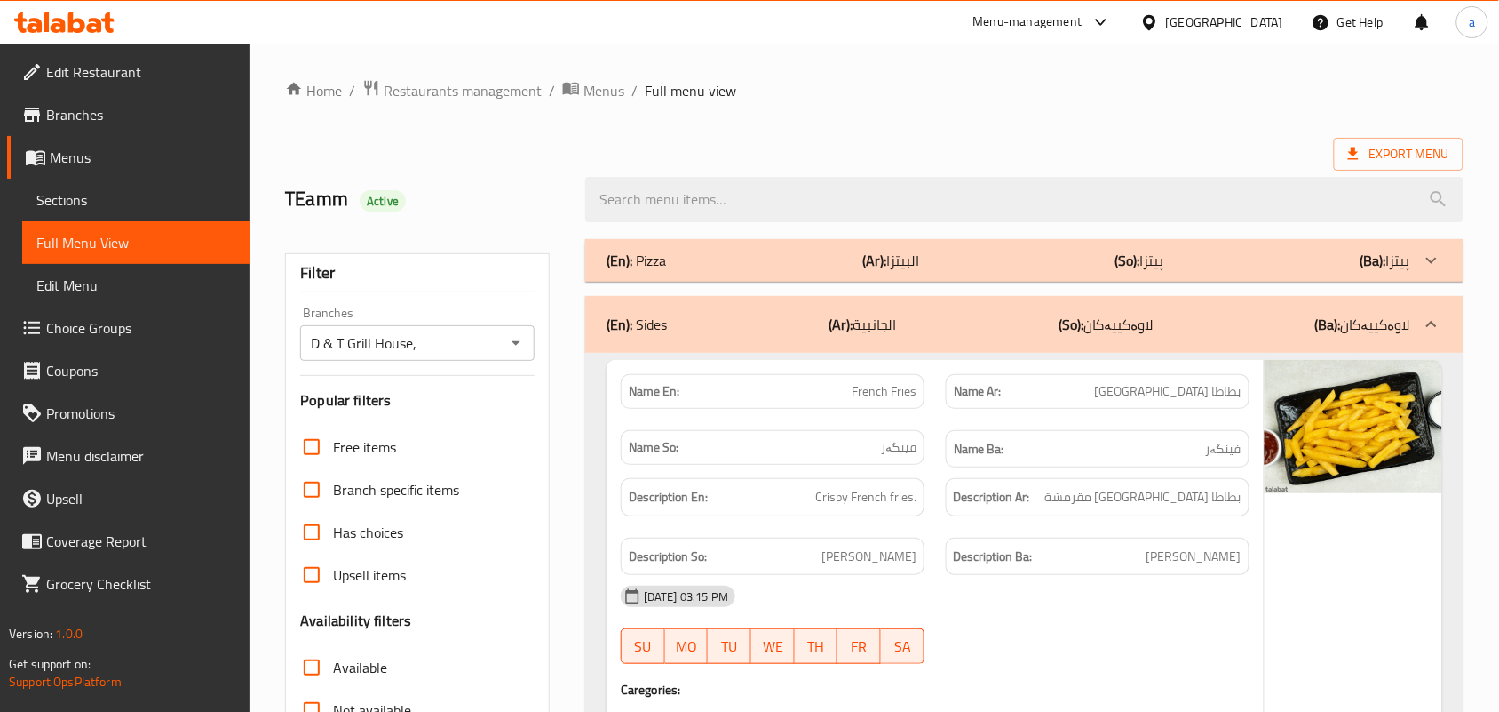
click at [729, 271] on div "(En): Pizza (Ar): البيتزا (So): پیتزا (Ba): پیتزا" at bounding box center [1009, 260] width 804 height 21
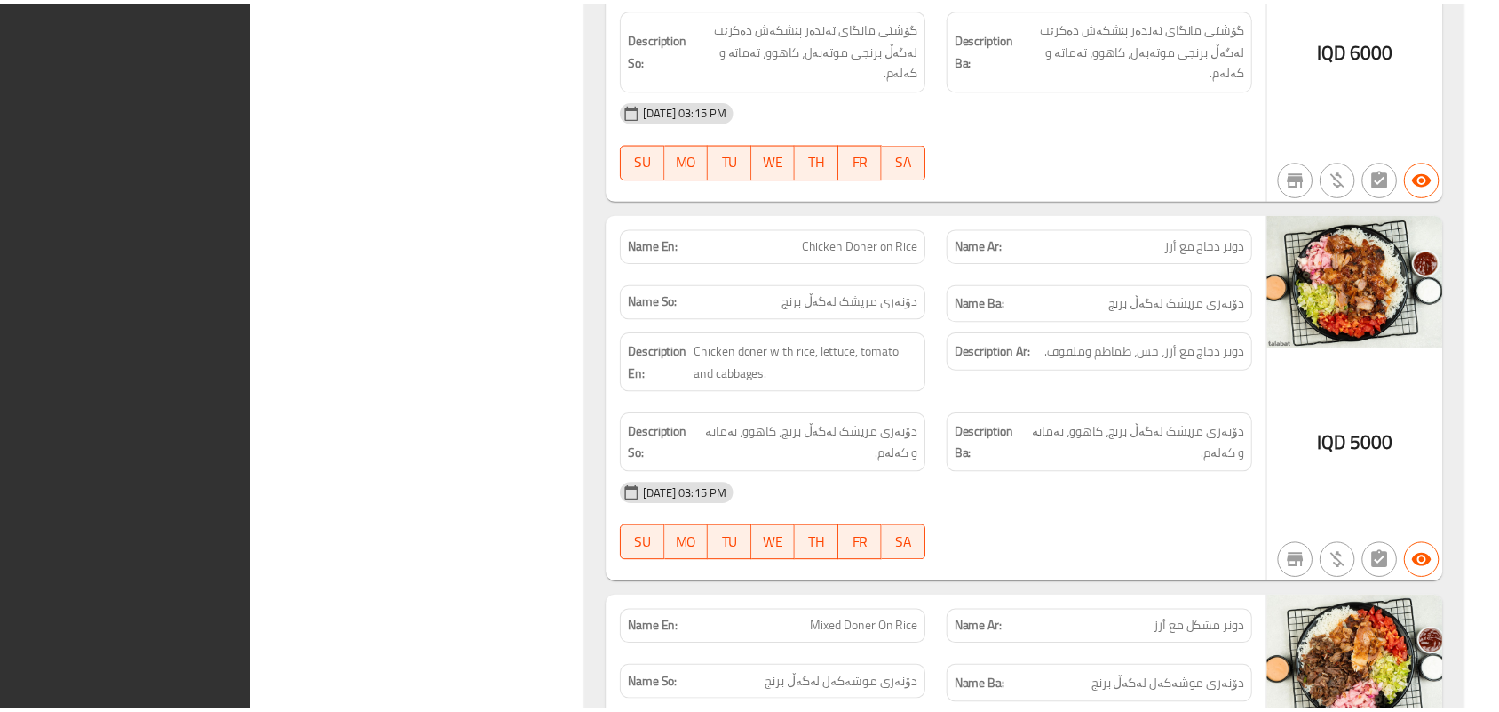
scroll to position [8388, 0]
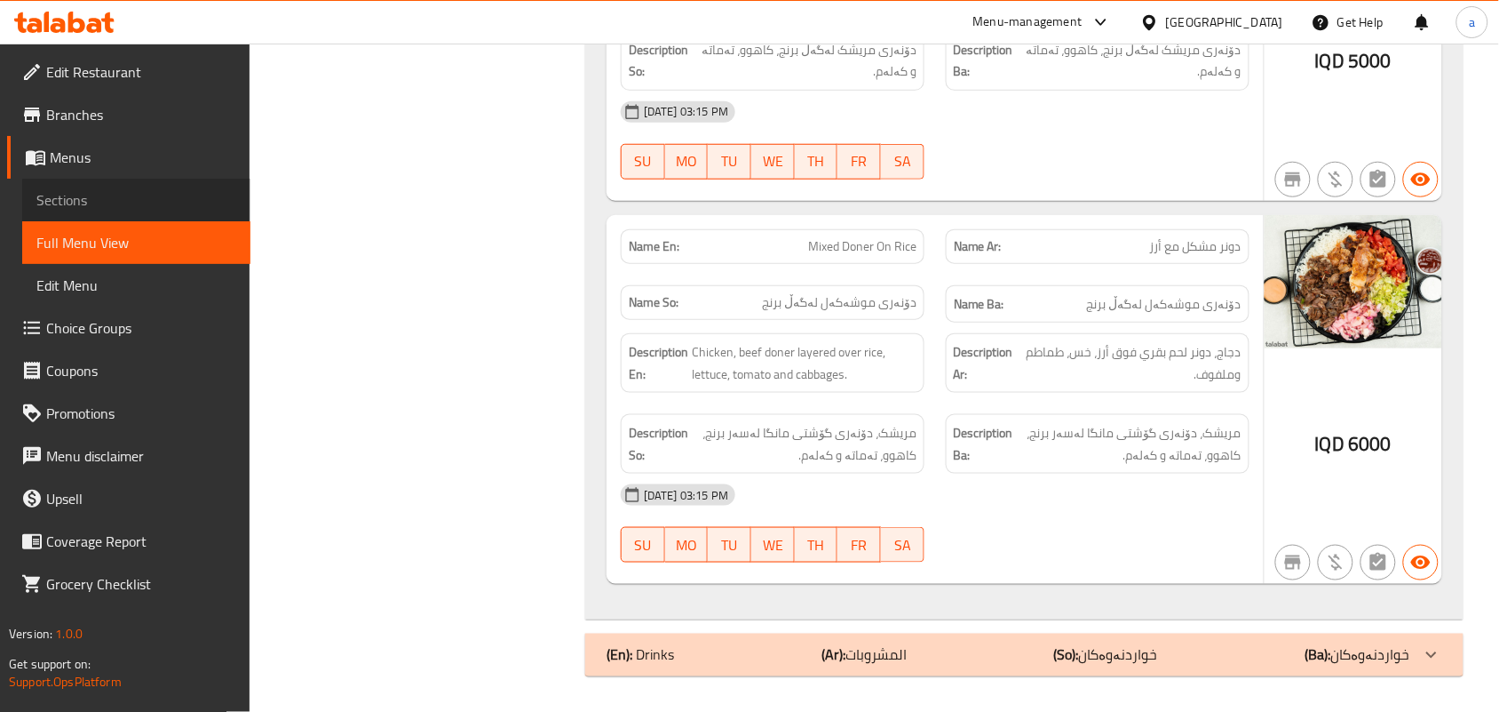
click at [131, 211] on span "Sections" at bounding box center [136, 199] width 200 height 21
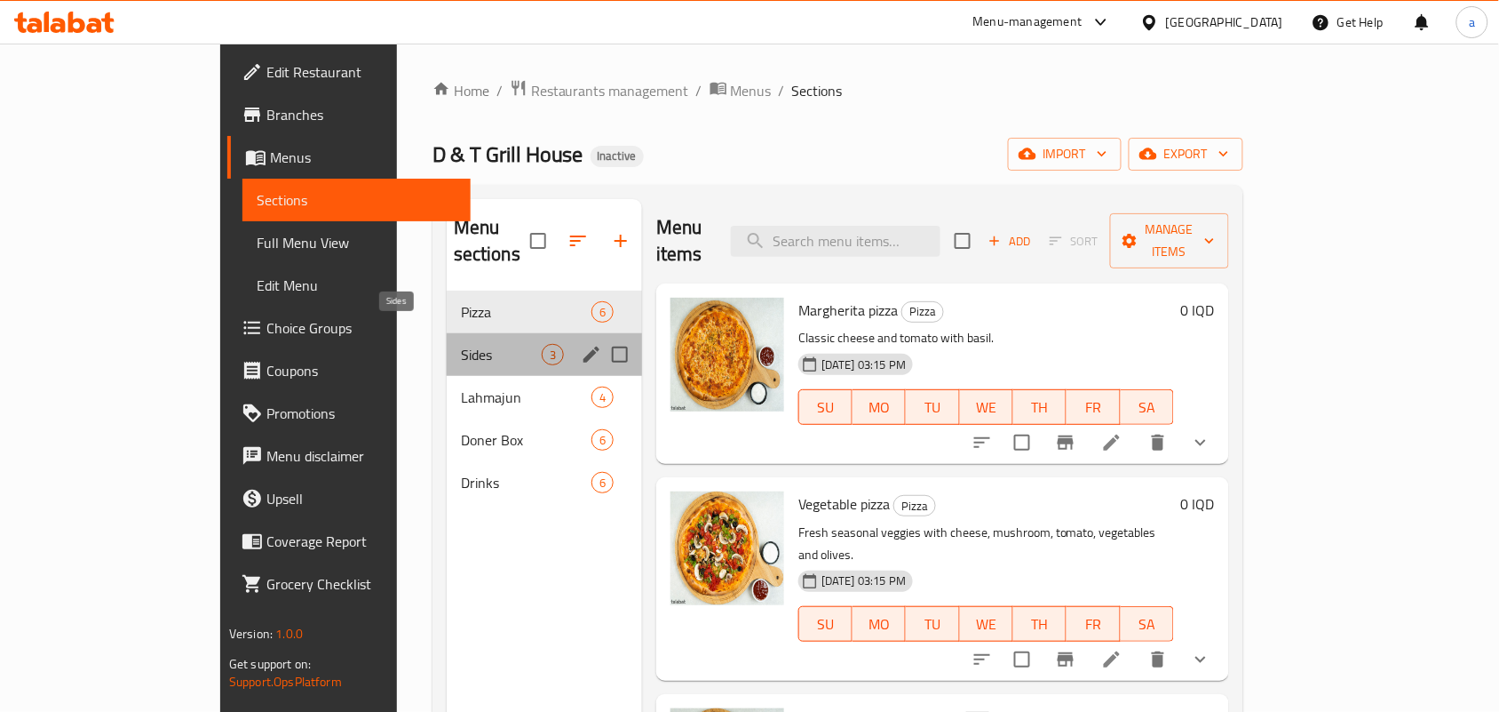
click at [461, 345] on span "Sides" at bounding box center [501, 354] width 81 height 21
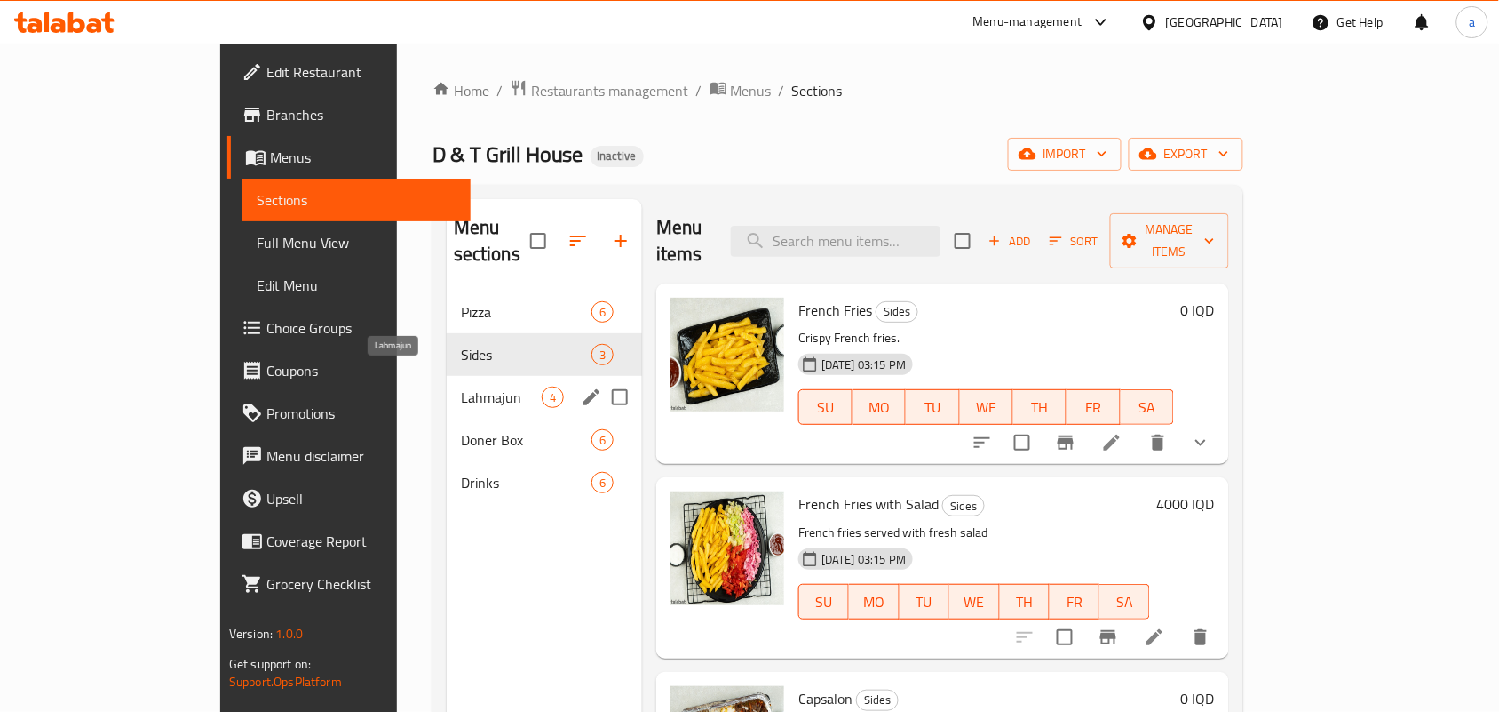
click at [461, 386] on span "Lahmajun" at bounding box center [501, 396] width 81 height 21
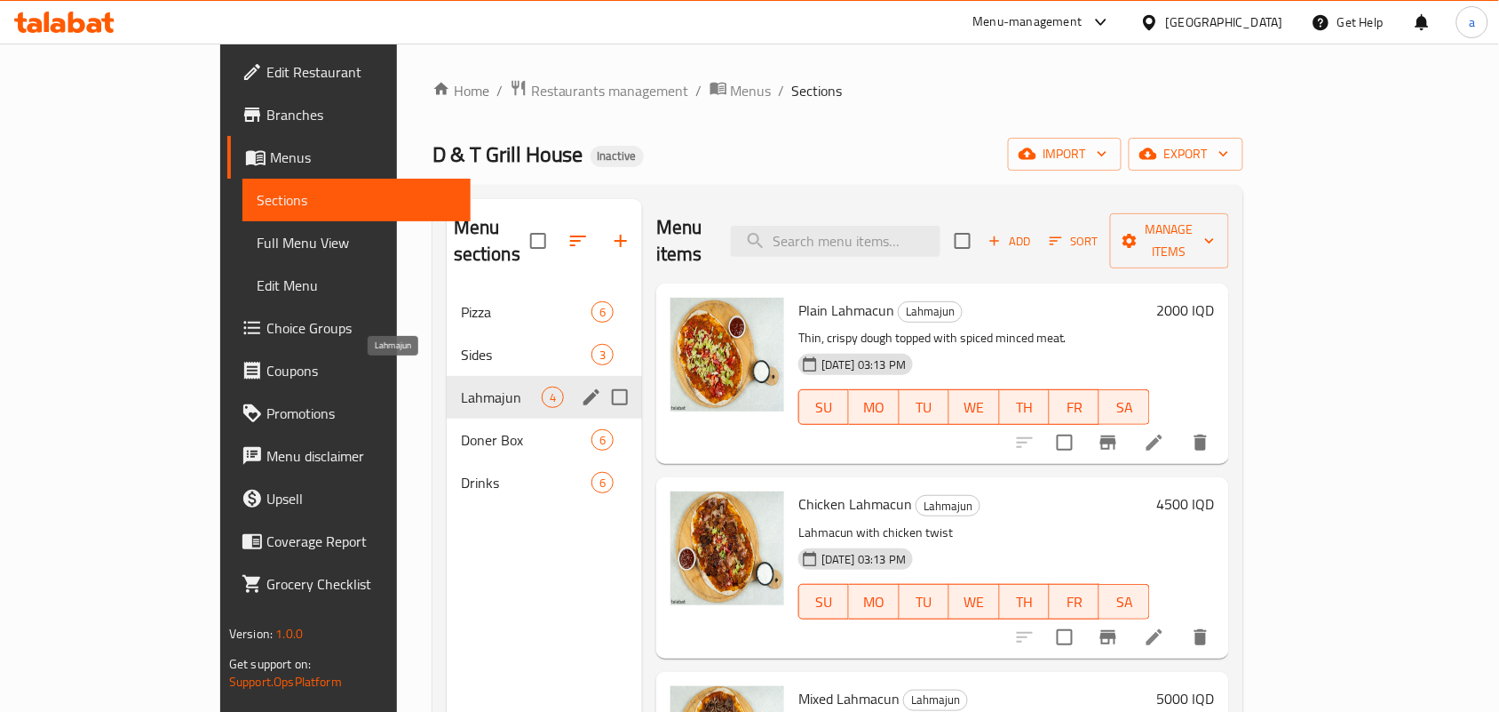
click at [447, 418] on div "Doner Box 6" at bounding box center [544, 439] width 195 height 43
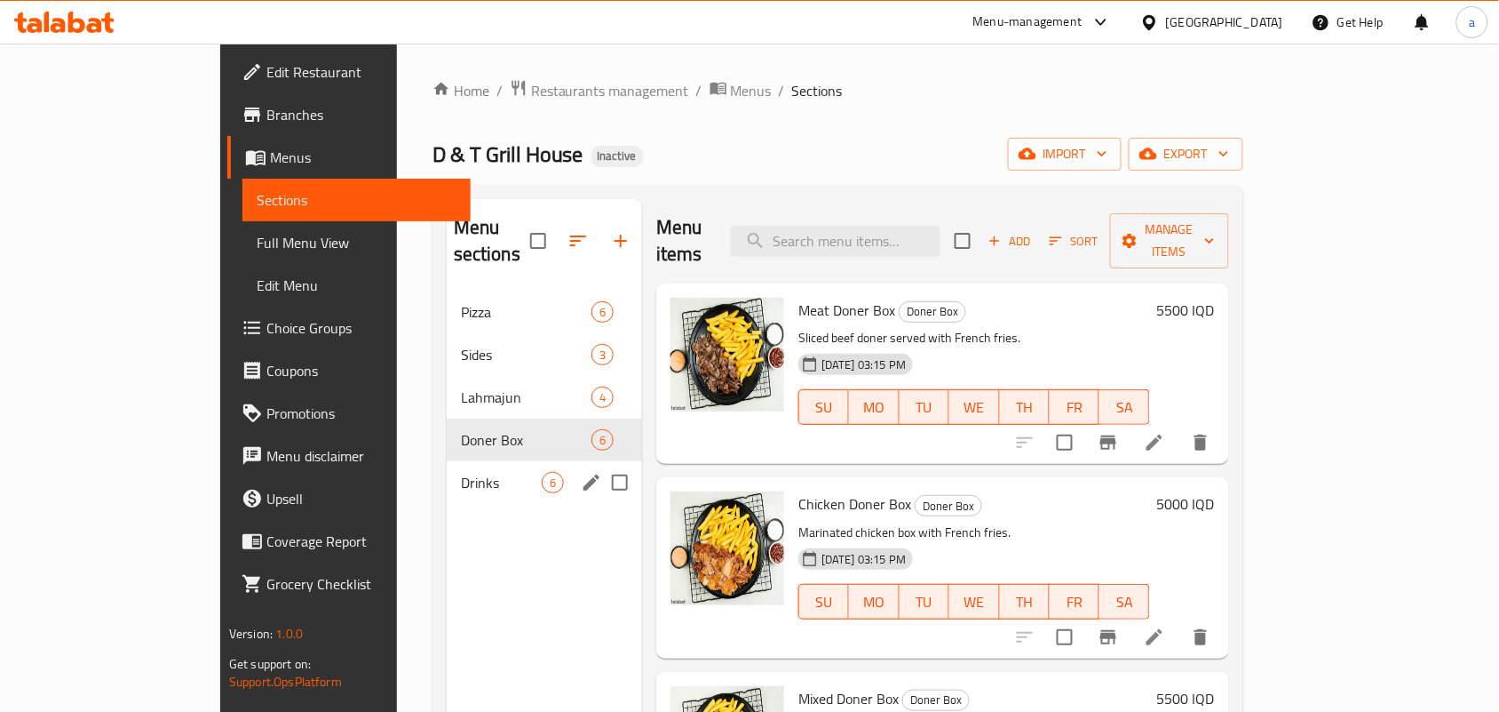
click at [447, 461] on div "Drinks 6" at bounding box center [544, 482] width 195 height 43
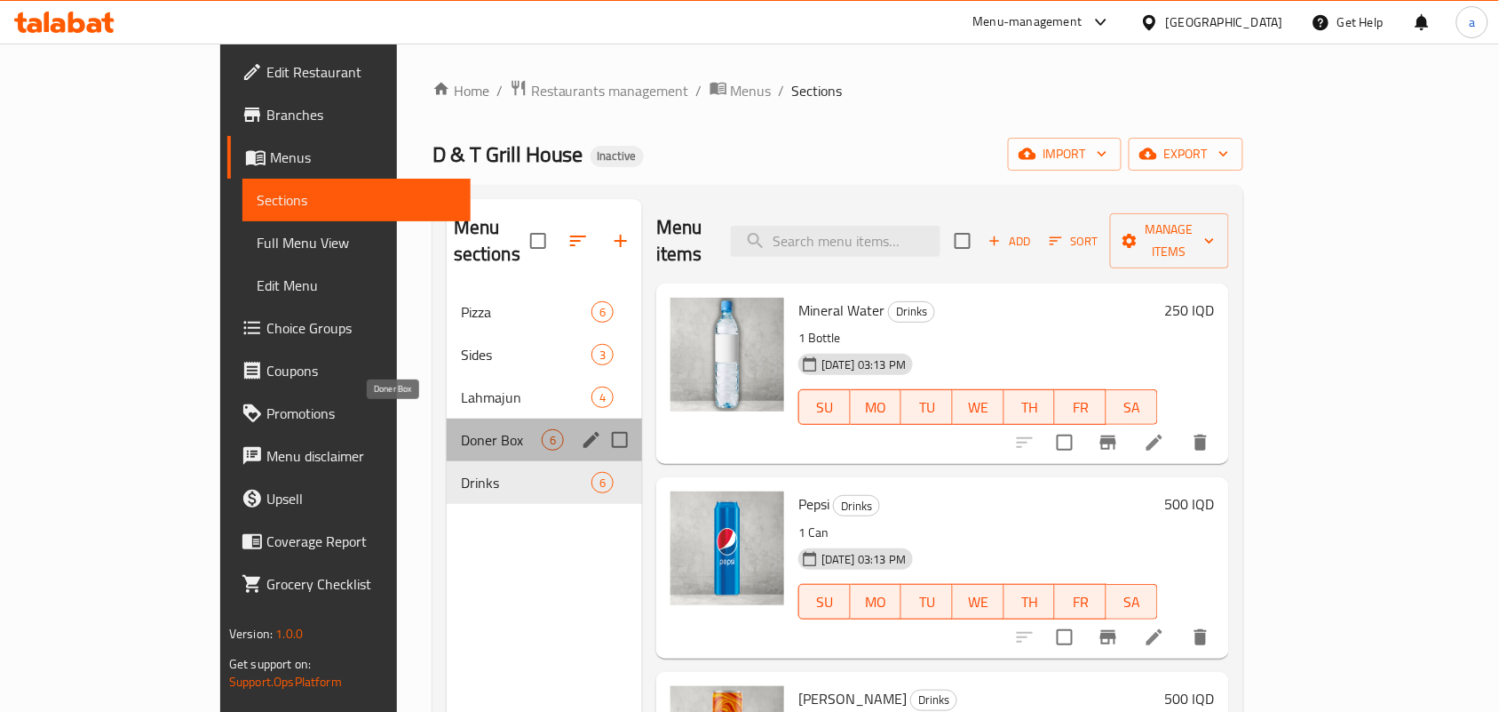
click at [461, 433] on span "Doner Box" at bounding box center [501, 439] width 81 height 21
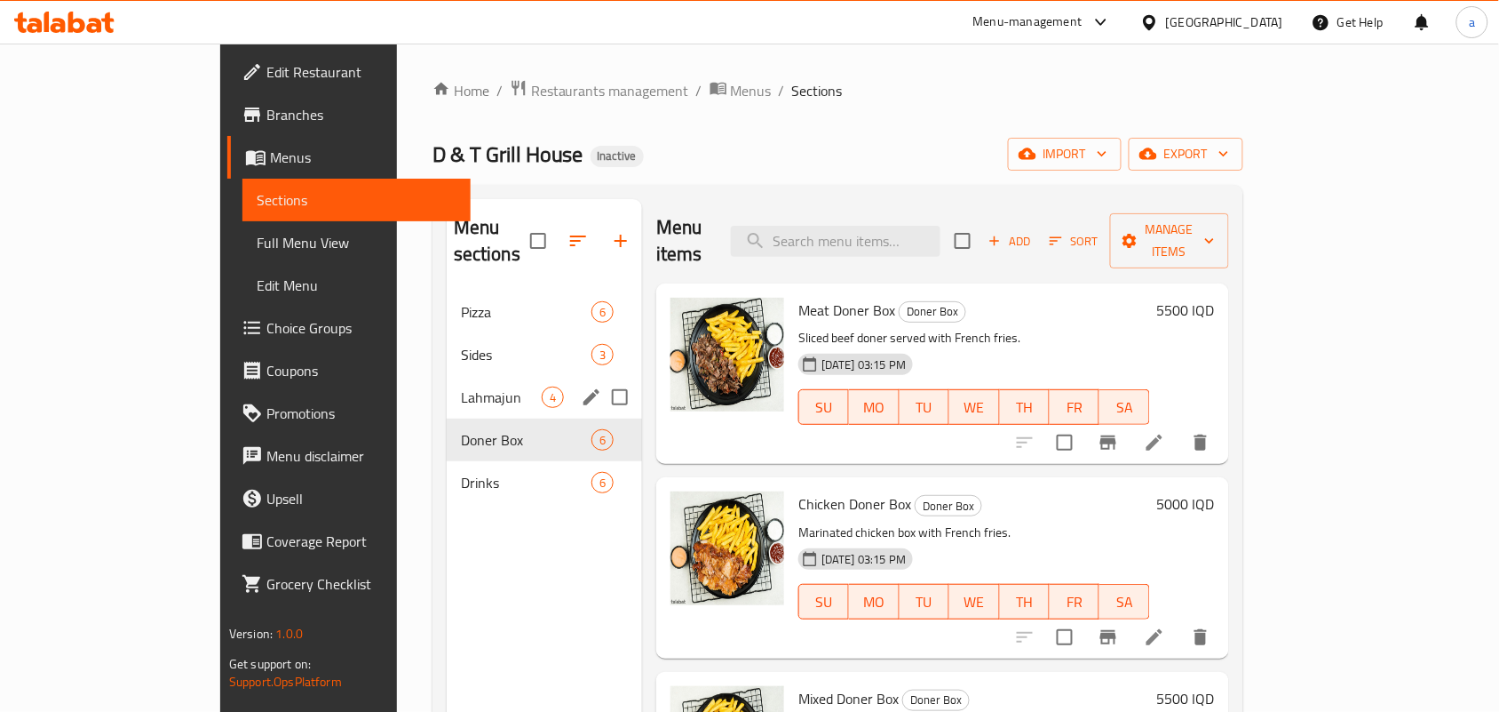
click at [447, 393] on div "Lahmajun 4" at bounding box center [544, 397] width 195 height 43
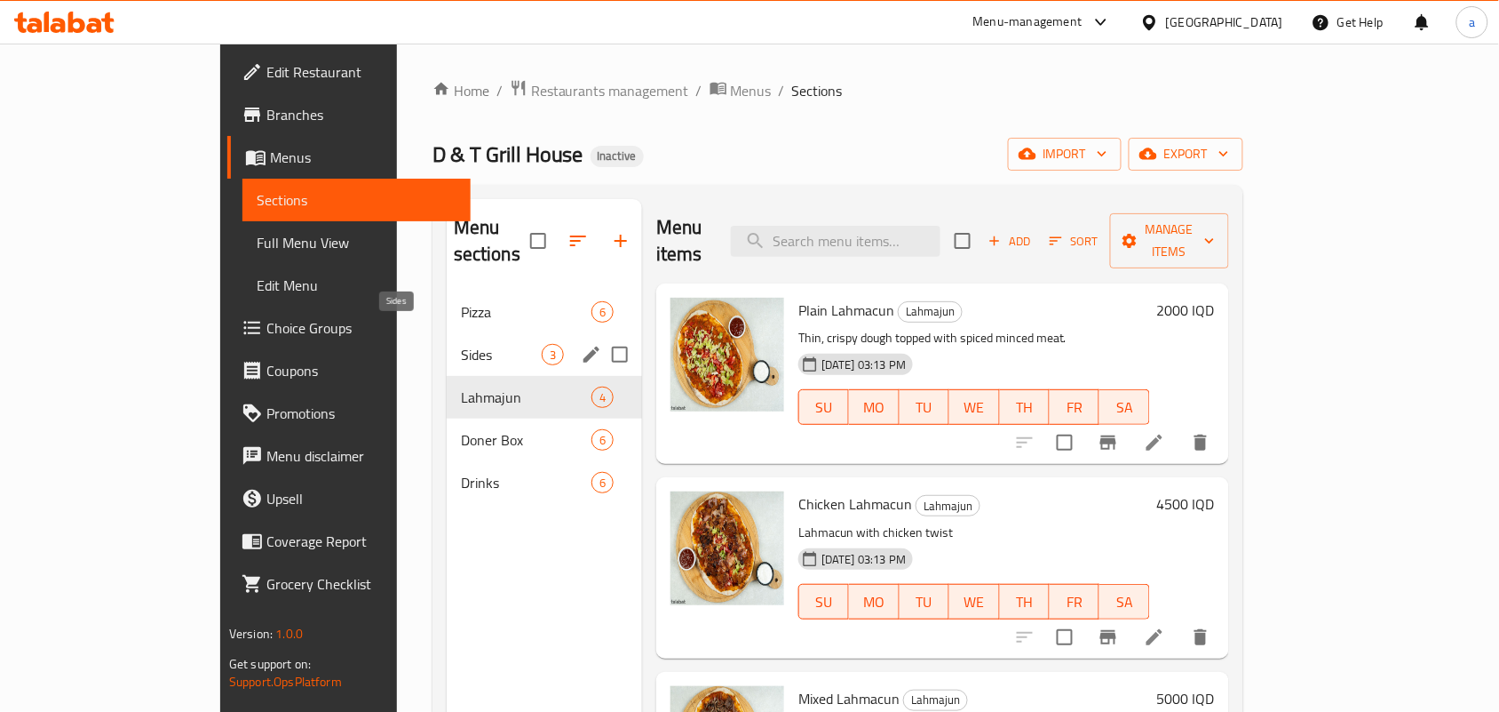
click at [461, 344] on span "Sides" at bounding box center [501, 354] width 81 height 21
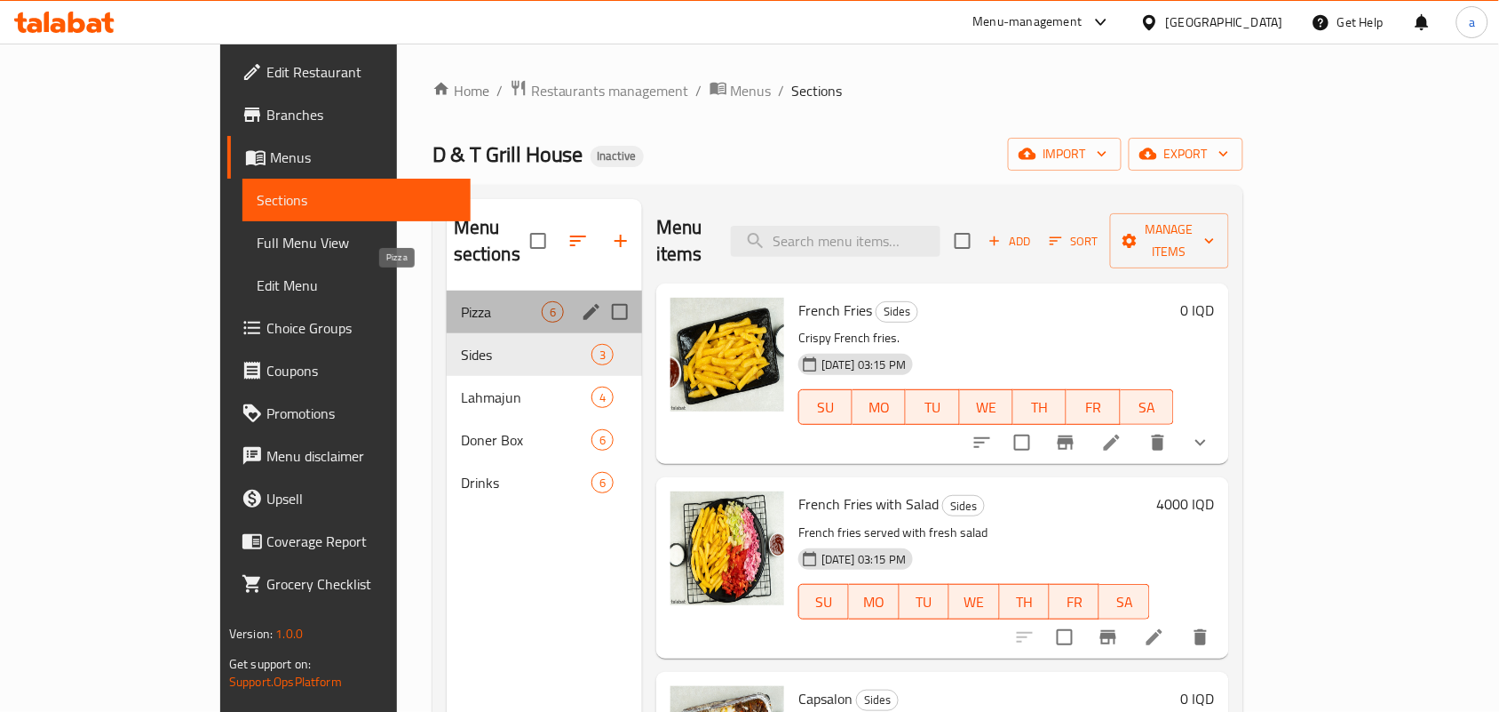
click at [461, 301] on span "Pizza" at bounding box center [501, 311] width 81 height 21
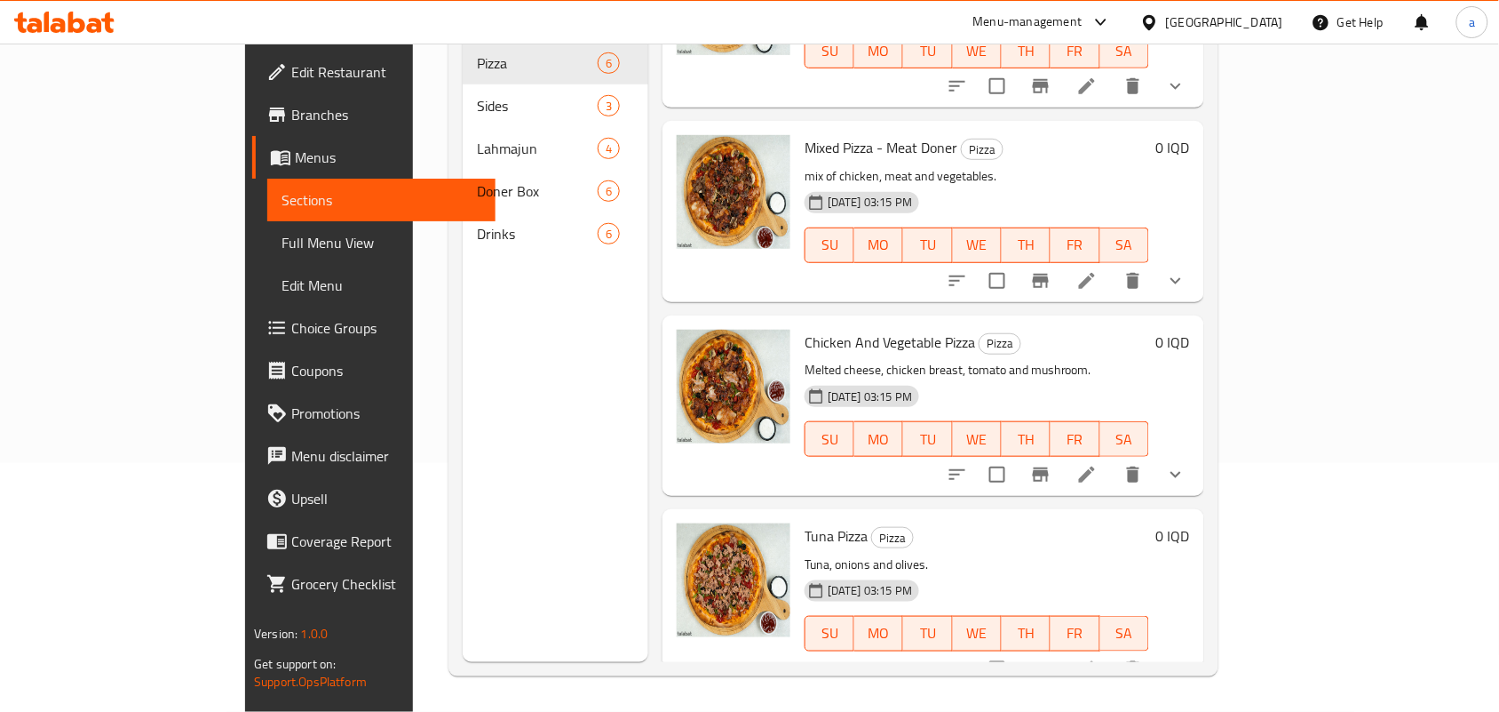
scroll to position [524, 0]
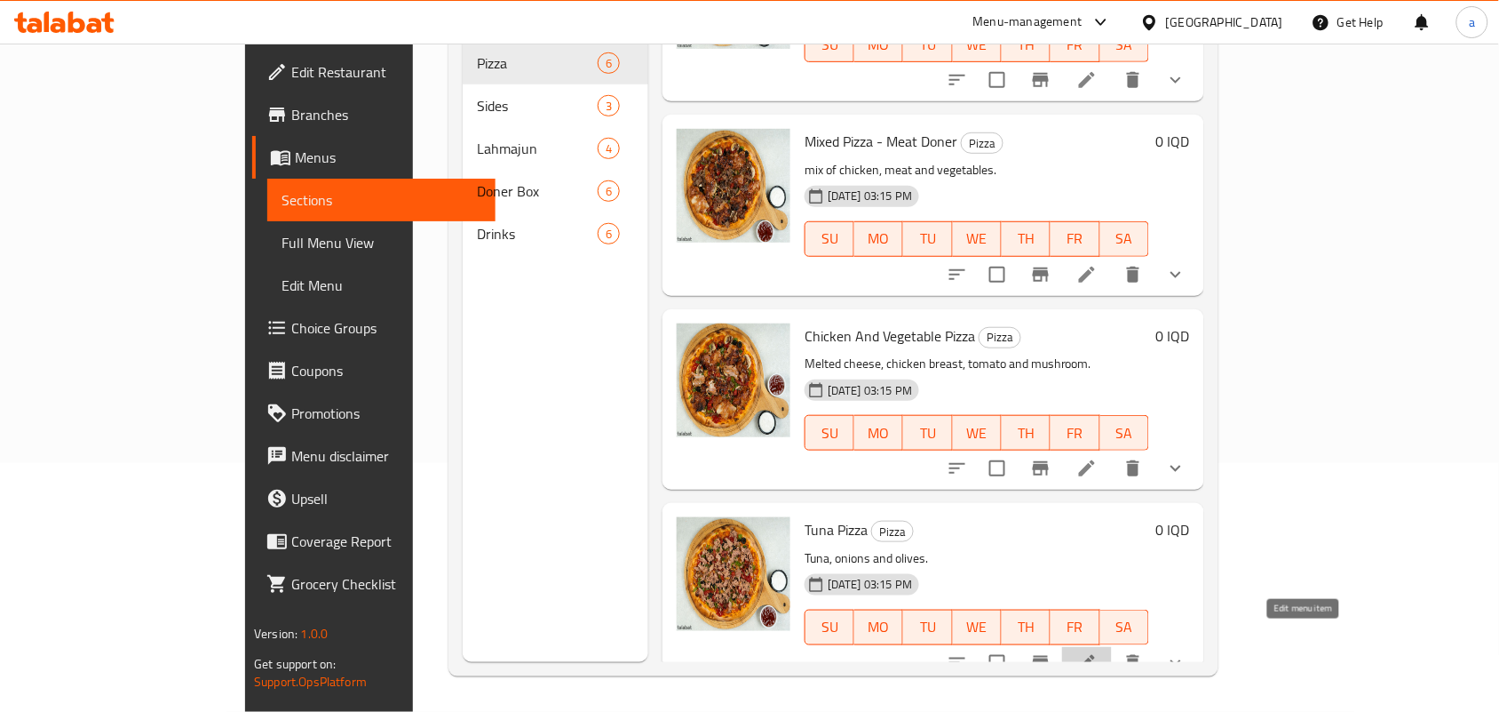
click at [1095, 655] on icon at bounding box center [1087, 663] width 16 height 16
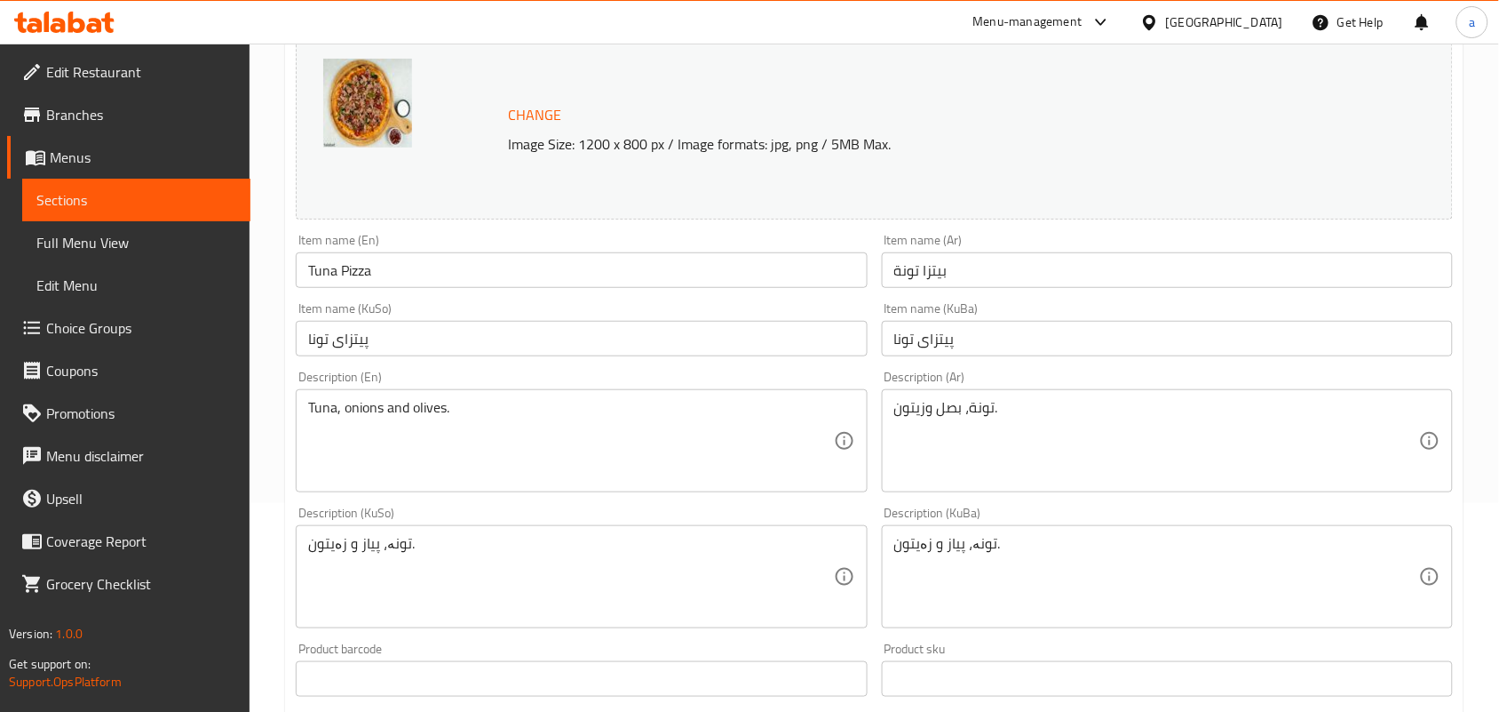
scroll to position [259, 0]
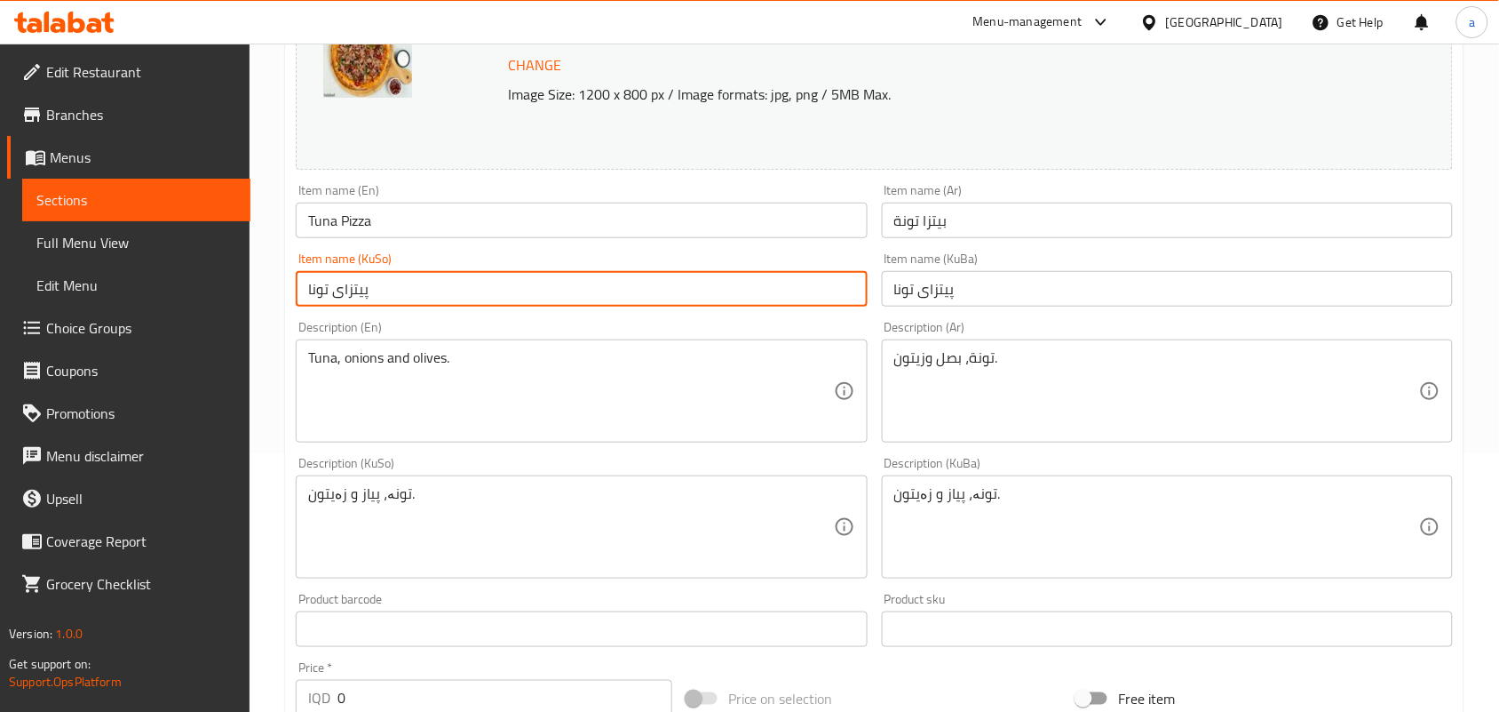
click at [322, 305] on input "پیتزای تونا" at bounding box center [581, 289] width 571 height 36
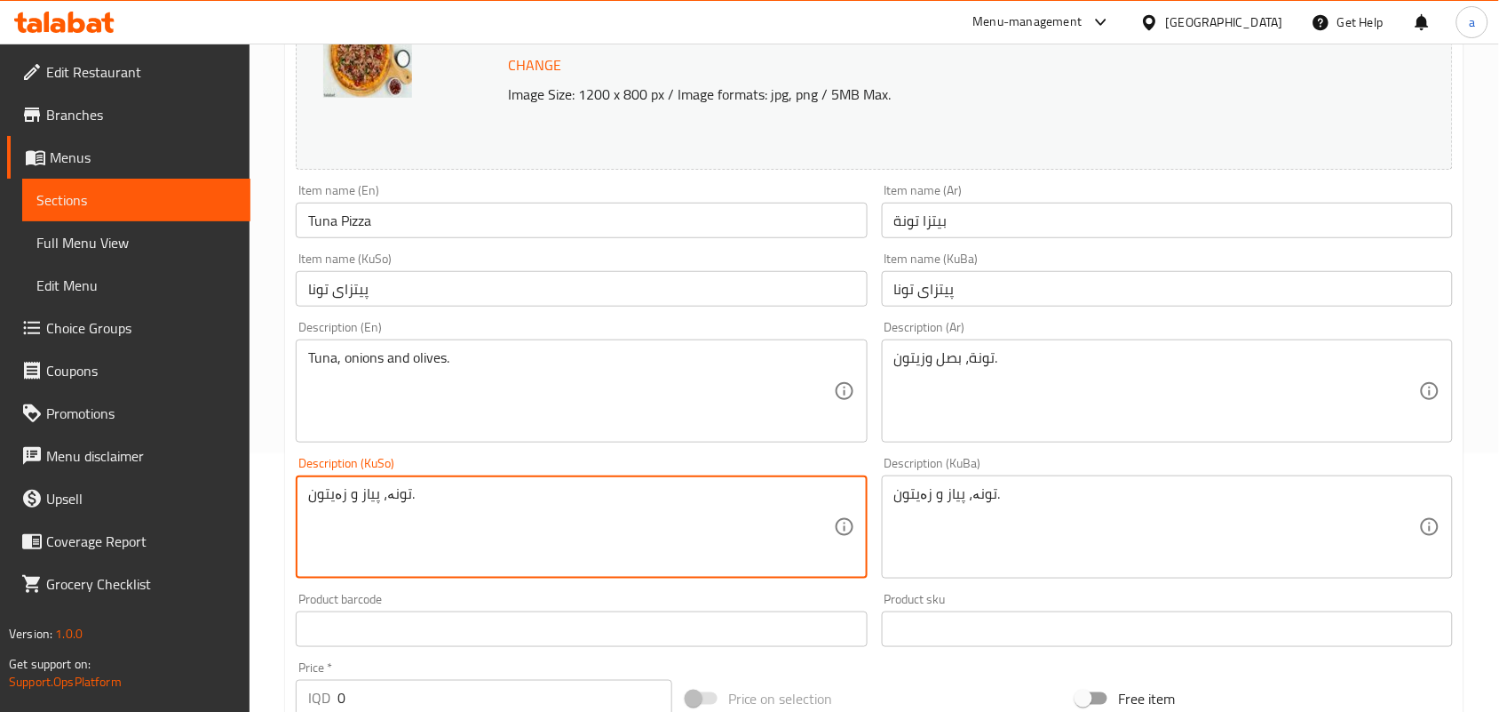
click at [398, 509] on textarea "تونە، پیاز و زەیتون." at bounding box center [570, 527] width 525 height 84
paste textarea "ا"
click at [383, 520] on textarea "تونا، پیاز و زەیتون." at bounding box center [570, 527] width 525 height 84
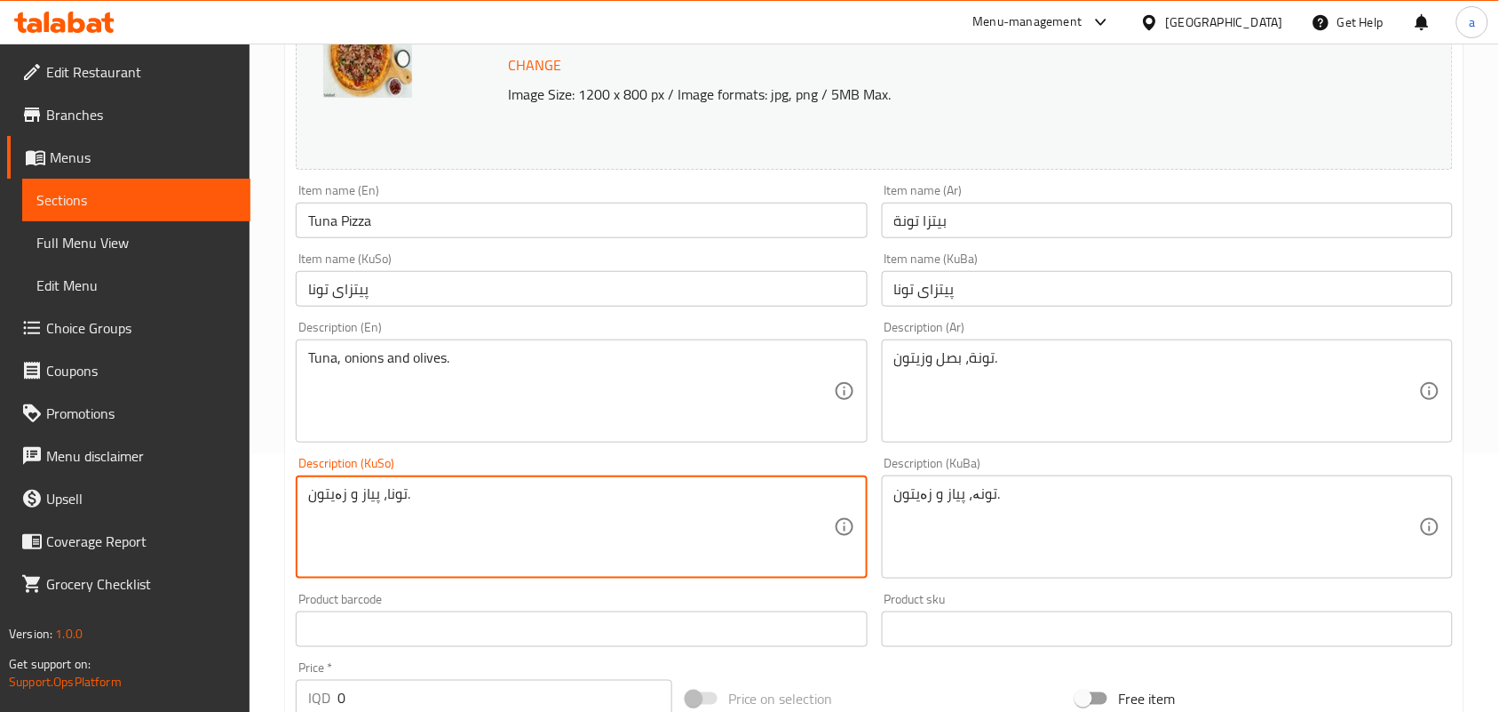
type textarea "تونا، پیاز و زەیتون."
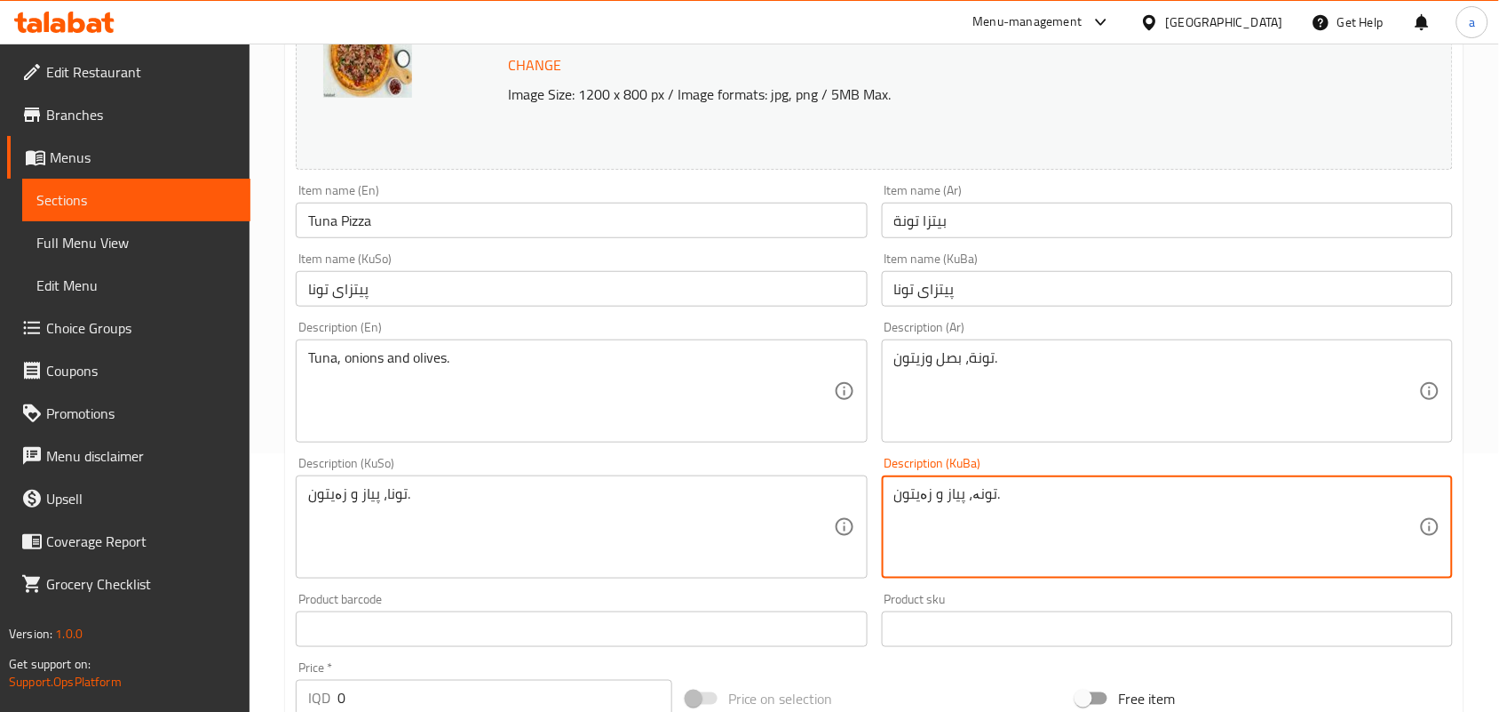
paste textarea "ا"
type textarea "تونا، پیاز و زەیتون."
click at [432, 238] on input "Tuna Pizza" at bounding box center [581, 221] width 571 height 36
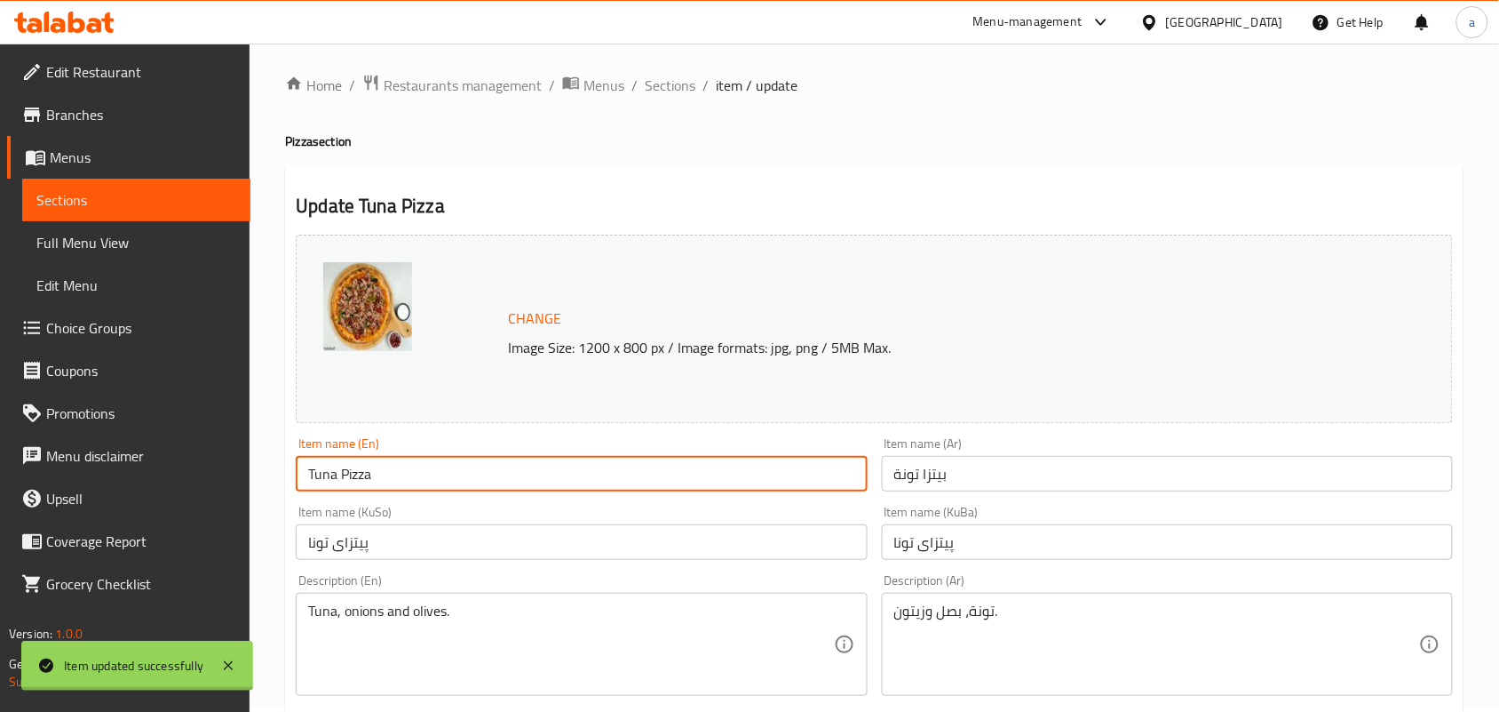
scroll to position [0, 0]
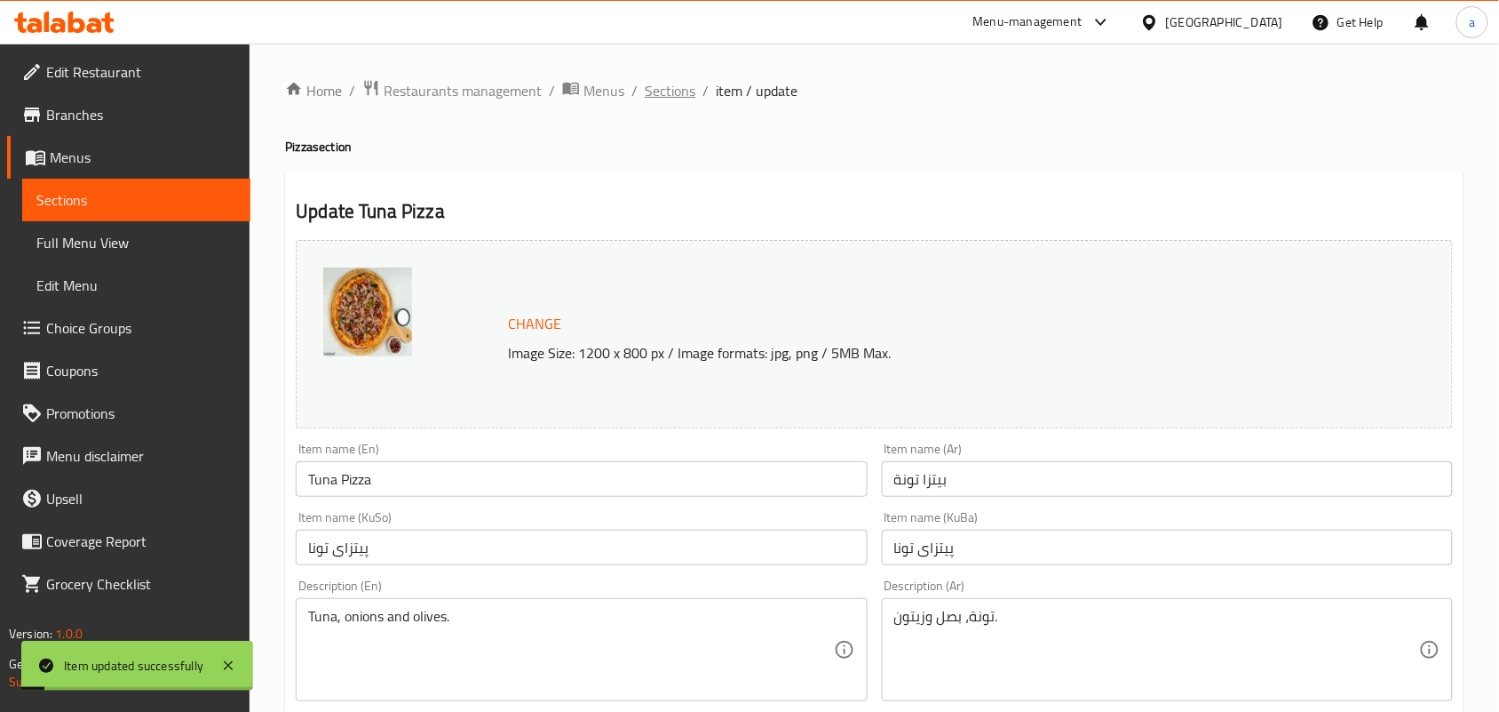
click at [675, 93] on span "Sections" at bounding box center [670, 90] width 51 height 21
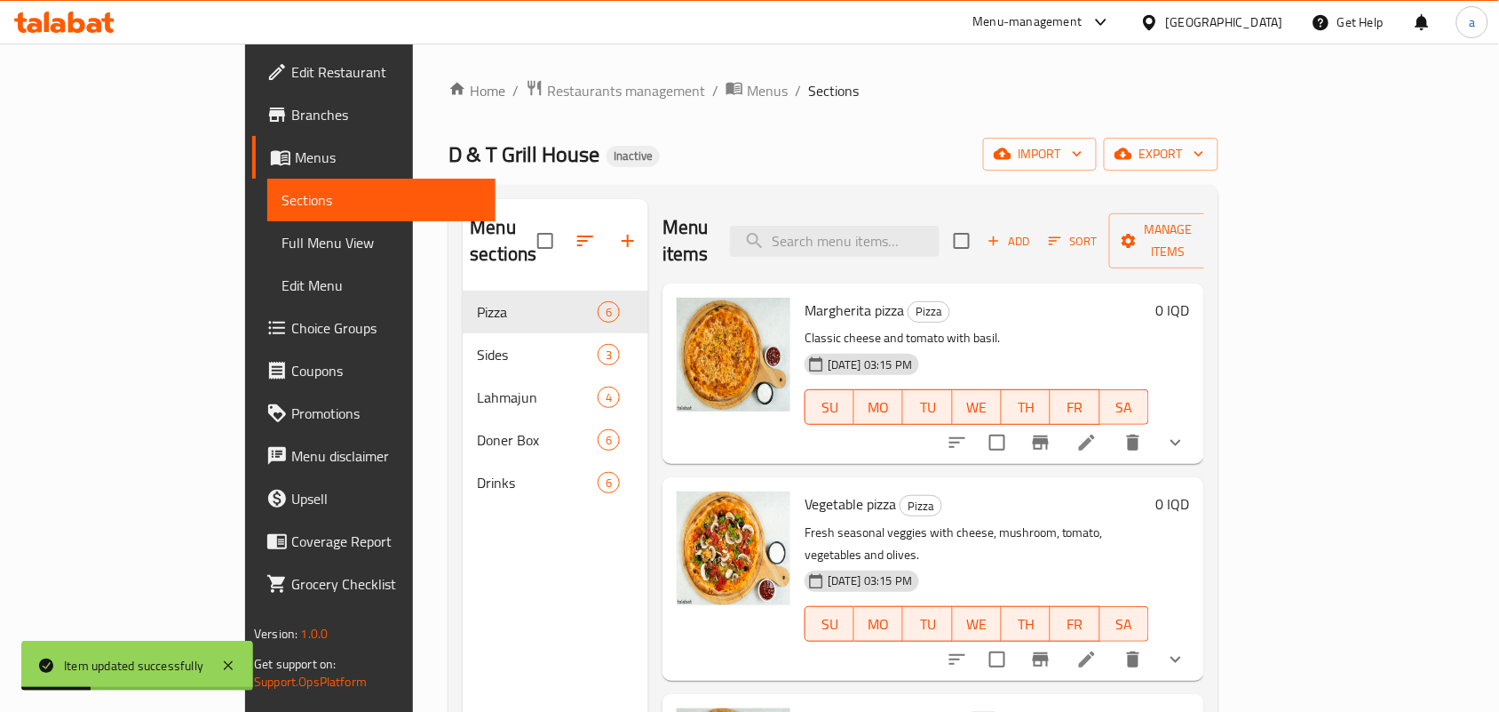
click at [282, 249] on span "Full Menu View" at bounding box center [382, 242] width 200 height 21
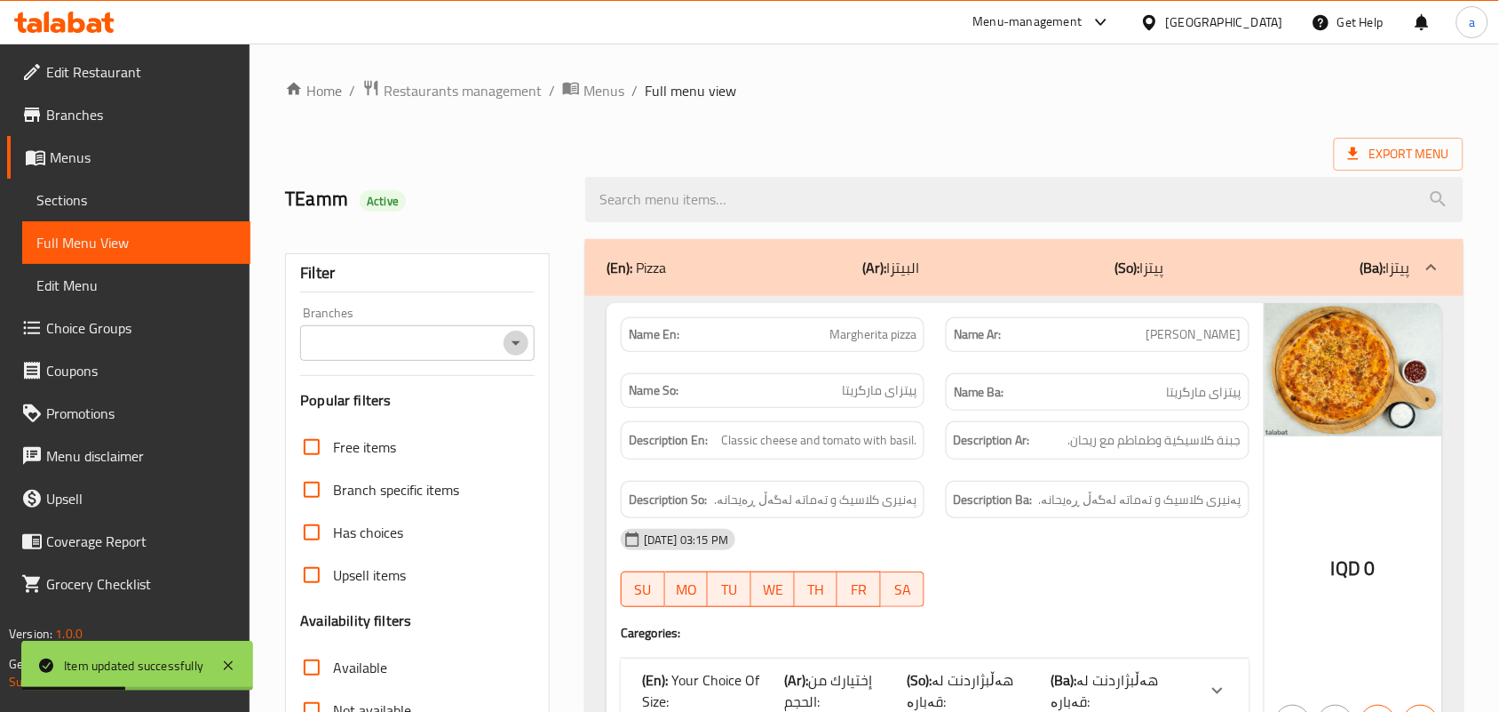
click at [511, 345] on icon "Open" at bounding box center [515, 342] width 21 height 21
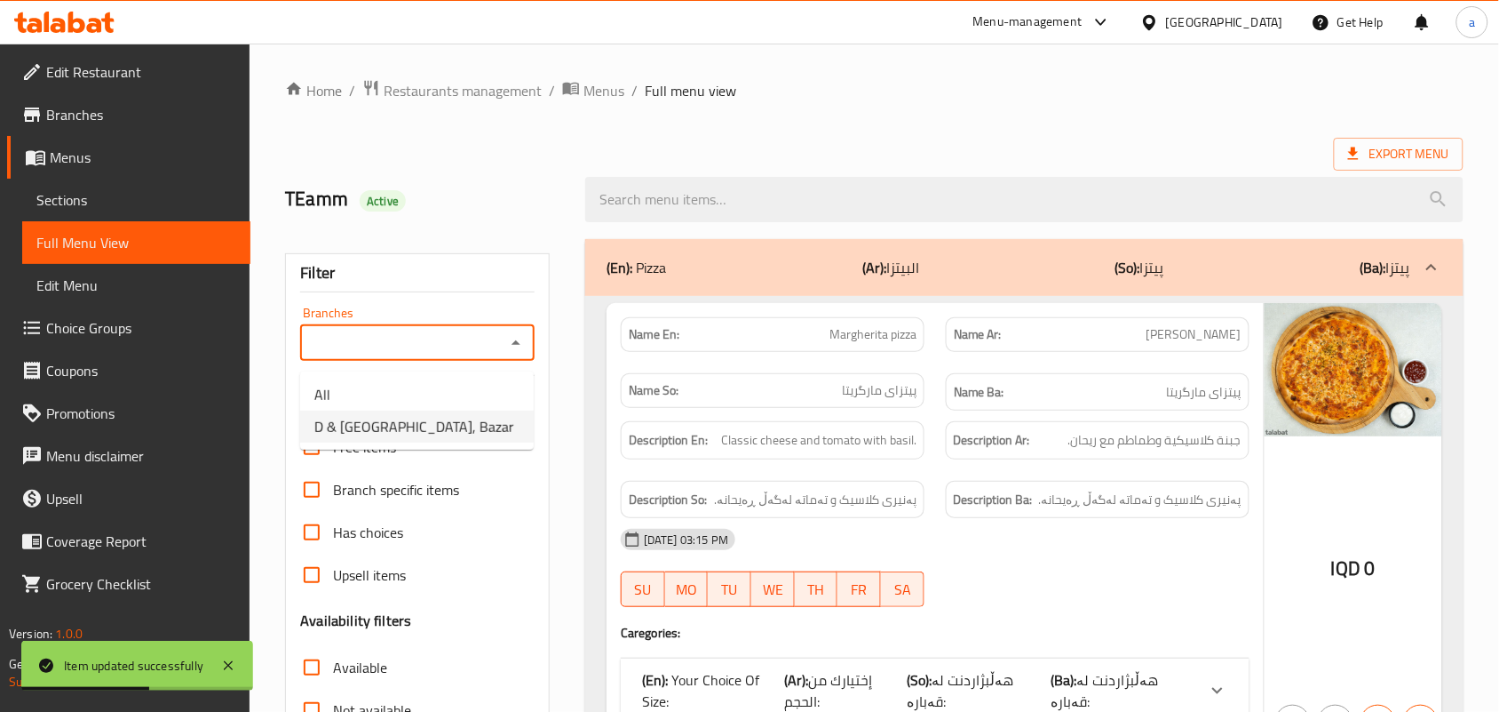
click at [442, 424] on span "D & T Grill House, Bazar" at bounding box center [414, 426] width 200 height 21
type input "D & T Grill House, Bazar"
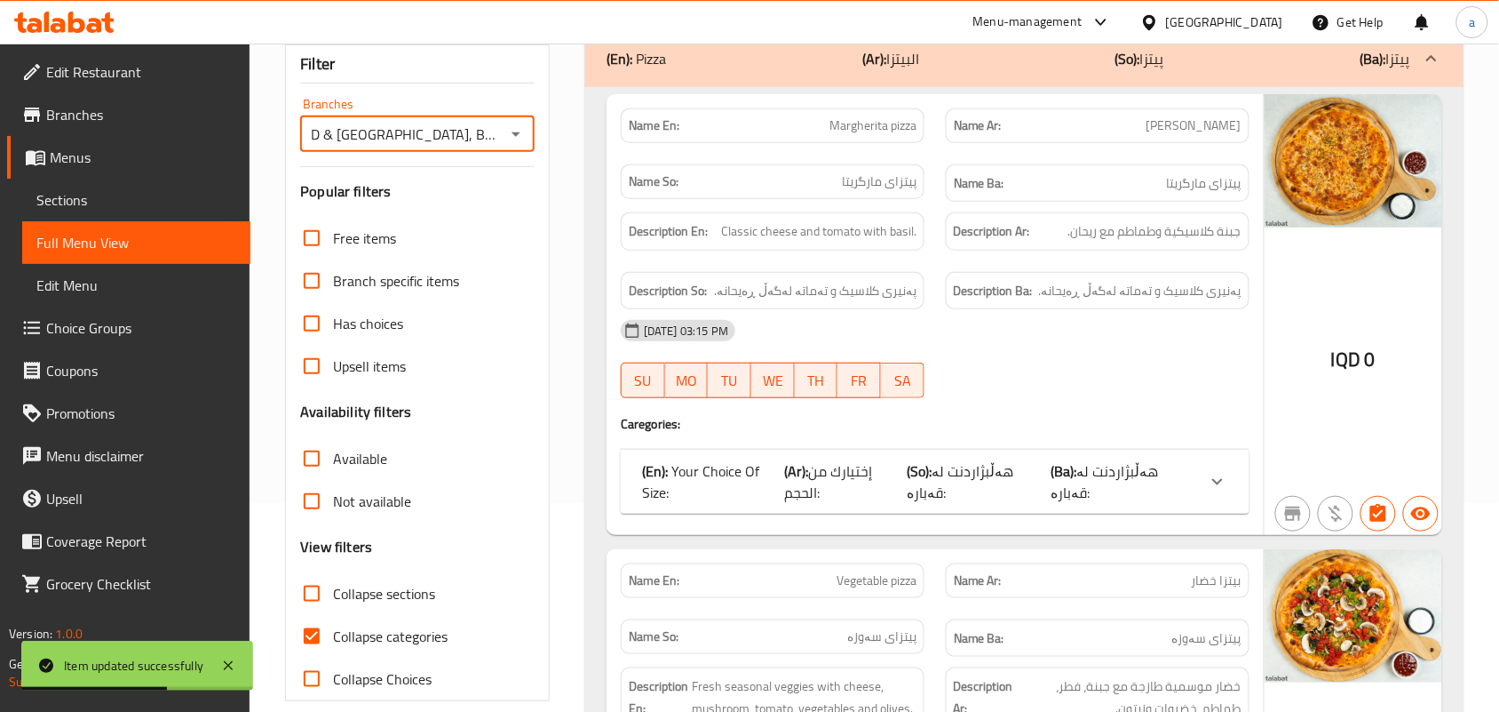
scroll to position [259, 0]
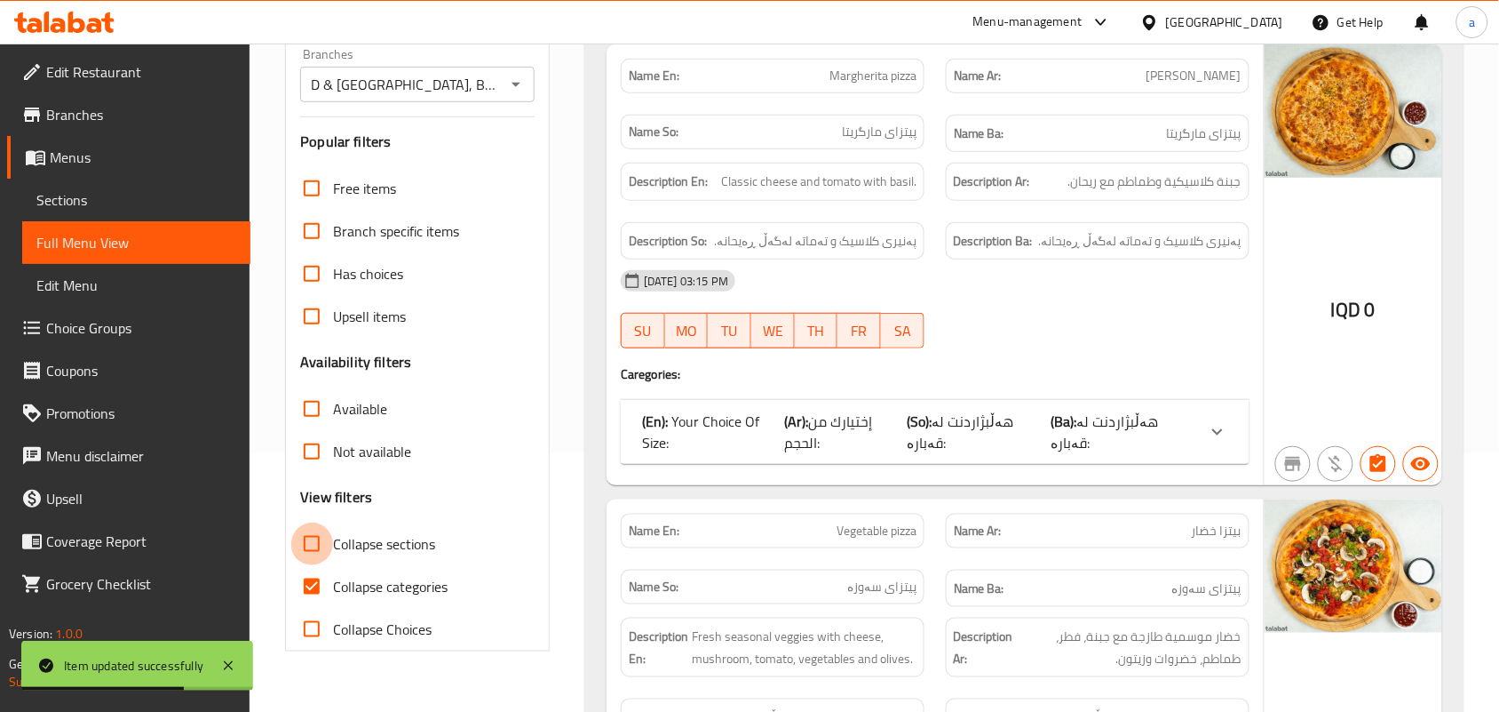
click at [325, 565] on input "Collapse sections" at bounding box center [311, 543] width 43 height 43
checkbox input "true"
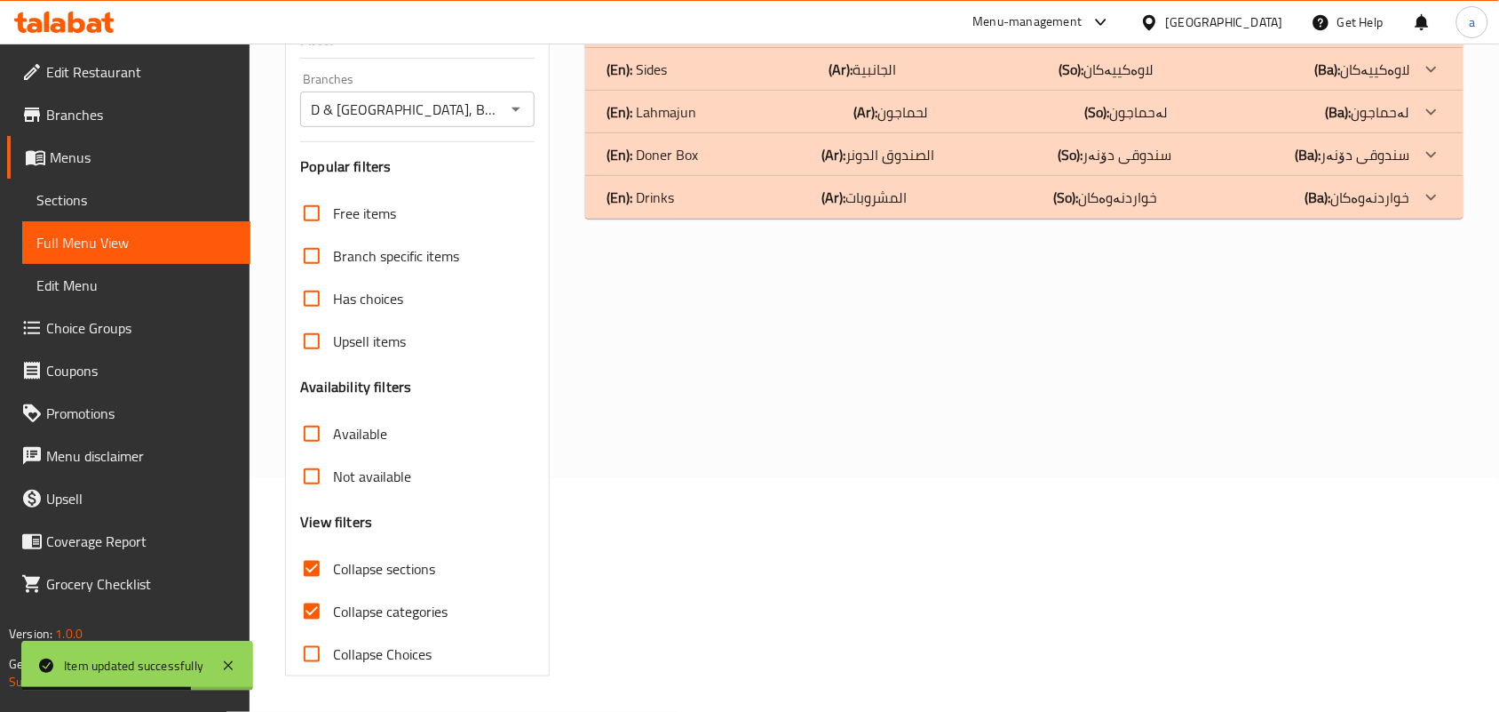
click at [313, 613] on input "Collapse categories" at bounding box center [311, 611] width 43 height 43
checkbox input "false"
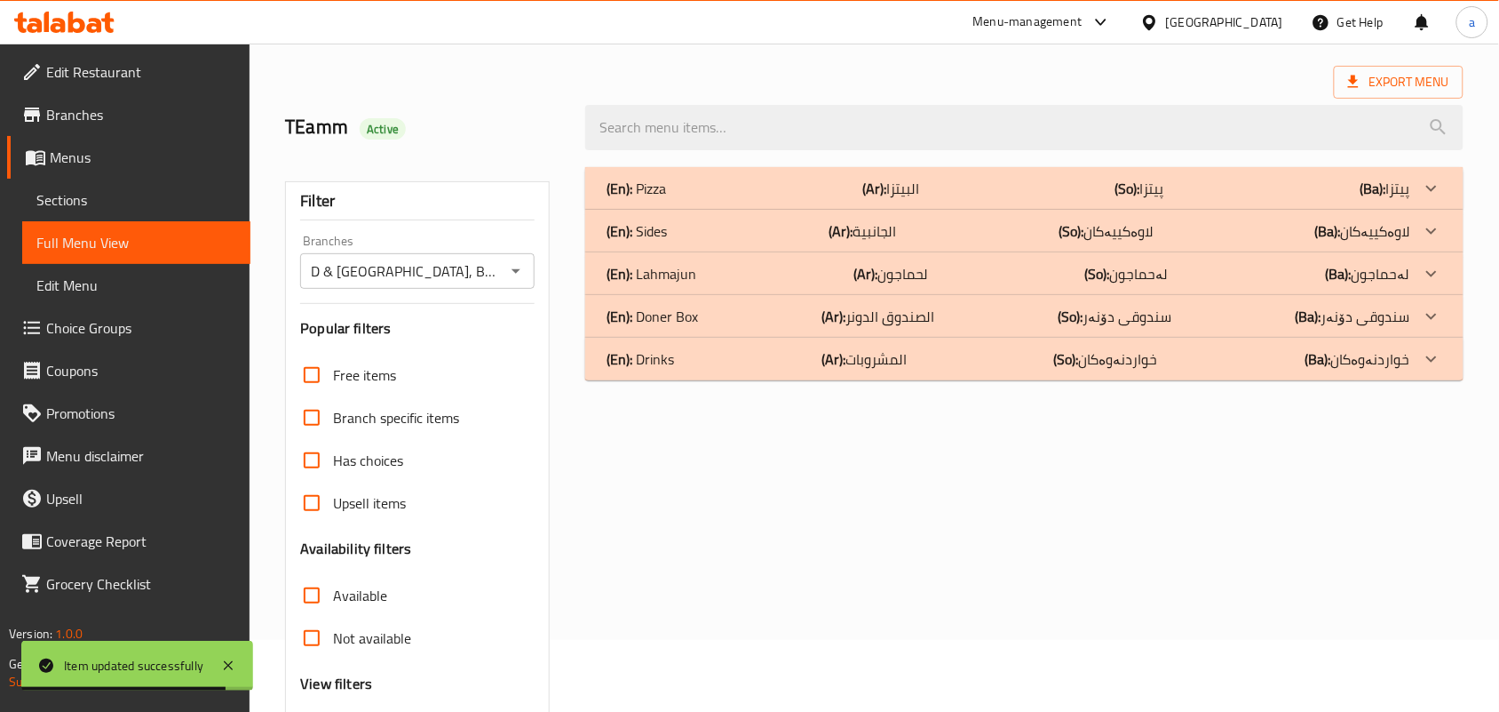
scroll to position [0, 0]
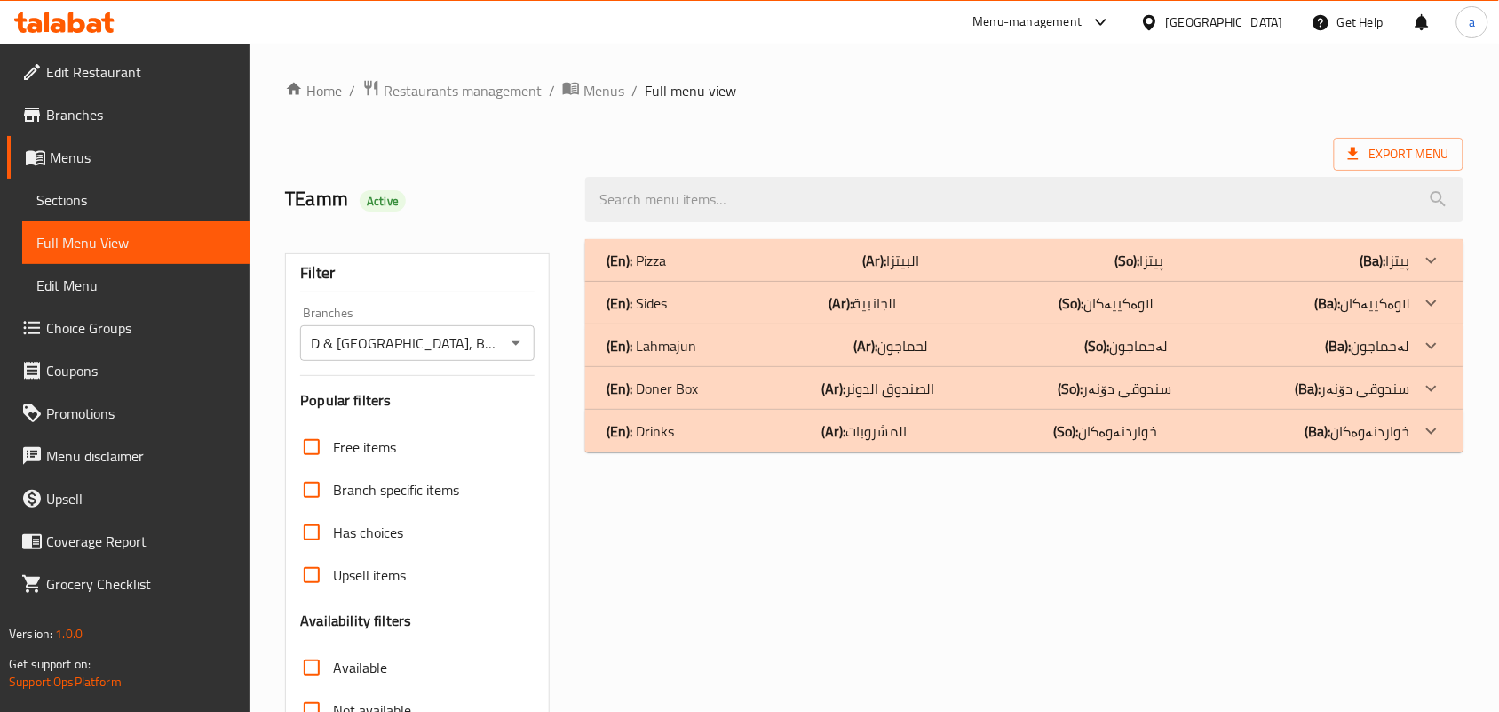
click at [933, 399] on p "(Ar): الصندوق الدونر" at bounding box center [878, 388] width 113 height 21
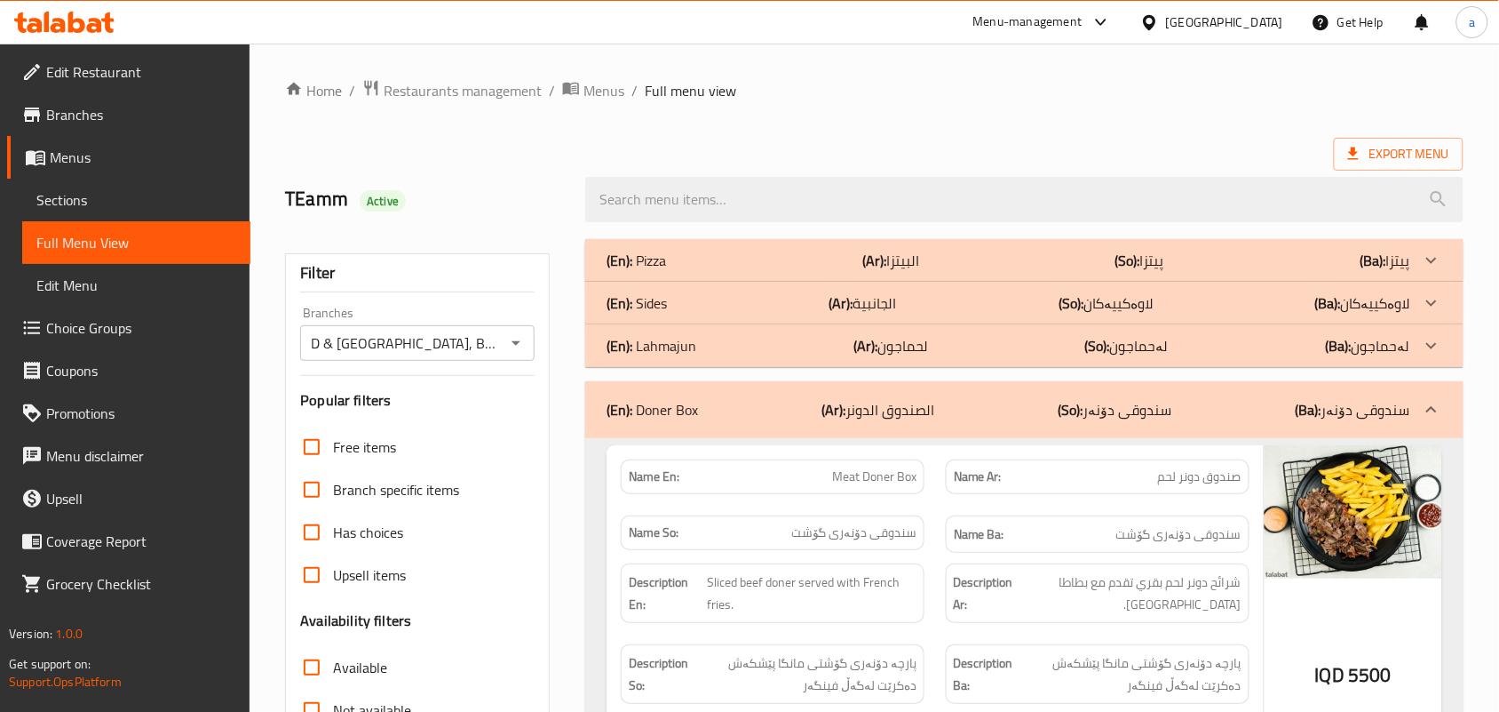
click at [982, 304] on div "(En): Sides (Ar): الجانبية (So): لاوەکییەکان (Ba): لاوەکییەکان" at bounding box center [1009, 302] width 804 height 21
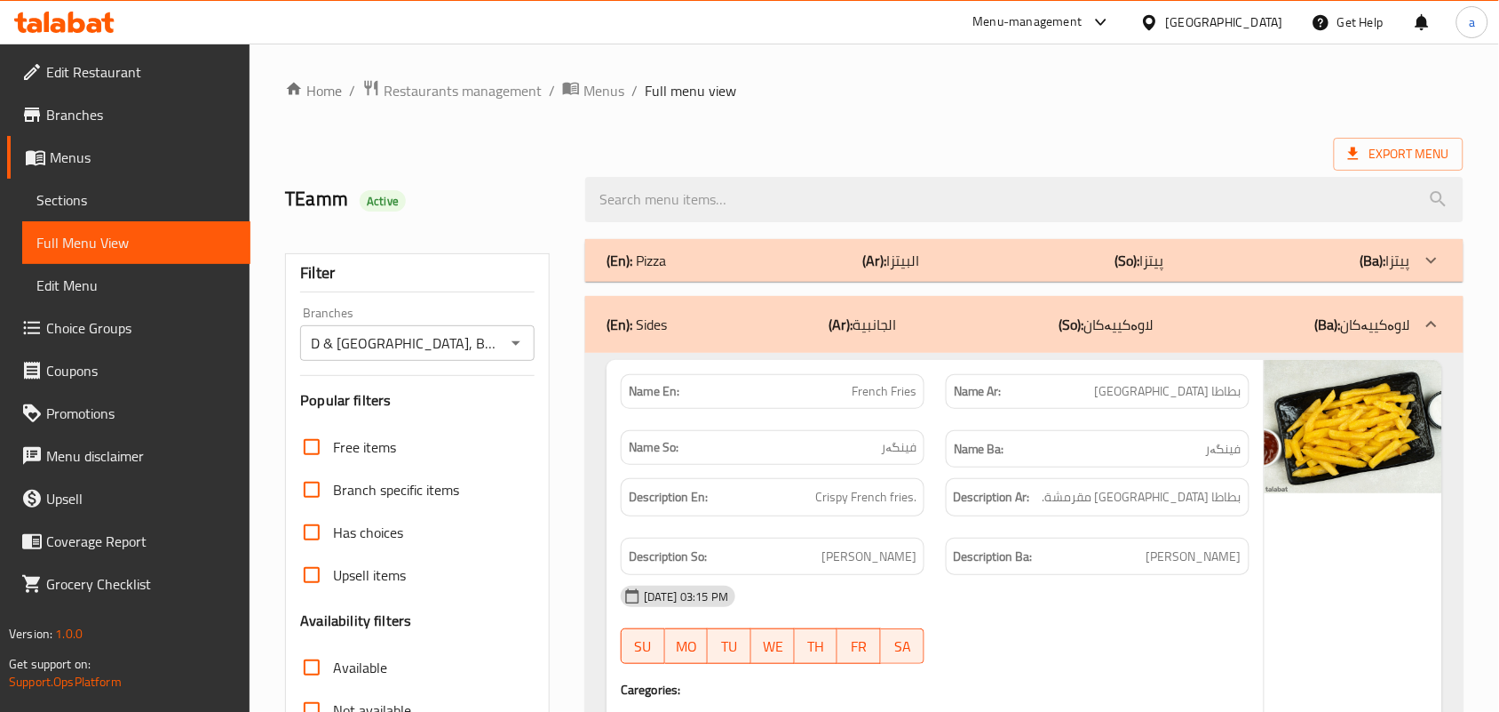
click at [977, 271] on div "(En): Pizza (Ar): البيتزا (So): پیتزا (Ba): پیتزا" at bounding box center [1009, 260] width 804 height 21
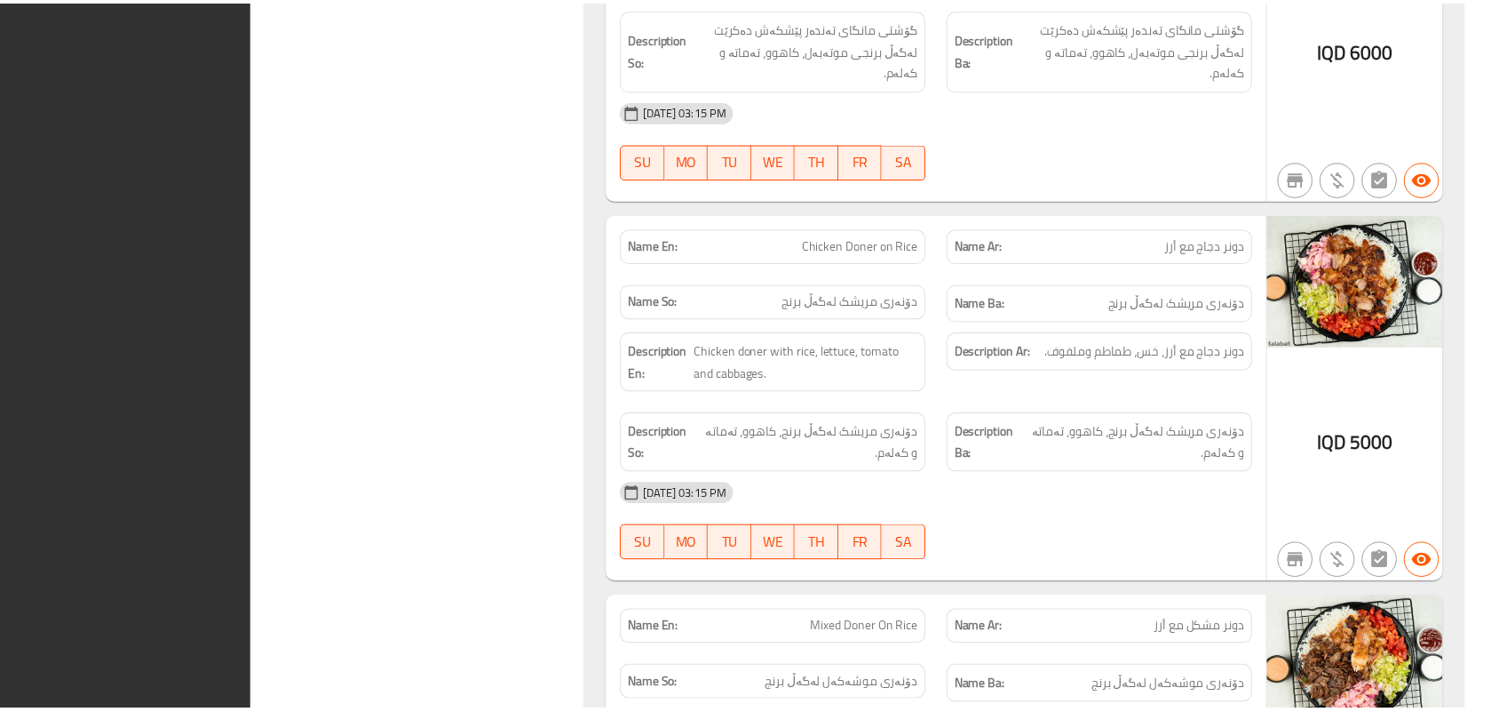
scroll to position [8388, 0]
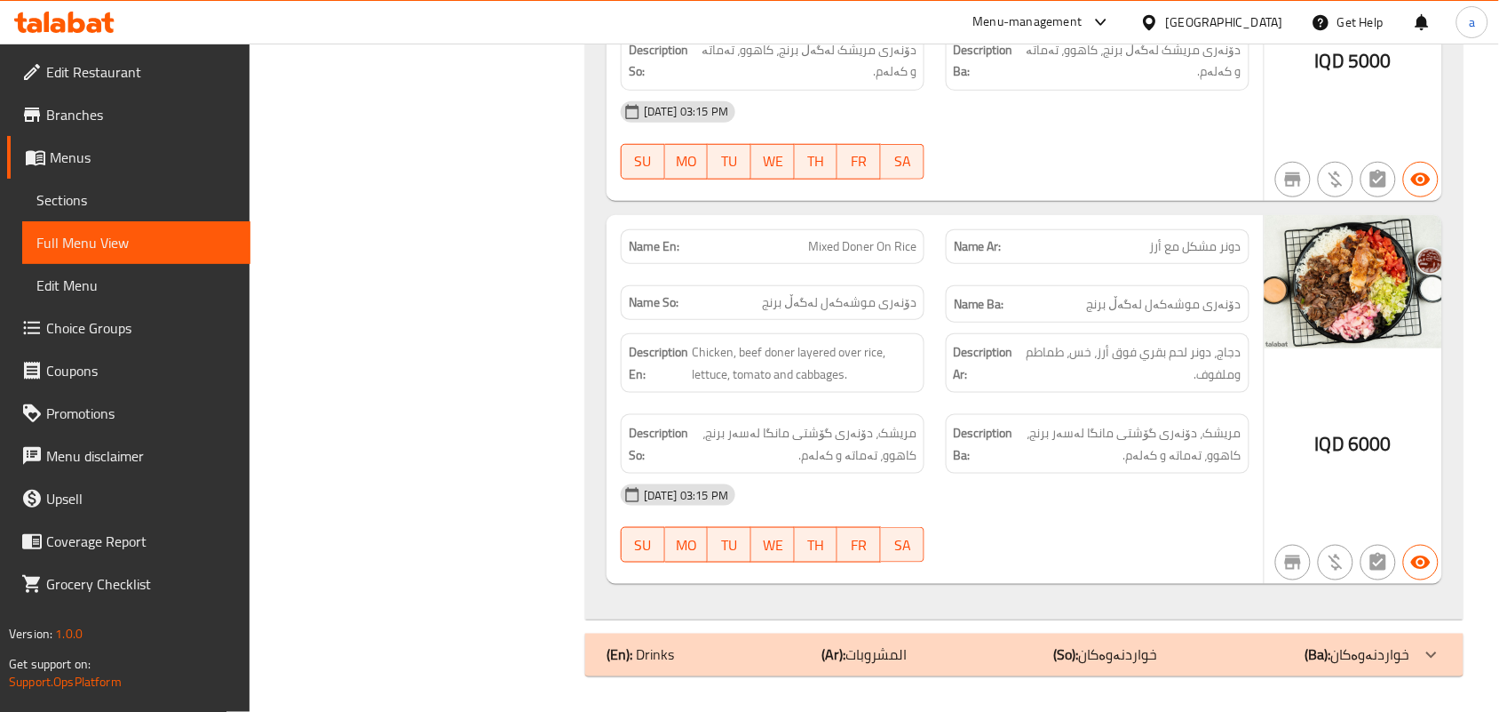
click at [899, 665] on p "(Ar): المشروبات" at bounding box center [864, 654] width 85 height 21
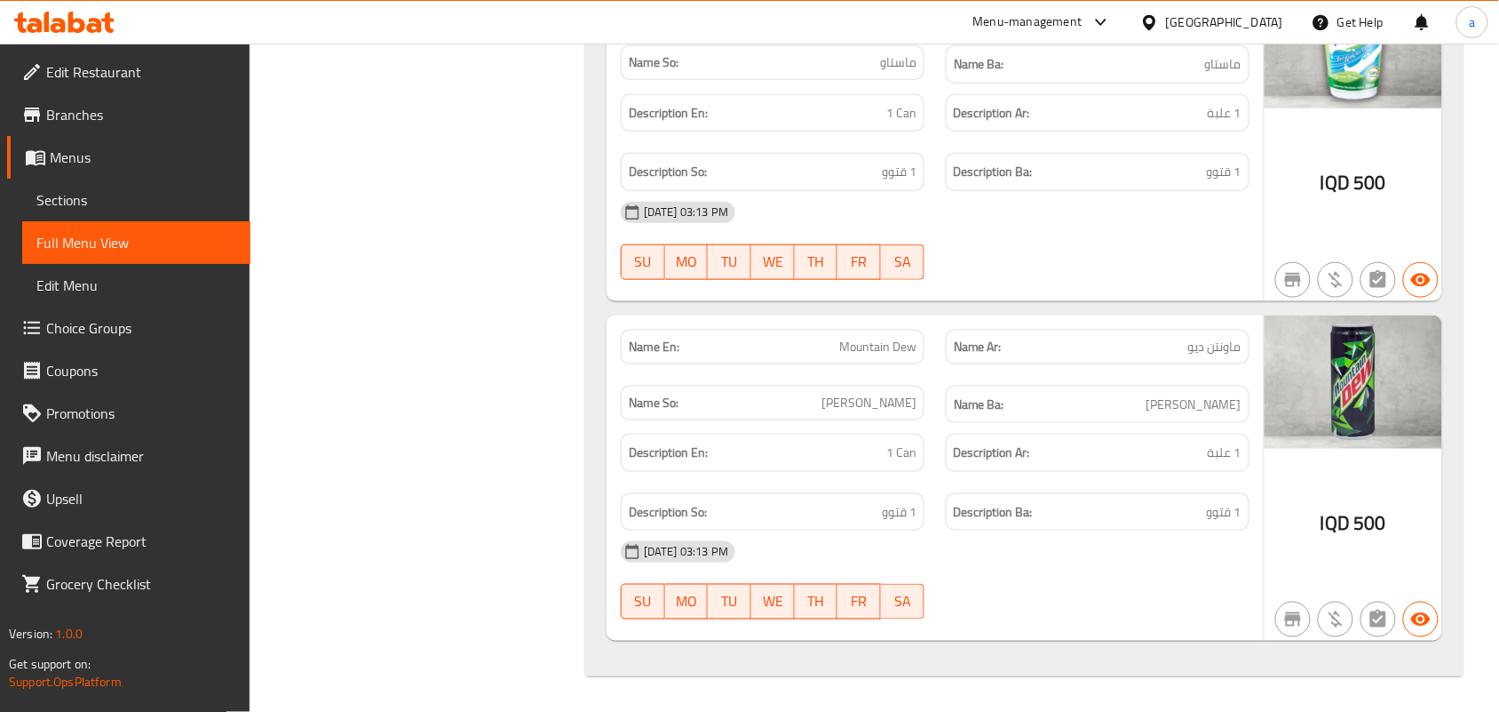
scroll to position [10545, 0]
